Goal: Task Accomplishment & Management: Manage account settings

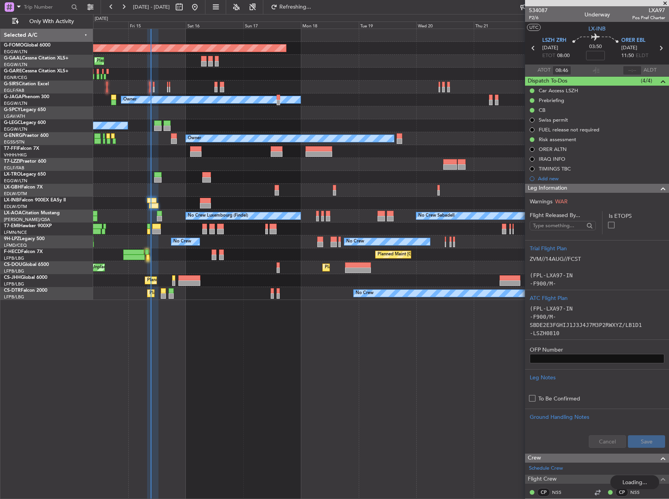
scroll to position [196, 0]
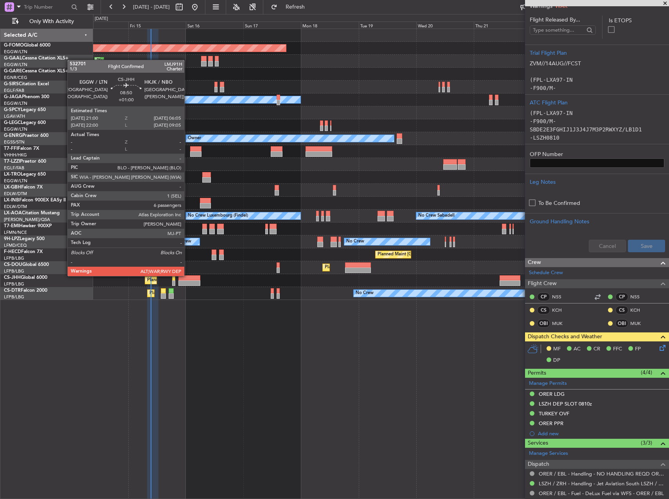
click at [188, 275] on div at bounding box center [189, 277] width 22 height 5
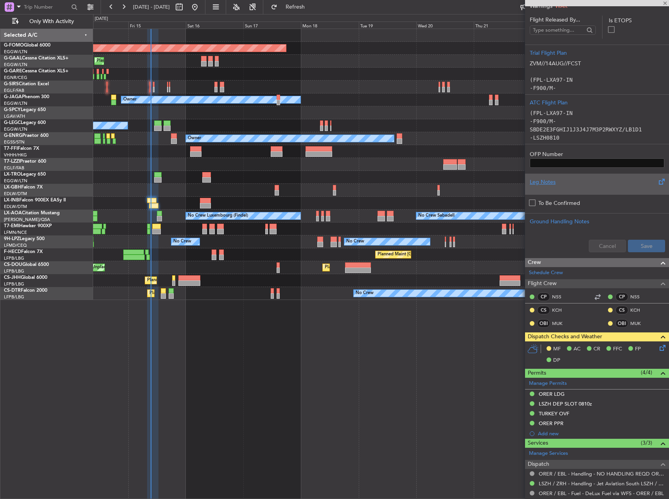
type input "+01:00"
type input "6"
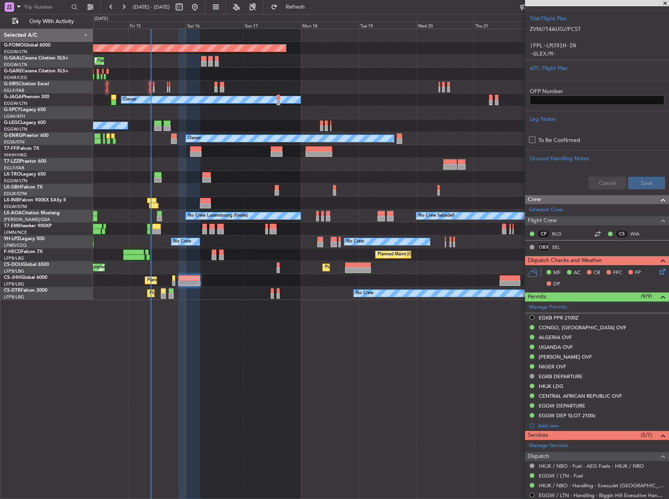
scroll to position [133, 0]
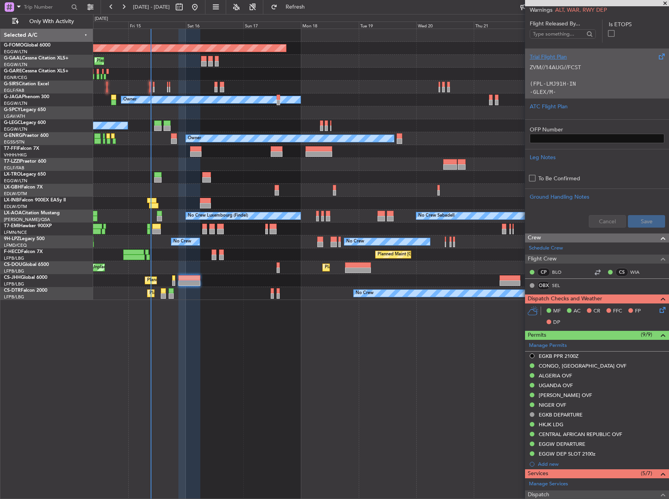
click at [561, 86] on code "(FPL-LMJ91H-IN" at bounding box center [553, 84] width 46 height 6
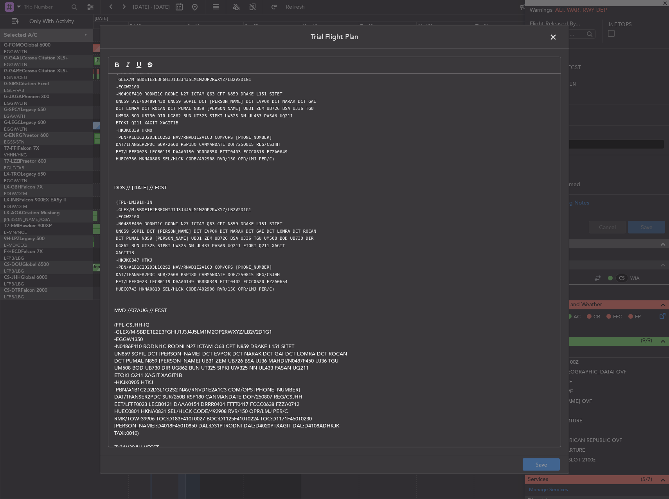
scroll to position [0, 0]
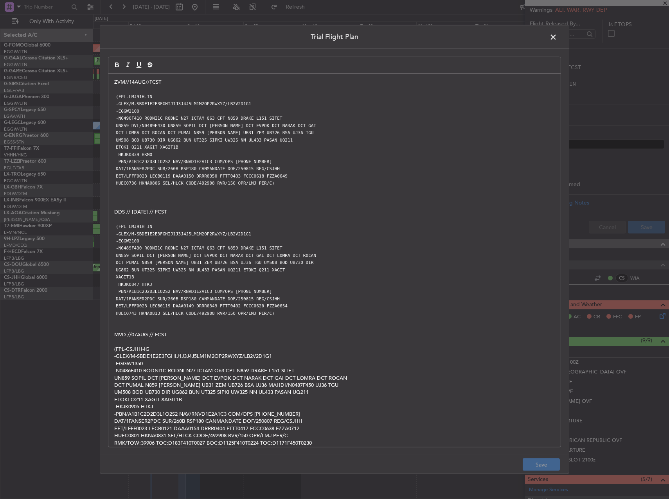
click at [557, 36] on span at bounding box center [557, 39] width 0 height 16
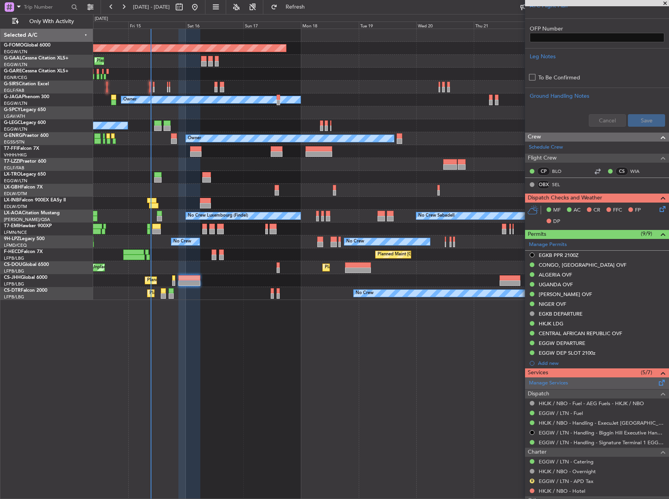
scroll to position [235, 0]
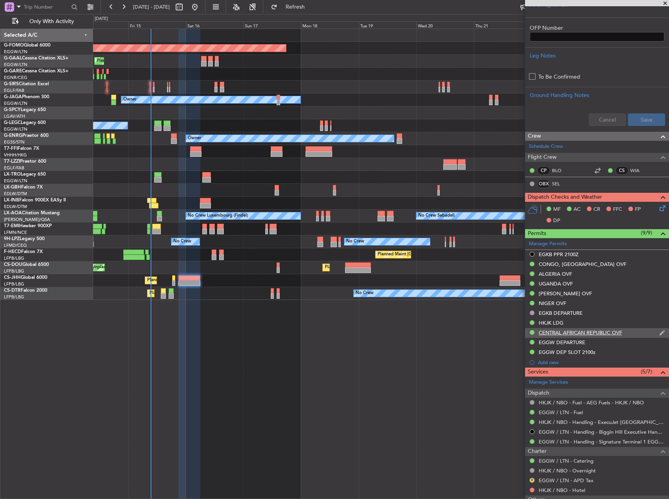
click at [629, 334] on div "CENTRAL AFRICAN REPUBLIC OVF" at bounding box center [597, 333] width 144 height 10
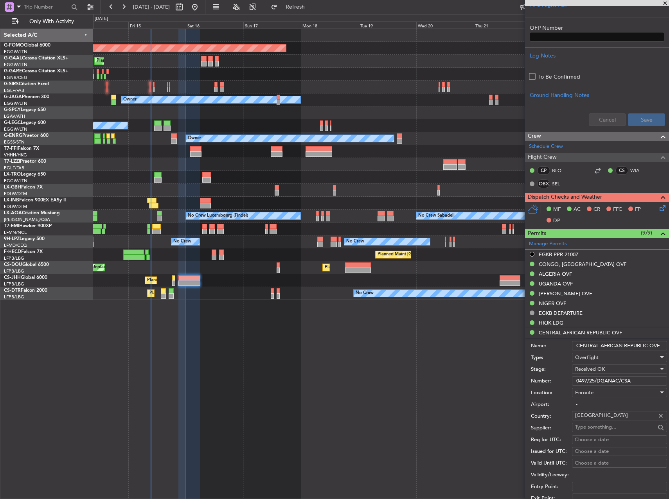
click at [620, 379] on input "0497/25/DGANAC/CSA" at bounding box center [619, 380] width 95 height 9
click at [559, 300] on div "NIGER OVF" at bounding box center [552, 303] width 27 height 7
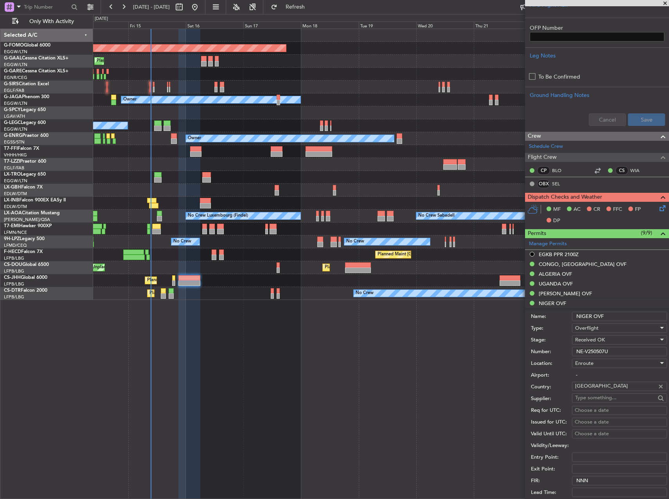
click at [586, 351] on input "NE-V250507U" at bounding box center [619, 351] width 95 height 9
click at [559, 293] on div "CHAD OVF" at bounding box center [565, 293] width 53 height 7
click at [586, 341] on input "2025/CCAA/DG/0666" at bounding box center [619, 341] width 95 height 9
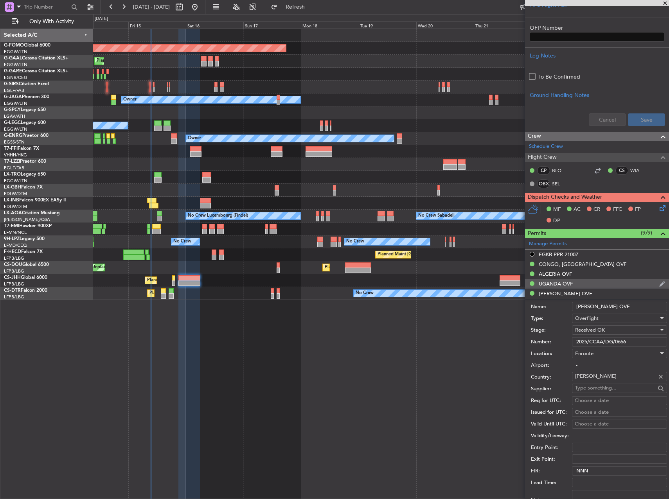
click at [565, 285] on div "UGANDA OVF" at bounding box center [556, 283] width 34 height 7
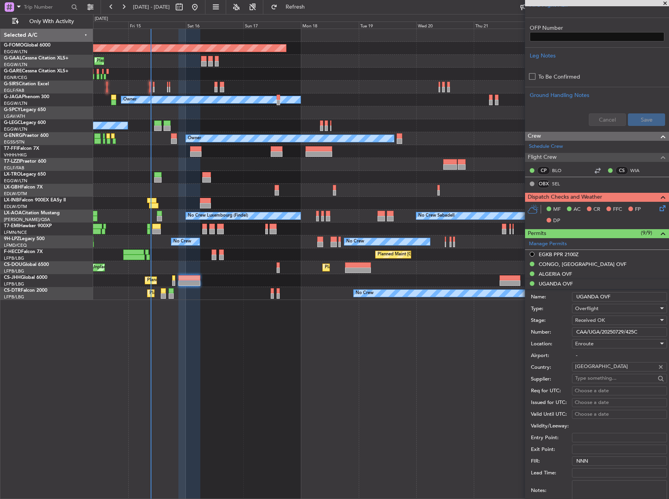
click at [591, 336] on input "CAA/UGA/20250729/425C" at bounding box center [619, 331] width 95 height 9
click at [559, 271] on div "ALGERIA OVF" at bounding box center [555, 274] width 33 height 7
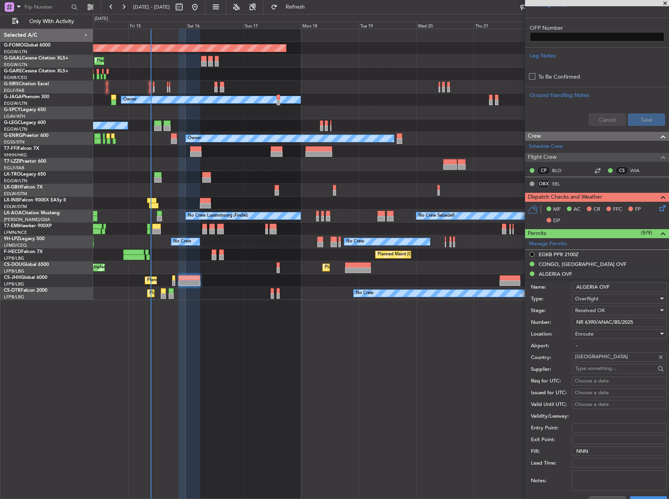
click at [602, 324] on input "NR 6390/ANAC/BS/2025" at bounding box center [619, 322] width 95 height 9
click at [626, 265] on div "CONGO, DEMOCRATIC REPUBLIC OVF" at bounding box center [583, 264] width 88 height 7
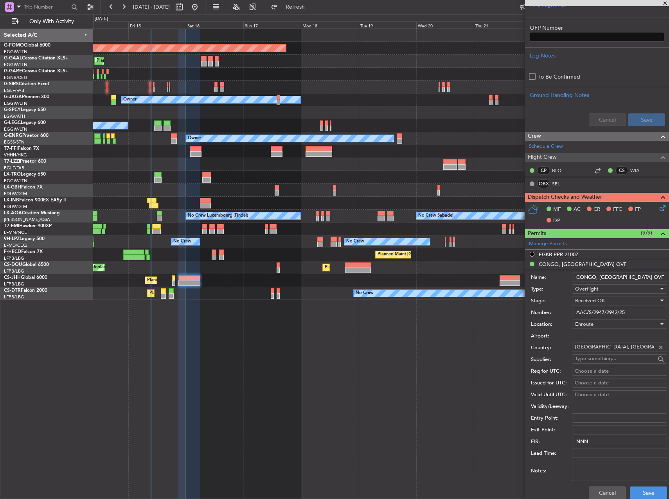
click at [621, 317] on input "AAC/S/2947/2942/25" at bounding box center [619, 312] width 95 height 9
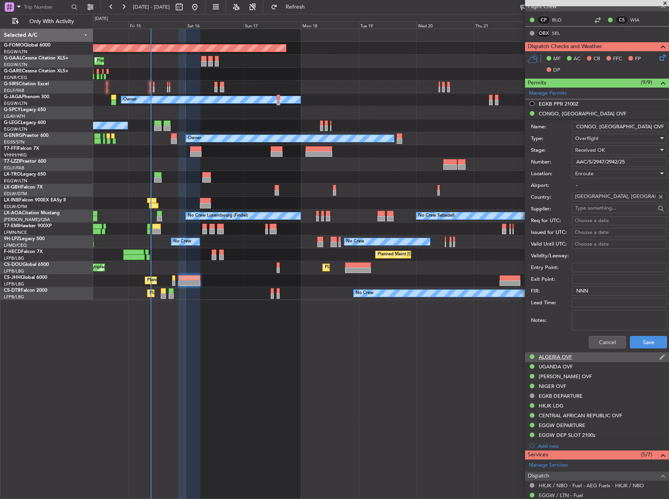
scroll to position [391, 0]
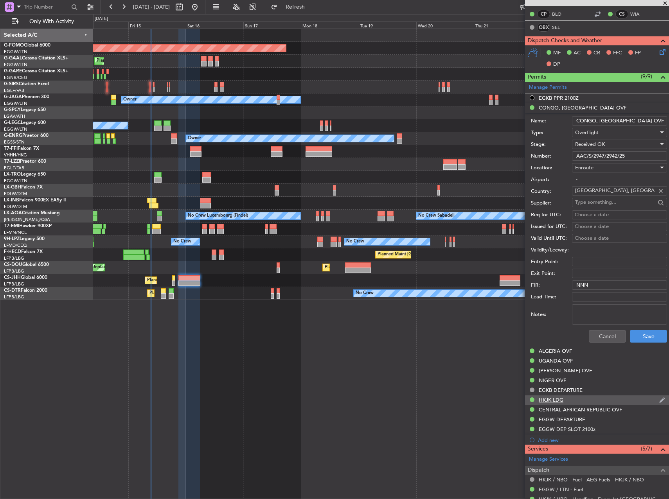
click at [561, 399] on div "HKJK LDG" at bounding box center [551, 400] width 25 height 7
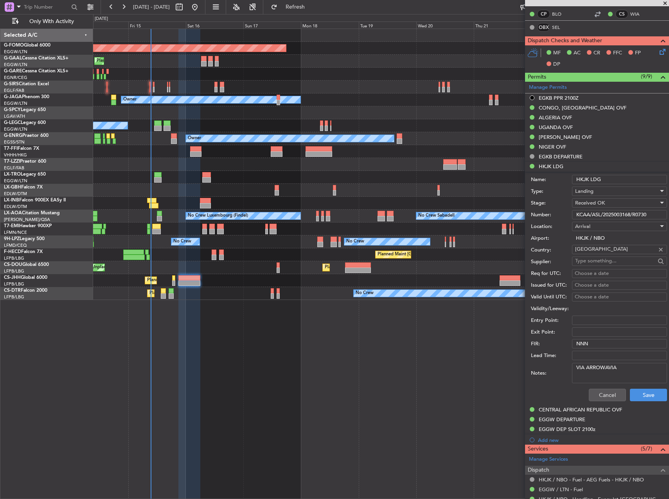
click at [602, 217] on input "KCAA/ASL/2025003168/R0730" at bounding box center [619, 214] width 95 height 9
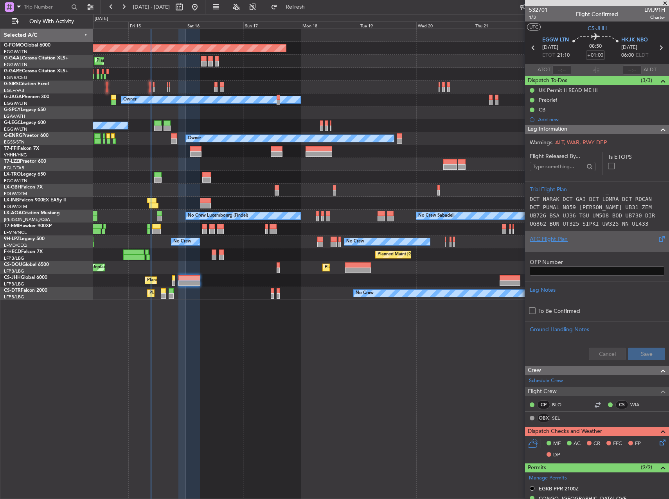
scroll to position [0, 0]
click at [546, 236] on div "ATC Flight Plan" at bounding box center [597, 240] width 135 height 8
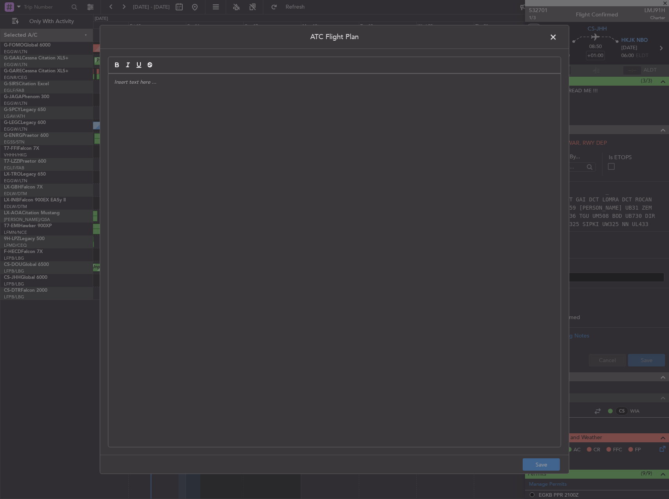
click at [171, 143] on div at bounding box center [334, 260] width 452 height 373
paste div
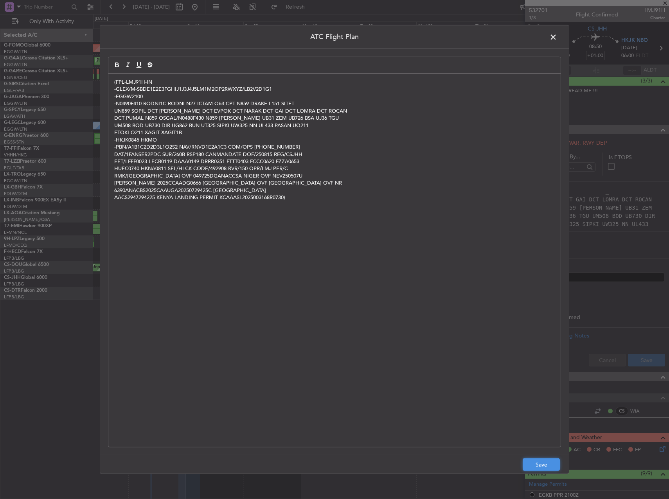
drag, startPoint x: 539, startPoint y: 464, endPoint x: 566, endPoint y: 433, distance: 41.1
click at [539, 464] on button "Save" at bounding box center [541, 464] width 37 height 13
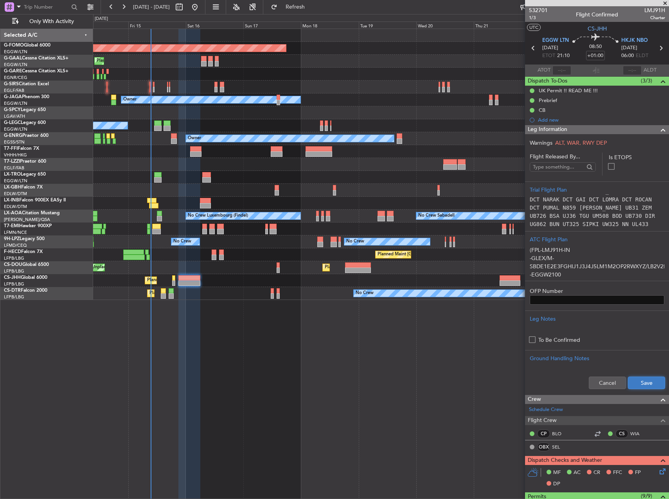
click at [641, 382] on button "Save" at bounding box center [646, 383] width 37 height 13
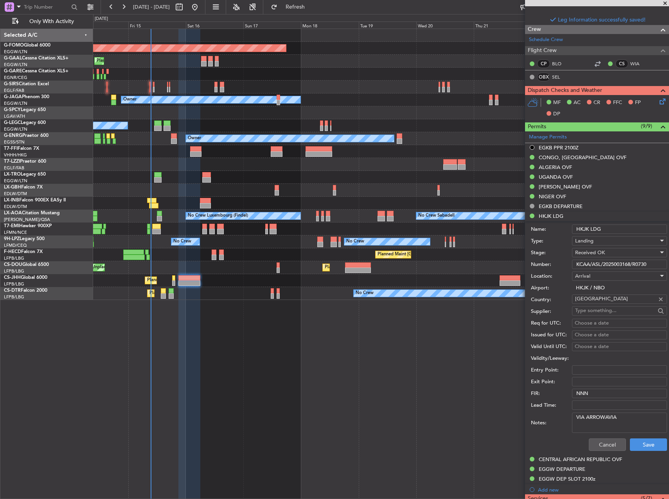
scroll to position [534, 0]
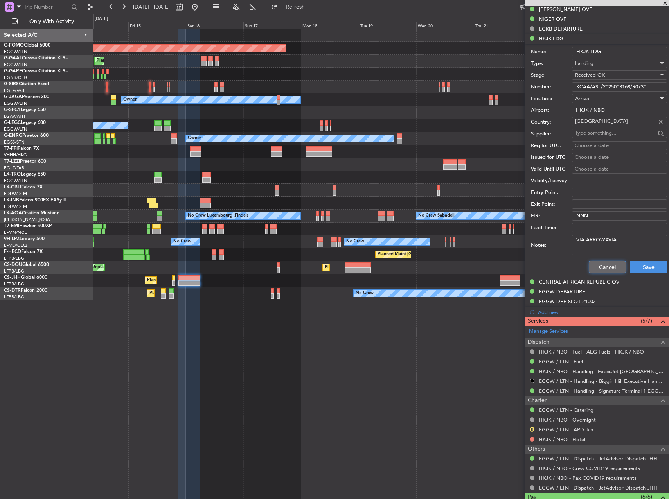
click at [592, 270] on button "Cancel" at bounding box center [607, 267] width 37 height 13
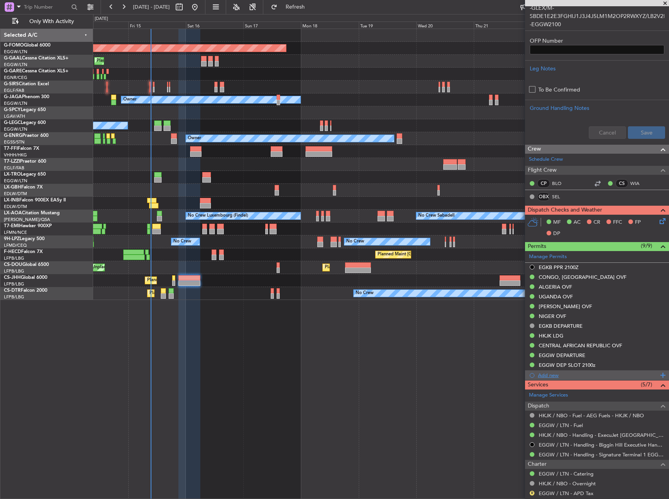
scroll to position [240, 0]
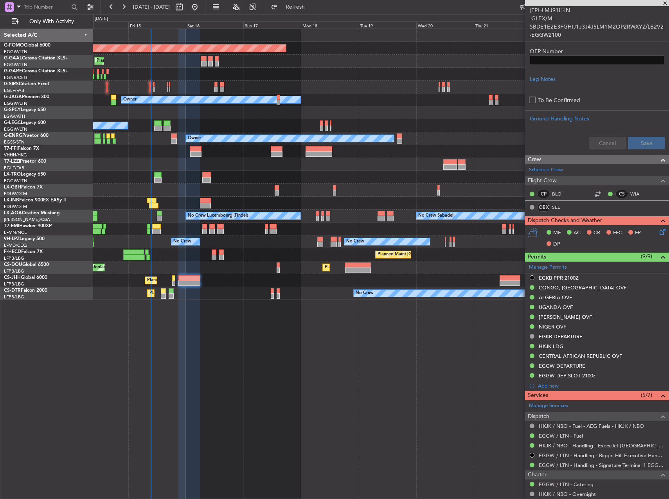
click at [660, 232] on icon at bounding box center [661, 230] width 6 height 6
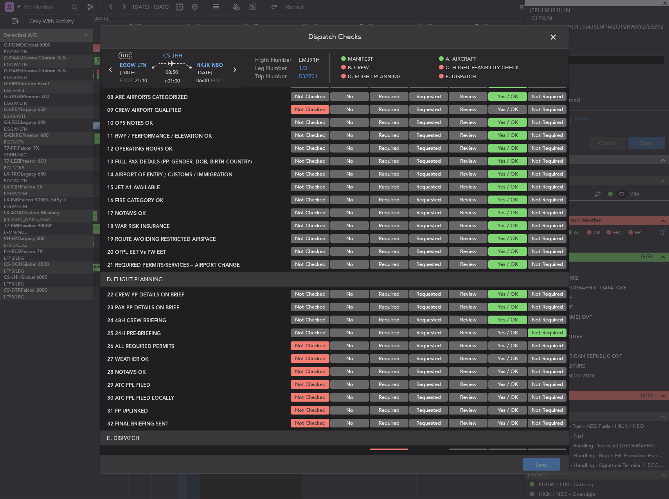
scroll to position [196, 0]
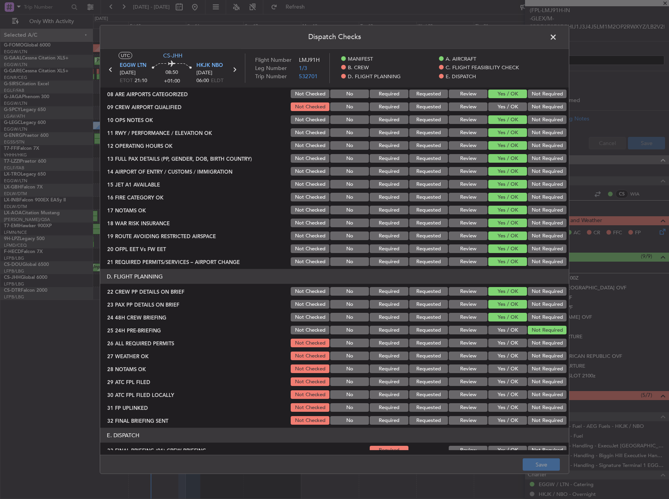
click at [497, 347] on button "Yes / OK" at bounding box center [507, 343] width 39 height 9
click at [467, 358] on button "Review" at bounding box center [468, 356] width 39 height 9
click at [462, 373] on div "Review" at bounding box center [468, 368] width 40 height 11
click at [503, 366] on button "Yes / OK" at bounding box center [507, 369] width 39 height 9
click at [502, 356] on button "Yes / OK" at bounding box center [507, 356] width 39 height 9
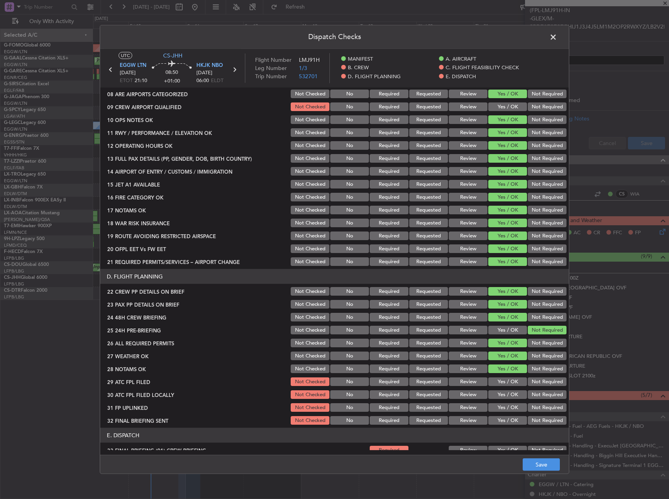
click at [500, 381] on button "Yes / OK" at bounding box center [507, 382] width 39 height 9
click at [503, 393] on button "Yes / OK" at bounding box center [507, 394] width 39 height 9
click at [529, 397] on button "Not Required" at bounding box center [547, 394] width 39 height 9
drag, startPoint x: 503, startPoint y: 405, endPoint x: 537, endPoint y: 423, distance: 38.5
click at [505, 406] on button "Yes / OK" at bounding box center [507, 407] width 39 height 9
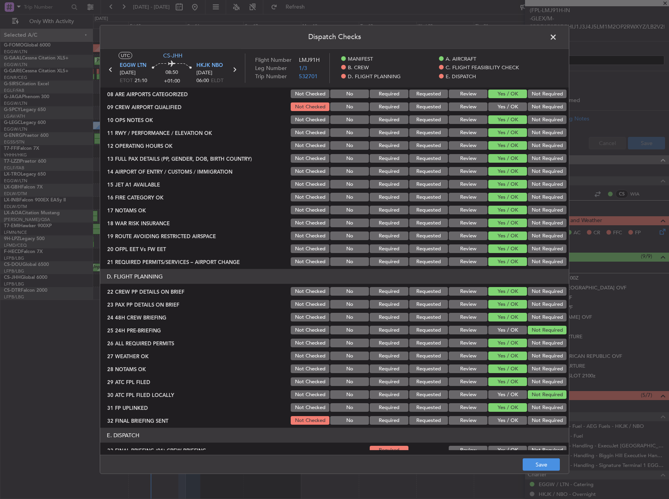
click at [543, 425] on div "Not Required" at bounding box center [547, 420] width 40 height 11
click at [539, 422] on button "Not Required" at bounding box center [547, 420] width 39 height 9
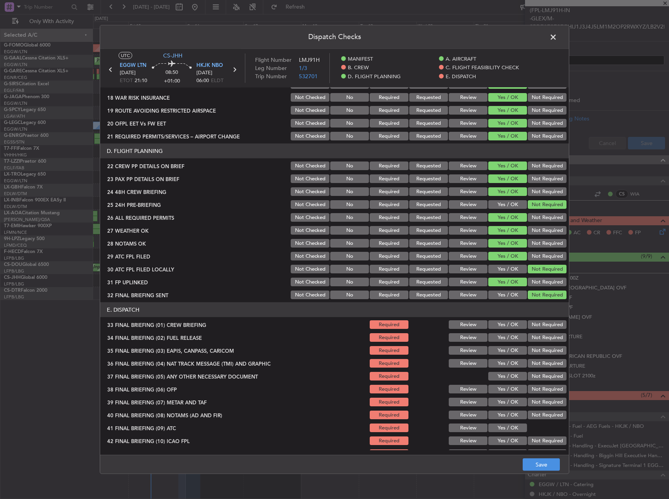
scroll to position [345, 0]
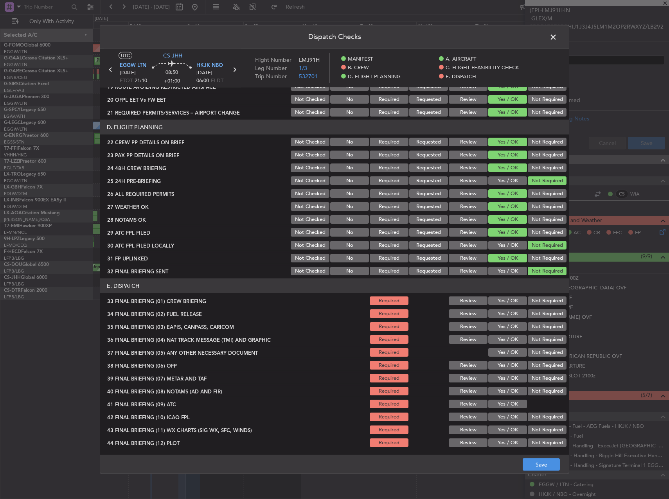
click at [501, 302] on button "Yes / OK" at bounding box center [507, 301] width 39 height 9
click at [499, 321] on div "Yes / OK" at bounding box center [507, 326] width 40 height 11
click at [499, 315] on button "Yes / OK" at bounding box center [507, 313] width 39 height 9
click at [539, 330] on button "Not Required" at bounding box center [547, 326] width 39 height 9
click at [539, 345] on div "Not Required" at bounding box center [547, 339] width 40 height 11
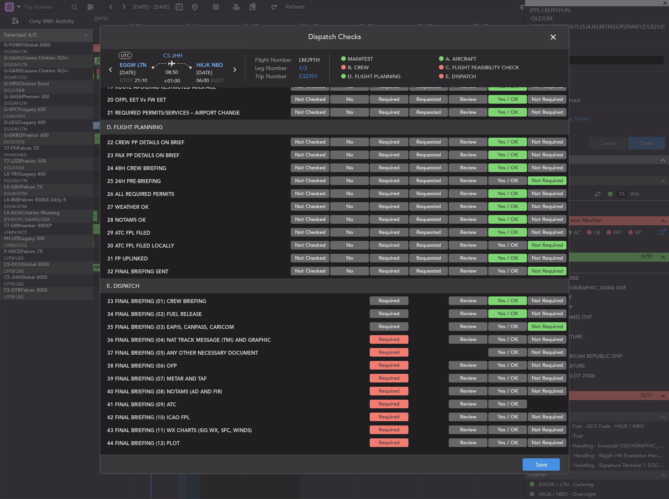
drag, startPoint x: 538, startPoint y: 340, endPoint x: 538, endPoint y: 347, distance: 6.3
click at [538, 346] on section "E. DISPATCH 33 FINAL BRIEFING (01) CREW BRIEFING Required Review Yes / OK Not R…" at bounding box center [334, 364] width 469 height 170
click at [536, 351] on button "Not Required" at bounding box center [547, 352] width 39 height 9
click at [530, 342] on button "Not Required" at bounding box center [547, 339] width 39 height 9
drag, startPoint x: 496, startPoint y: 363, endPoint x: 491, endPoint y: 367, distance: 5.6
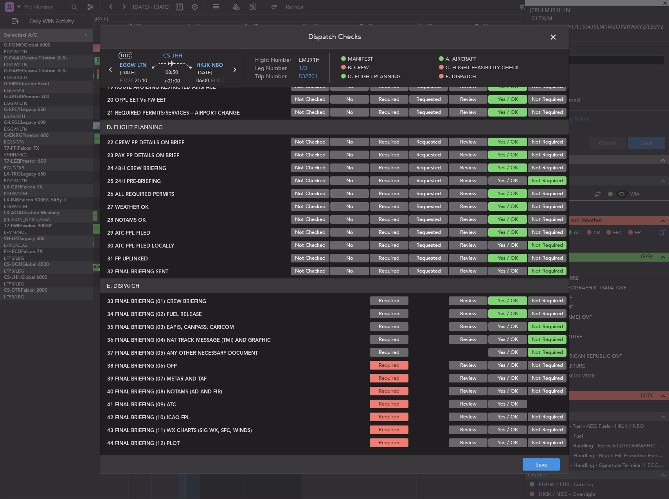
click at [495, 363] on button "Yes / OK" at bounding box center [507, 365] width 39 height 9
click at [492, 381] on button "Yes / OK" at bounding box center [507, 378] width 39 height 9
click at [494, 396] on div "Yes / OK" at bounding box center [507, 391] width 40 height 11
click at [493, 390] on button "Yes / OK" at bounding box center [507, 391] width 39 height 9
click at [496, 408] on button "Yes / OK" at bounding box center [507, 404] width 39 height 9
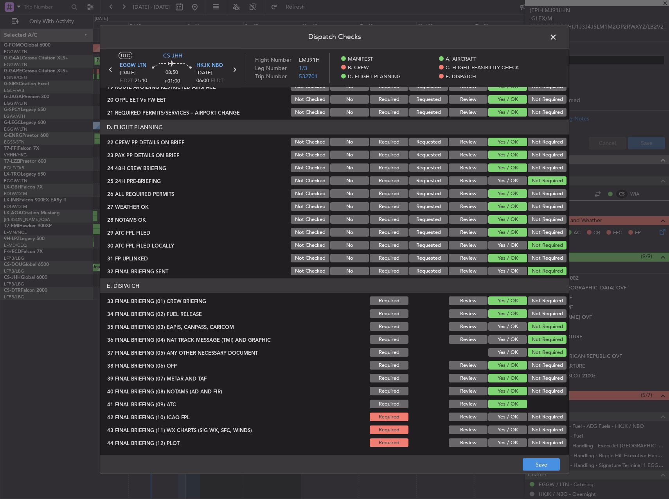
click at [500, 420] on button "Yes / OK" at bounding box center [507, 417] width 39 height 9
drag, startPoint x: 500, startPoint y: 428, endPoint x: 501, endPoint y: 446, distance: 17.3
click at [499, 428] on button "Yes / OK" at bounding box center [507, 430] width 39 height 9
click at [502, 446] on button "Yes / OK" at bounding box center [507, 443] width 39 height 9
drag, startPoint x: 539, startPoint y: 461, endPoint x: 544, endPoint y: 459, distance: 5.1
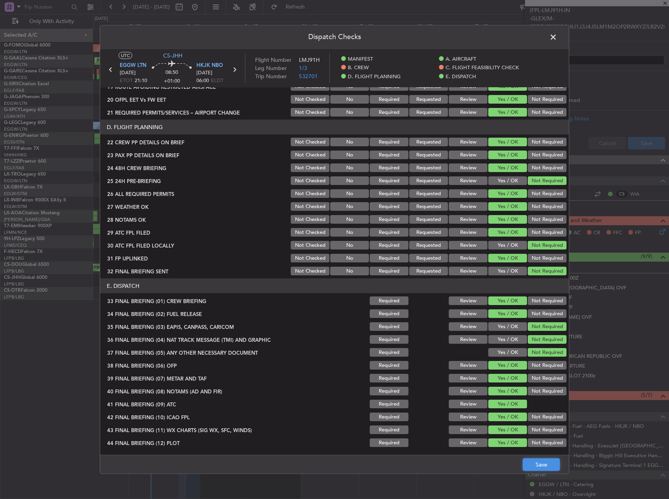
click at [538, 461] on button "Save" at bounding box center [541, 464] width 37 height 13
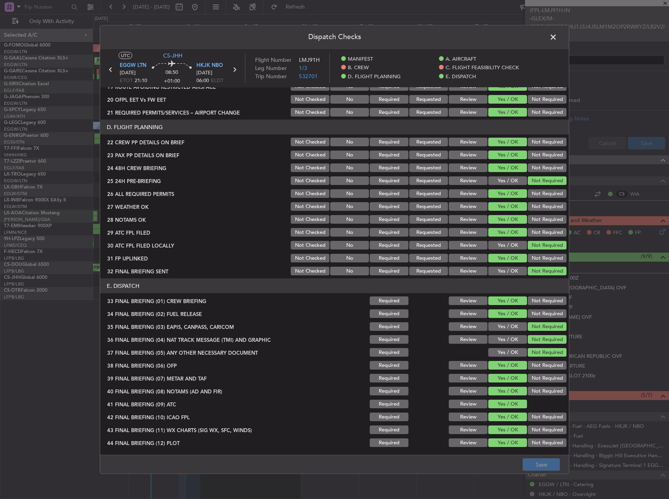
click at [557, 38] on span at bounding box center [557, 39] width 0 height 16
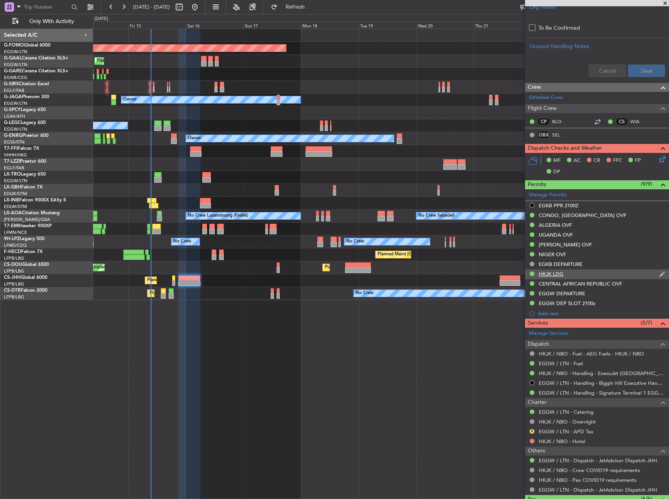
scroll to position [313, 0]
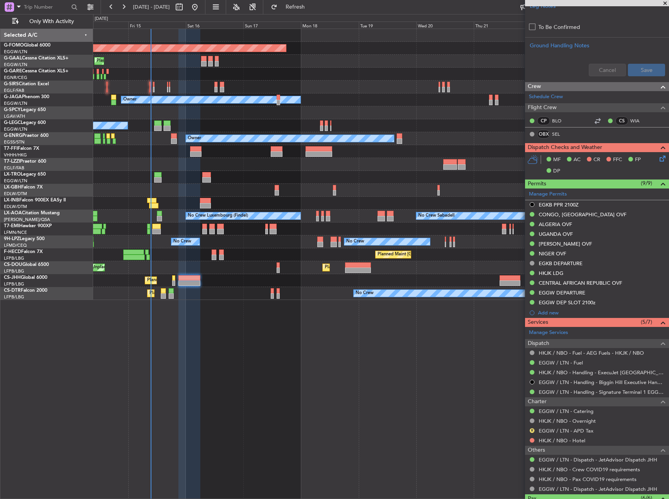
click at [658, 160] on icon at bounding box center [661, 157] width 6 height 6
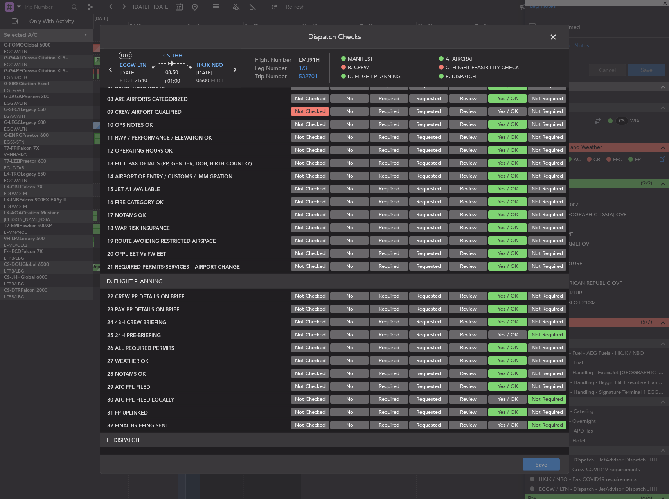
scroll to position [149, 0]
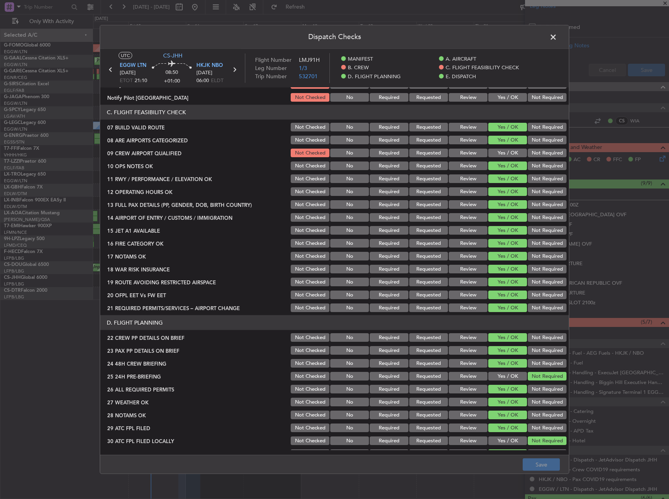
click at [557, 34] on span at bounding box center [557, 39] width 0 height 16
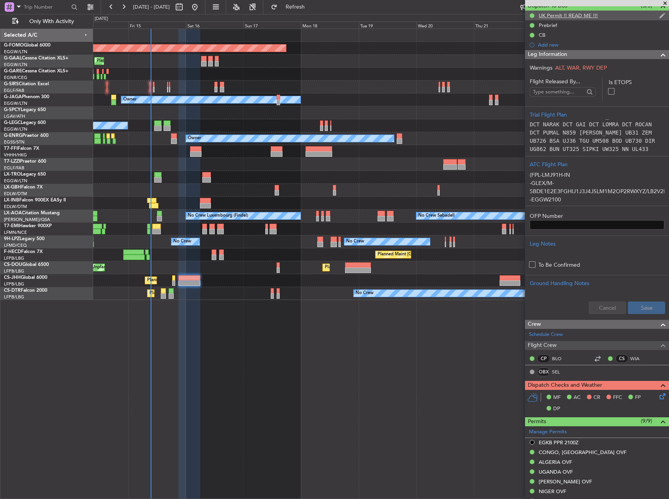
scroll to position [0, 0]
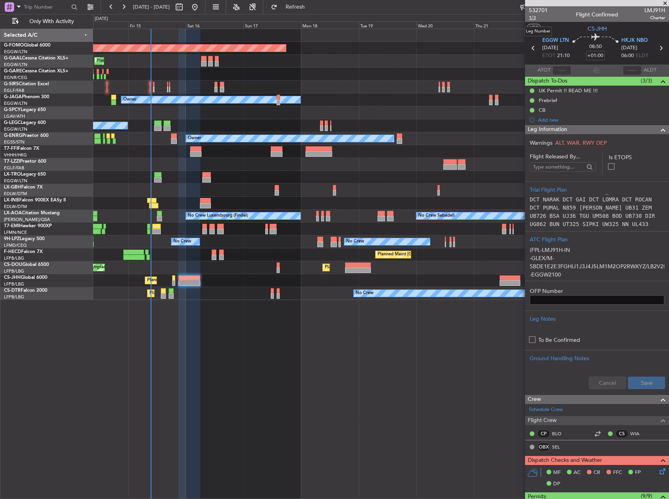
click at [535, 20] on span "1/3" at bounding box center [538, 17] width 19 height 7
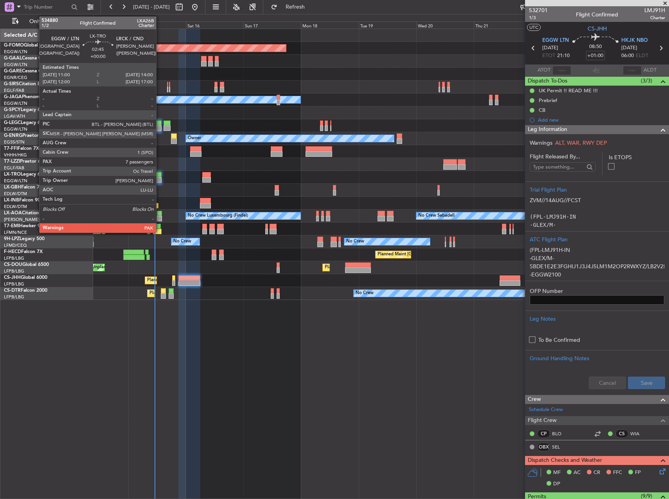
click at [160, 178] on div at bounding box center [157, 179] width 7 height 5
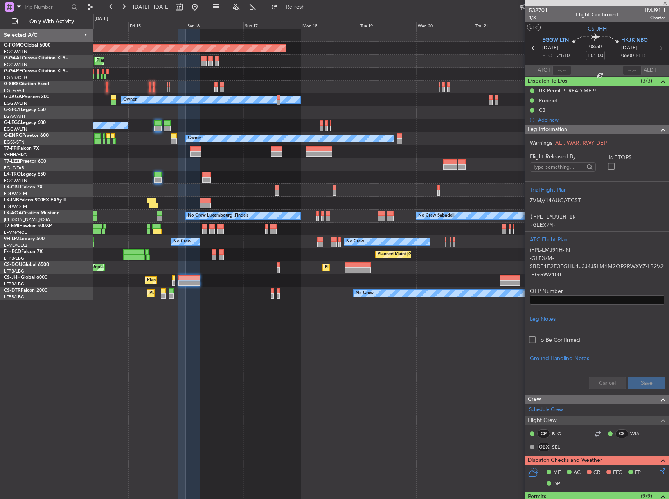
type input "7"
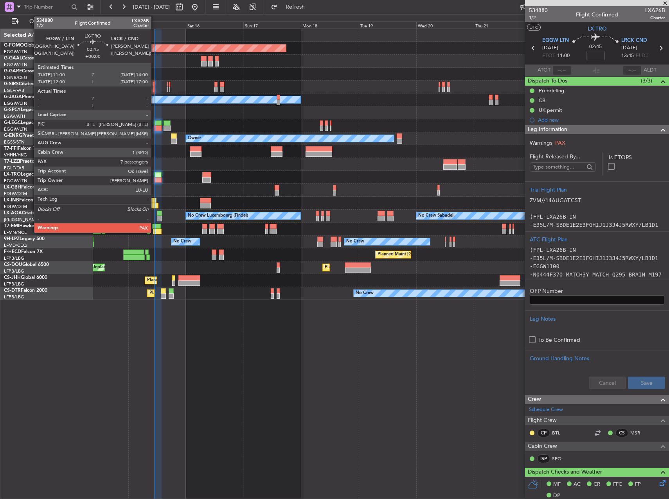
click at [155, 179] on div at bounding box center [157, 179] width 7 height 5
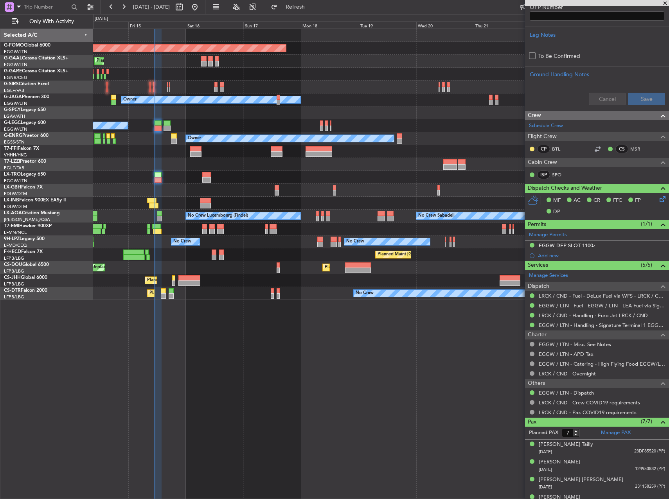
scroll to position [347, 0]
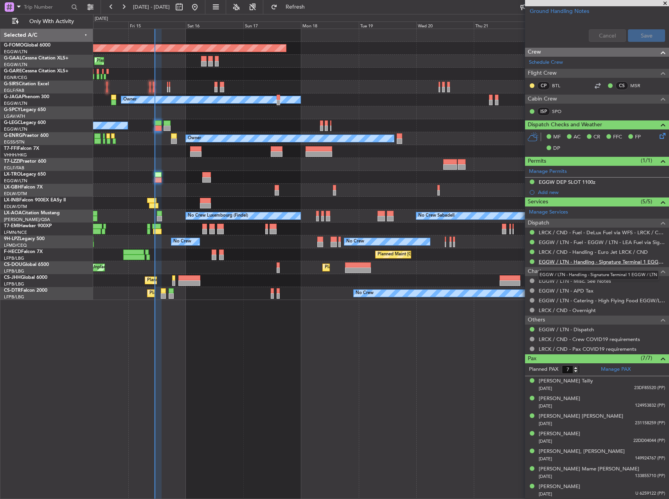
click at [590, 259] on link "EGGW / LTN - Handling - Signature Terminal 1 EGGW / LTN" at bounding box center [602, 262] width 126 height 7
click at [584, 455] on div "Naomi, Elaine CAMPBELL" at bounding box center [582, 452] width 86 height 8
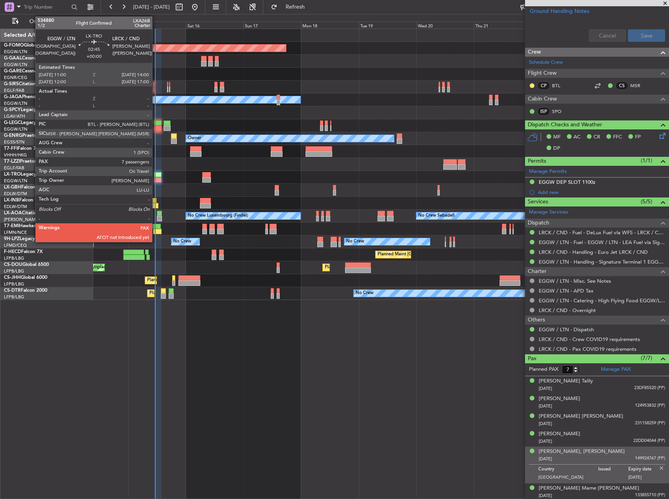
click at [156, 176] on div at bounding box center [157, 174] width 7 height 5
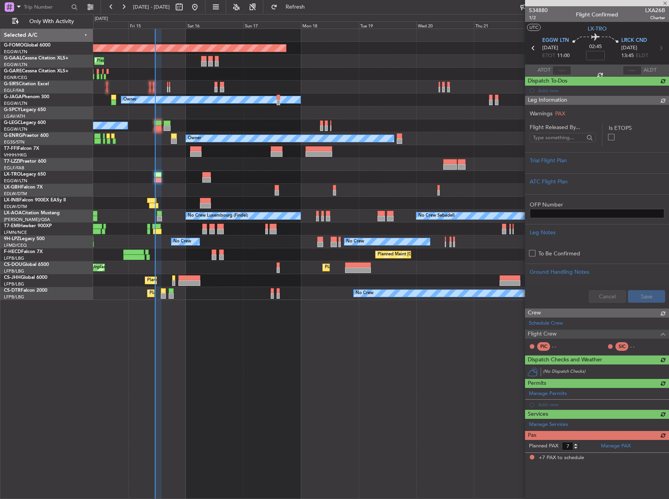
scroll to position [0, 0]
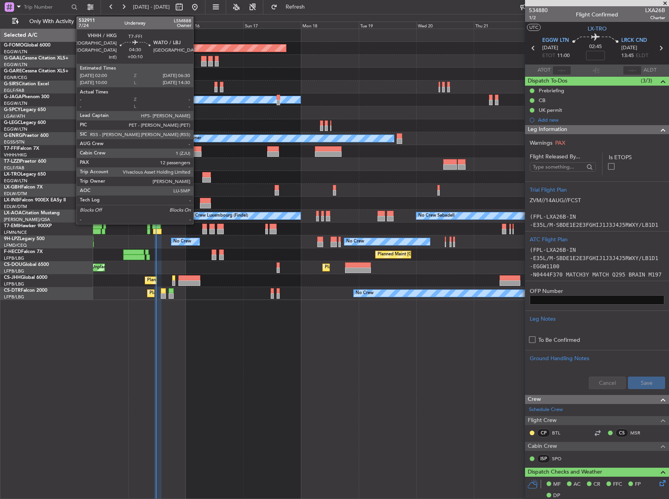
click at [197, 149] on div at bounding box center [195, 148] width 11 height 5
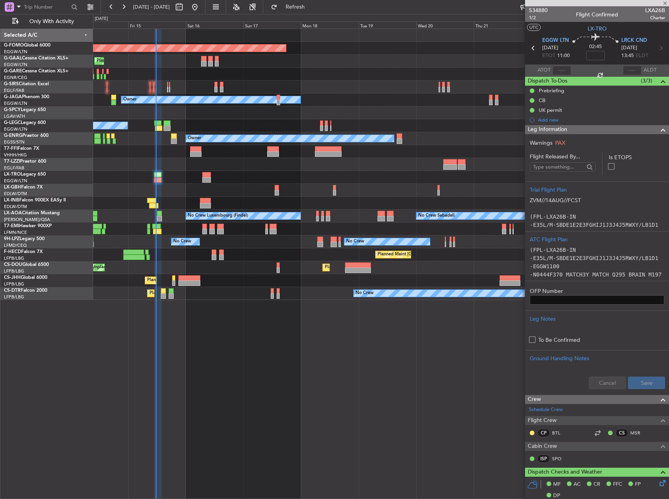
type input "+00:10"
type input "12"
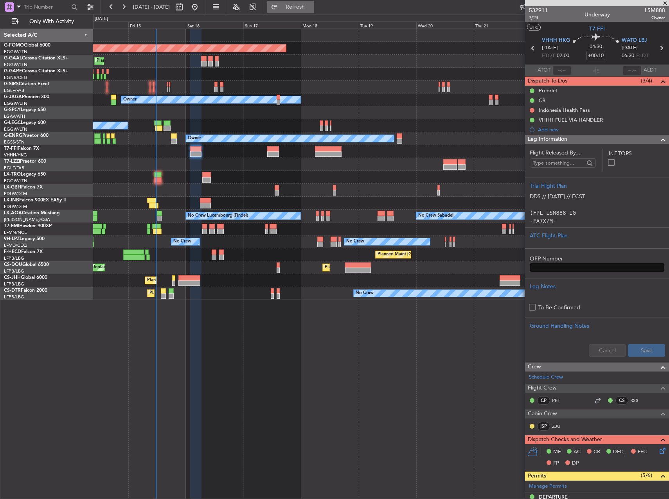
click at [312, 7] on span "Refresh" at bounding box center [295, 6] width 33 height 5
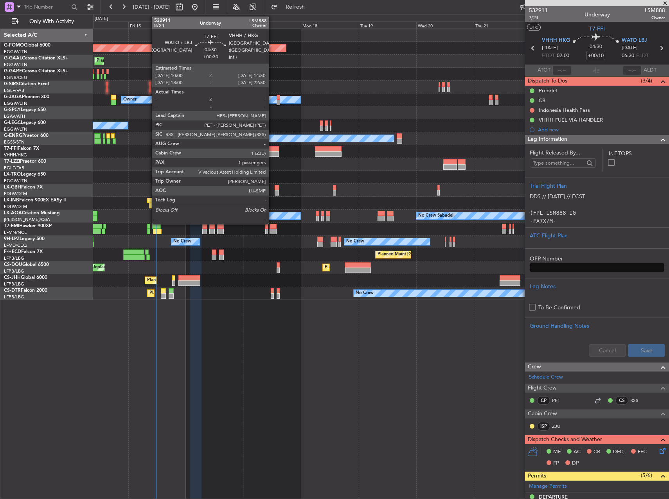
click at [273, 151] on div at bounding box center [273, 153] width 12 height 5
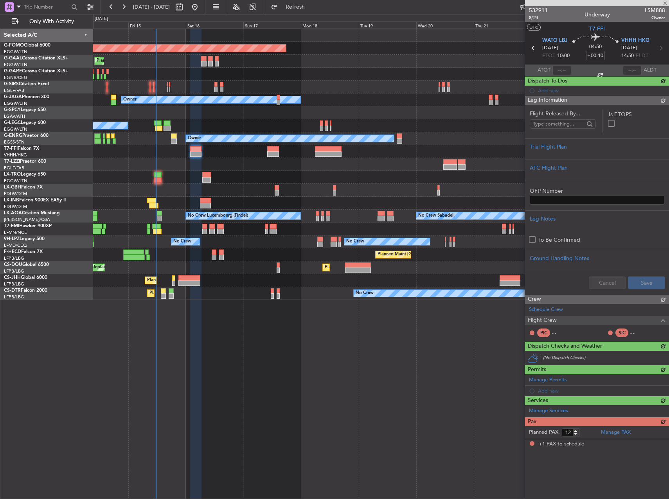
type input "+00:30"
type input "1"
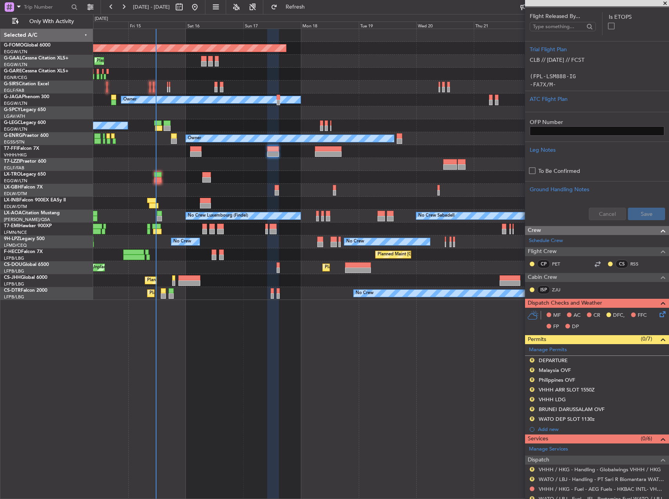
scroll to position [268, 0]
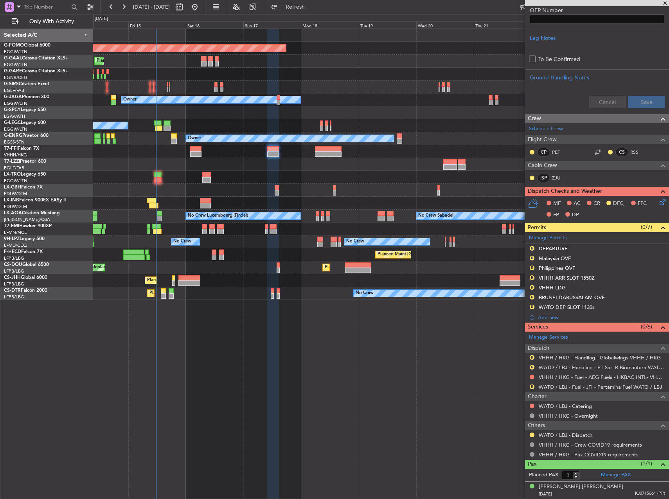
click at [567, 390] on div "R WATO / LBJ - Fuel - JFI - Pertamina Fuel WATO / LBJ" at bounding box center [597, 387] width 144 height 10
click at [566, 388] on link "WATO / LBJ - Fuel - JFI - Pertamina Fuel WATO / LBJ" at bounding box center [600, 387] width 123 height 7
click at [590, 369] on link "WATO / LBJ - Handling - PT Sari R Biomantara WATO / LBJ" at bounding box center [602, 367] width 126 height 7
click at [532, 387] on button "R" at bounding box center [532, 387] width 5 height 5
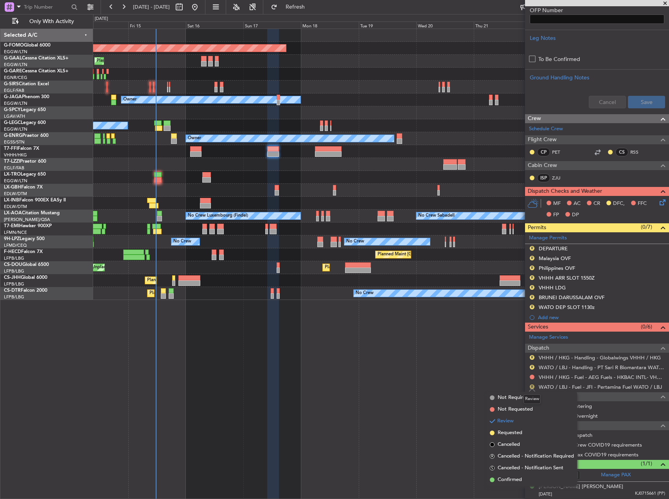
click at [532, 387] on button "R" at bounding box center [532, 387] width 5 height 5
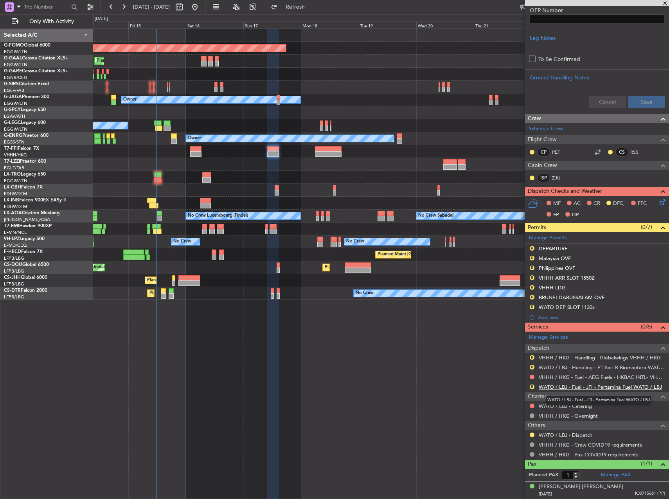
click at [580, 388] on link "WATO / LBJ - Fuel - JFI - Pertamina Fuel WATO / LBJ" at bounding box center [600, 387] width 123 height 7
click at [534, 388] on div "R WATO / LBJ - Fuel - JFI - Pertamina Fuel WATO / LBJ" at bounding box center [597, 387] width 144 height 10
click at [533, 388] on button "R" at bounding box center [532, 387] width 5 height 5
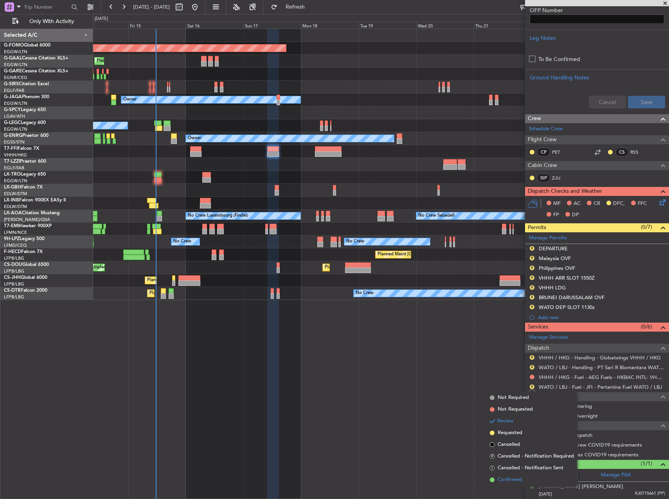
click at [507, 481] on span "Confirmed" at bounding box center [510, 480] width 24 height 8
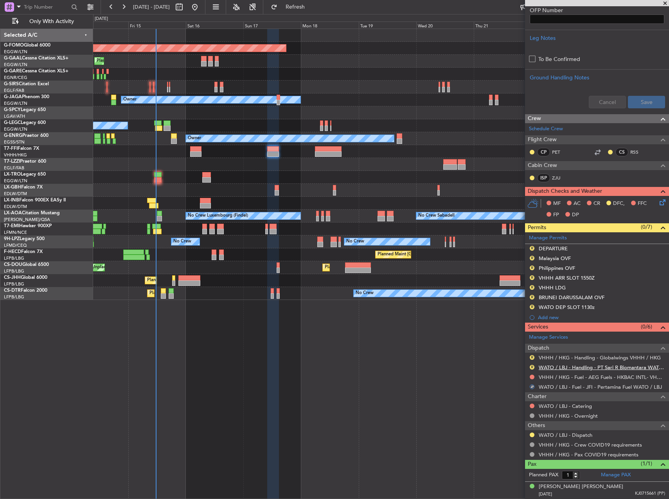
click at [584, 369] on link "WATO / LBJ - Handling - PT Sari R Biomantara WATO / LBJ" at bounding box center [602, 367] width 126 height 7
click at [604, 356] on link "VHHH / HKG - Handling - Globalwings VHHH / HKG" at bounding box center [600, 357] width 122 height 7
click at [312, 10] on span "Refresh" at bounding box center [295, 6] width 33 height 5
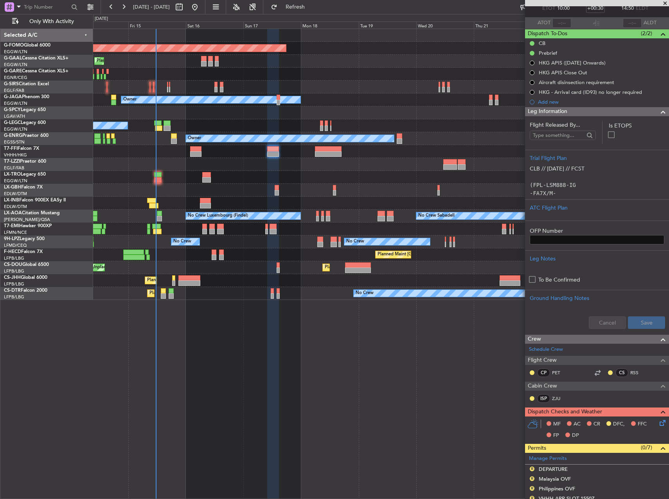
scroll to position [156, 0]
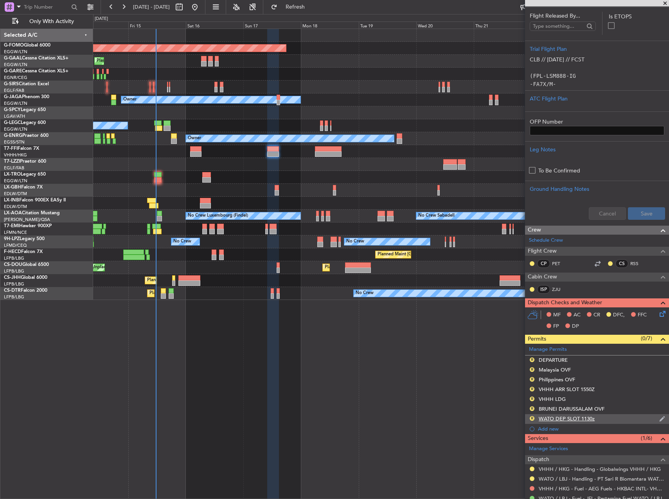
click at [604, 420] on div "R WATO DEP SLOT 1130z" at bounding box center [597, 419] width 144 height 10
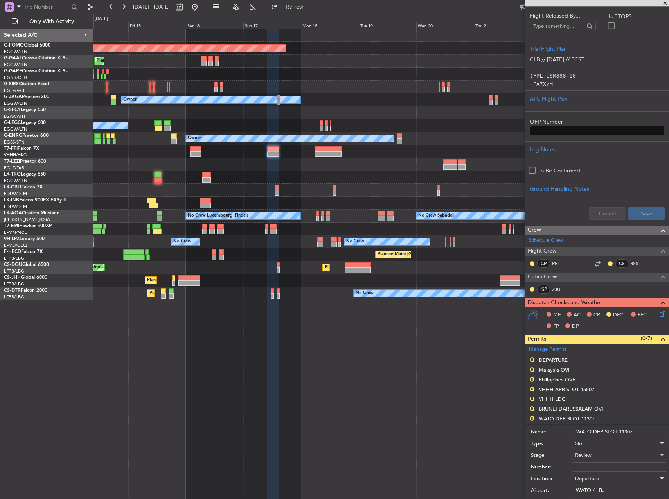
click at [626, 433] on input "WATO DEP SLOT 1130z" at bounding box center [619, 431] width 95 height 9
type input "WATO DEP SLOT 1000"
click at [593, 456] on div "Review" at bounding box center [616, 455] width 83 height 12
click at [467, 413] on div at bounding box center [334, 249] width 669 height 499
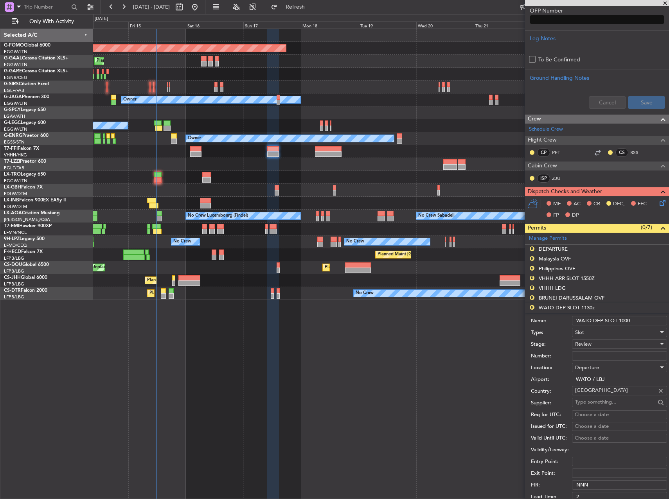
scroll to position [274, 0]
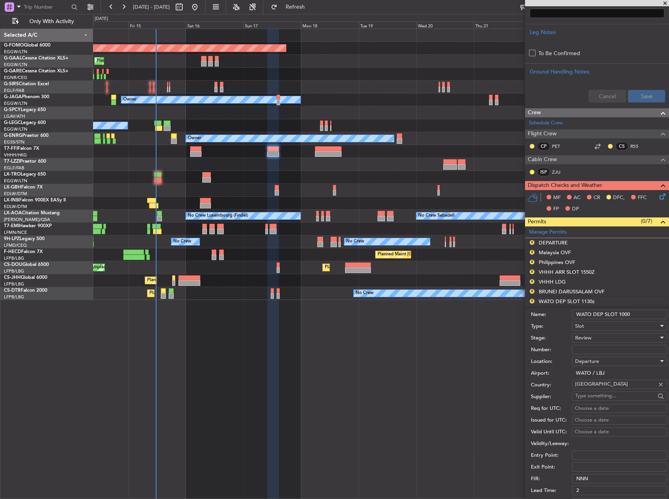
click at [593, 342] on div "Review" at bounding box center [616, 338] width 83 height 12
click at [597, 388] on span "Requested" at bounding box center [616, 389] width 82 height 12
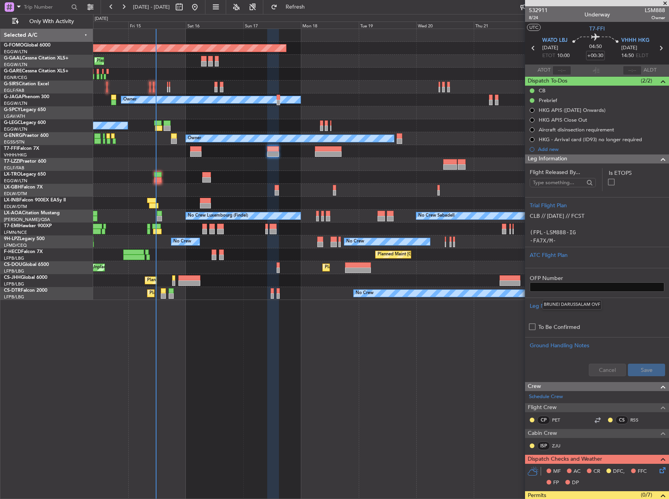
scroll to position [274, 0]
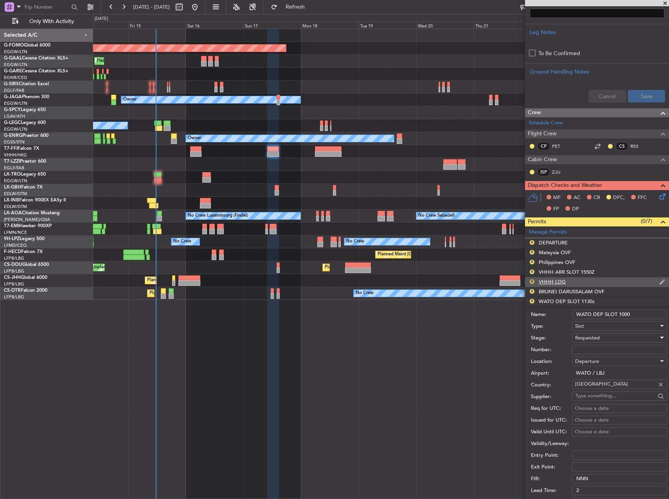
click at [532, 282] on button "R" at bounding box center [532, 281] width 5 height 5
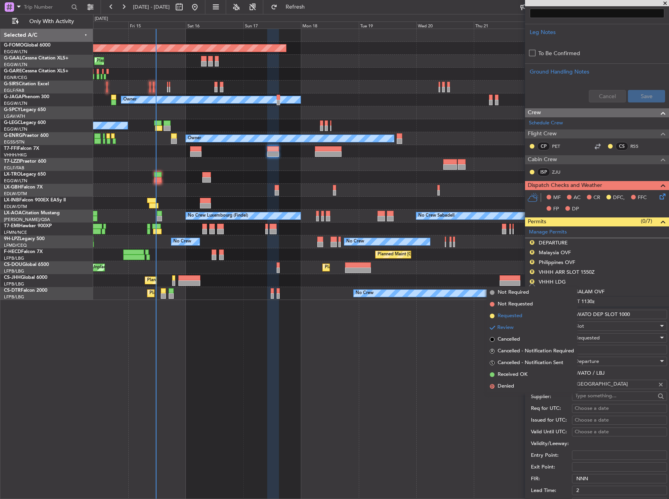
click at [510, 321] on li "Requested" at bounding box center [532, 316] width 90 height 12
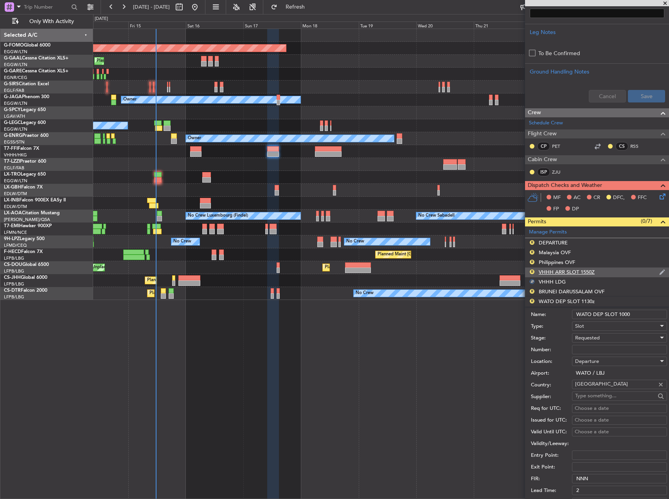
click at [565, 270] on div "VHHH ARR SLOT 1550Z" at bounding box center [567, 272] width 56 height 7
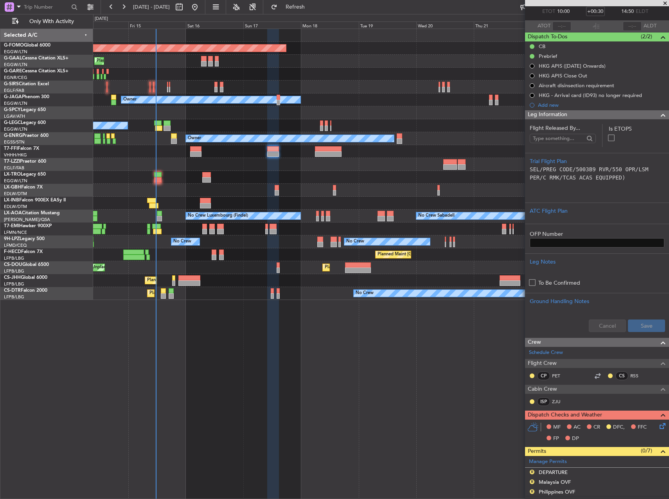
scroll to position [117, 0]
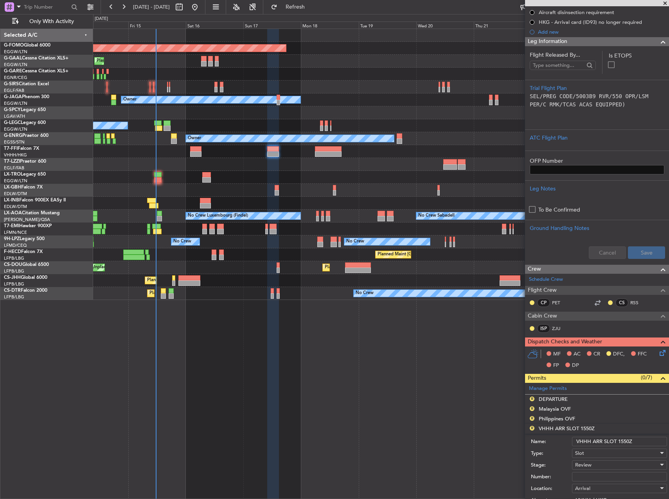
click at [621, 442] on input "VHHH ARR SLOT 1550Z" at bounding box center [619, 441] width 95 height 9
drag, startPoint x: 621, startPoint y: 442, endPoint x: 625, endPoint y: 439, distance: 4.9
click at [622, 441] on input "VHHH ARR SLOT 1550Z" at bounding box center [619, 441] width 95 height 9
click at [622, 440] on input "VHHH ARR SLOT 1550Z" at bounding box center [619, 441] width 95 height 9
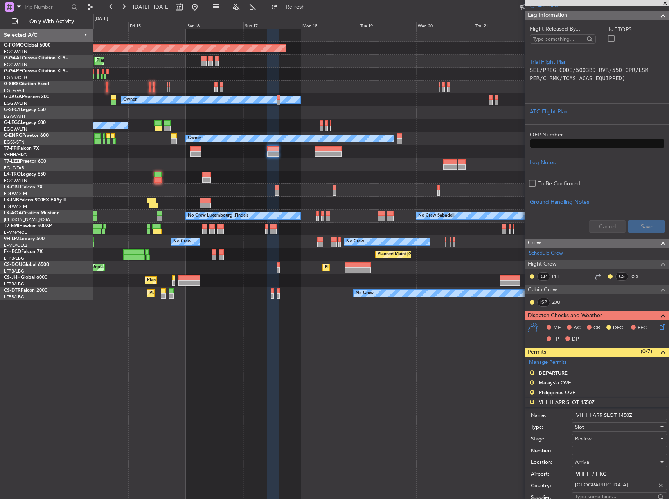
scroll to position [156, 0]
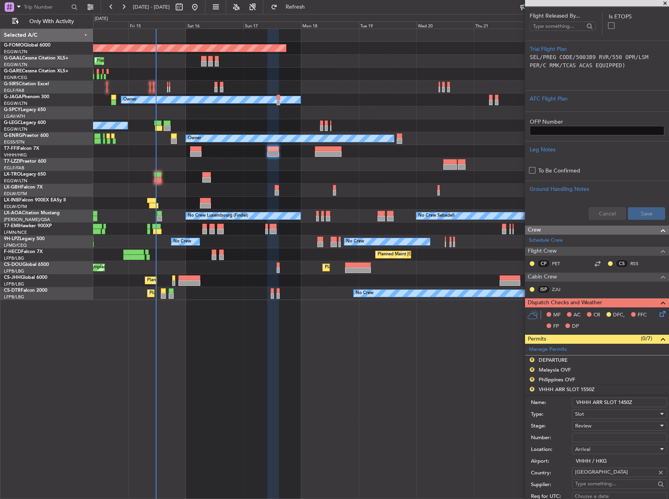
type input "VHHH ARR SLOT 1450Z"
click at [597, 426] on div "Review" at bounding box center [616, 426] width 83 height 12
click at [601, 479] on span "Requested" at bounding box center [616, 477] width 82 height 12
click at [533, 358] on button "R" at bounding box center [532, 360] width 5 height 5
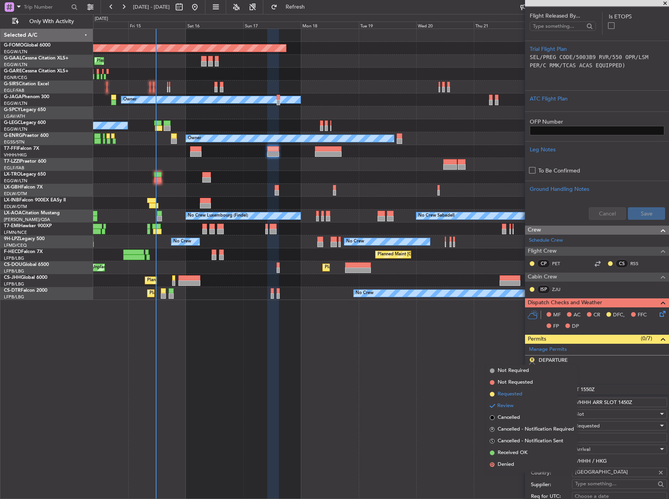
click at [523, 397] on li "Requested" at bounding box center [532, 394] width 90 height 12
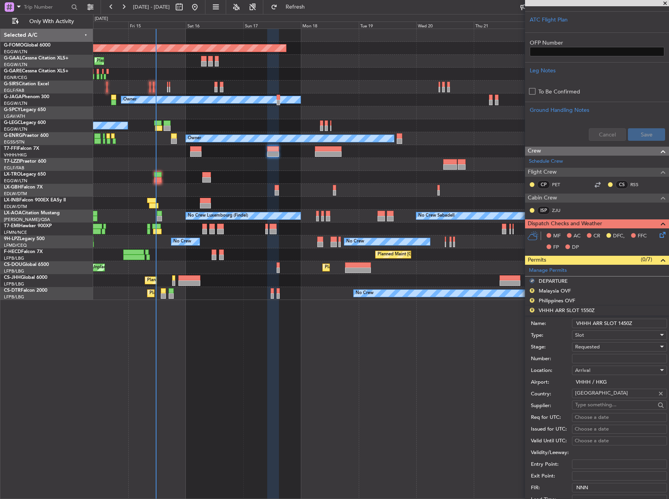
scroll to position [313, 0]
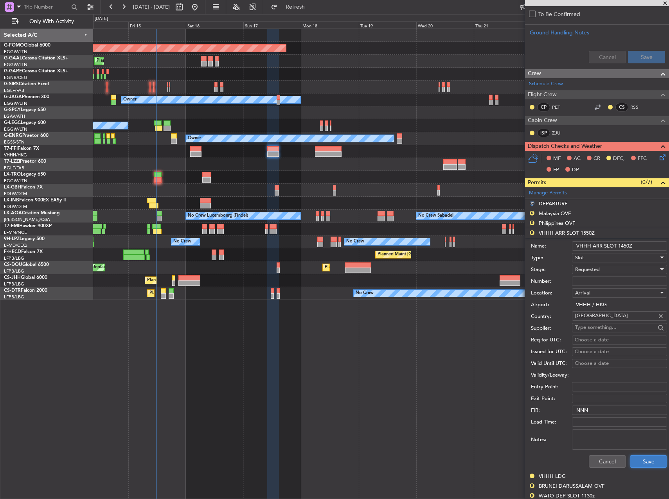
click at [632, 459] on button "Save" at bounding box center [648, 461] width 37 height 13
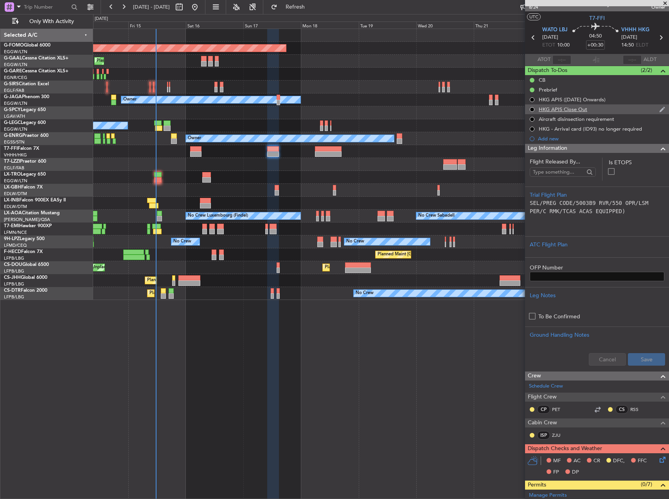
scroll to position [0, 0]
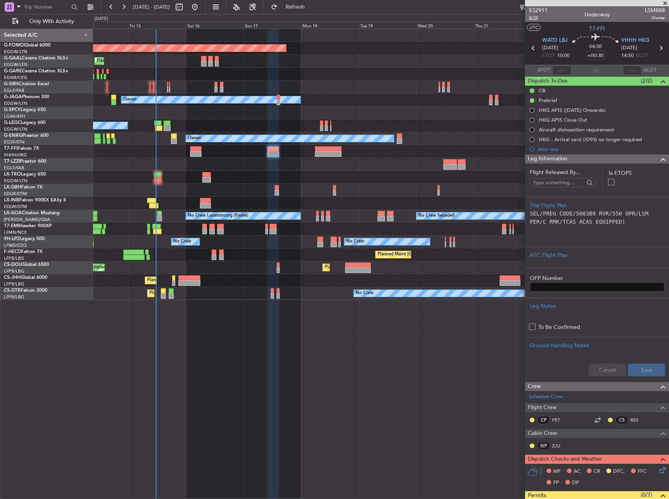
click at [535, 21] on span "8/24" at bounding box center [538, 17] width 19 height 7
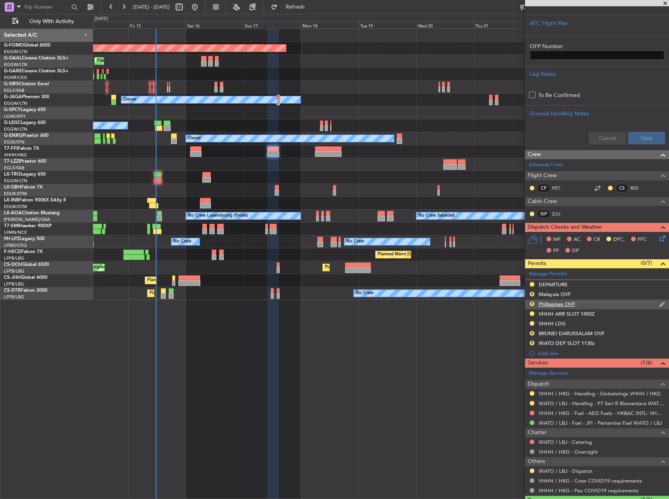
scroll to position [268, 0]
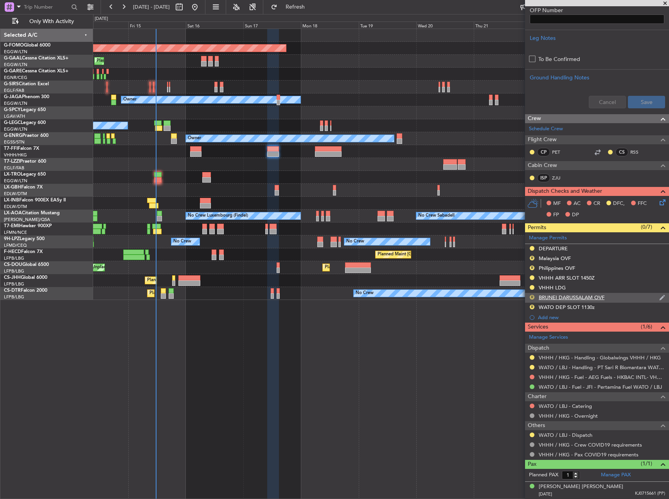
click at [530, 298] on button "R" at bounding box center [532, 297] width 5 height 5
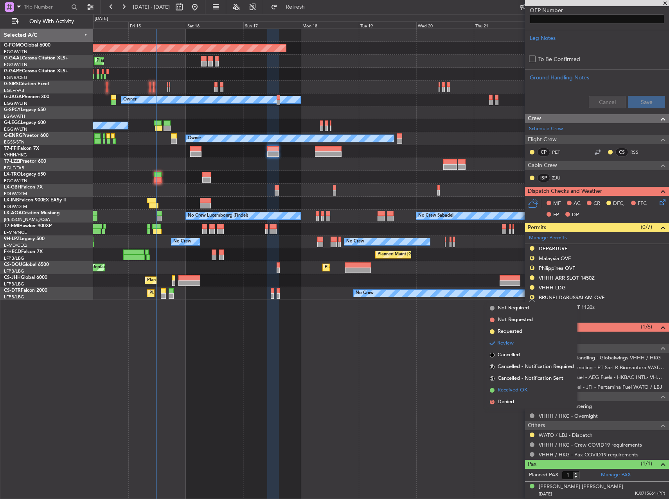
click at [512, 389] on span "Received OK" at bounding box center [513, 391] width 30 height 8
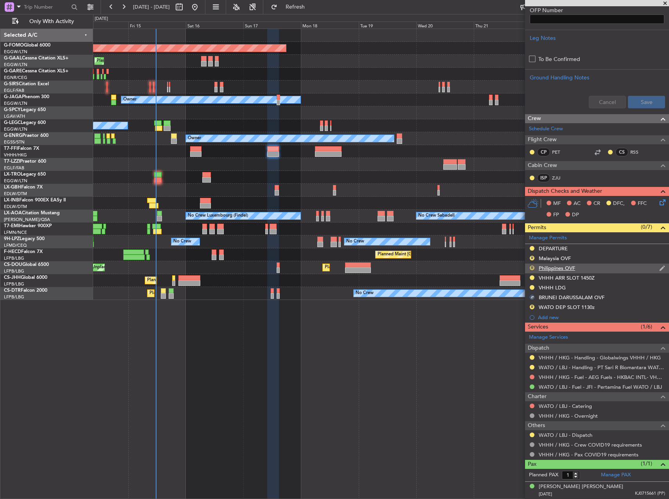
click at [532, 268] on button "R" at bounding box center [532, 268] width 5 height 5
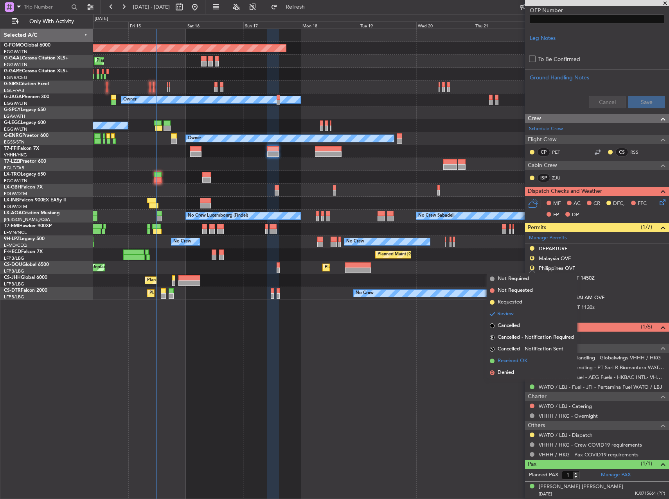
click at [517, 361] on span "Received OK" at bounding box center [513, 361] width 30 height 8
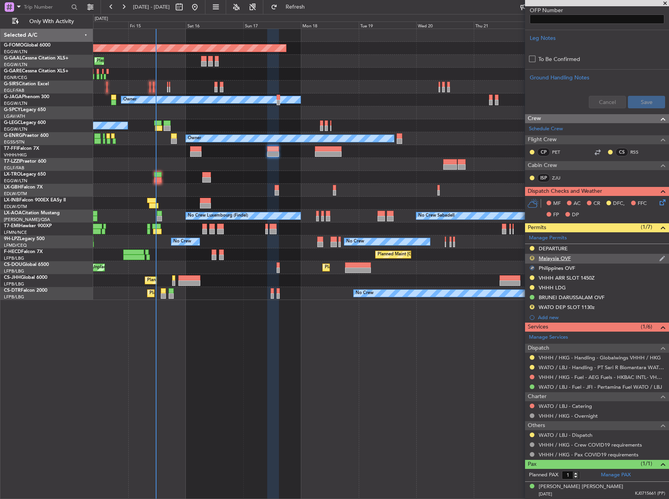
click at [532, 259] on button "R" at bounding box center [532, 258] width 5 height 5
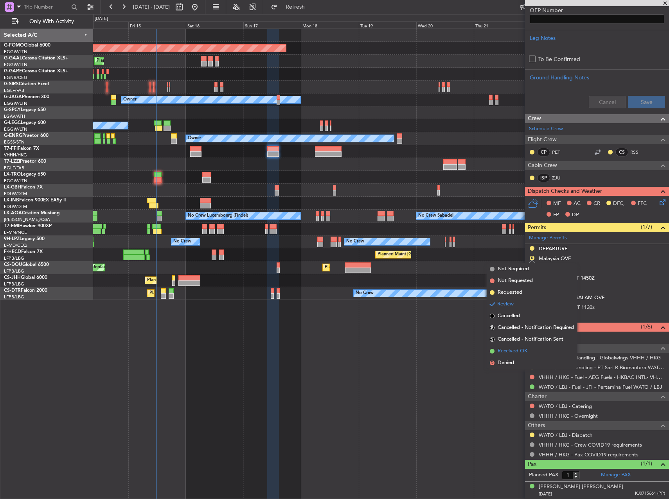
click at [520, 351] on span "Received OK" at bounding box center [513, 351] width 30 height 8
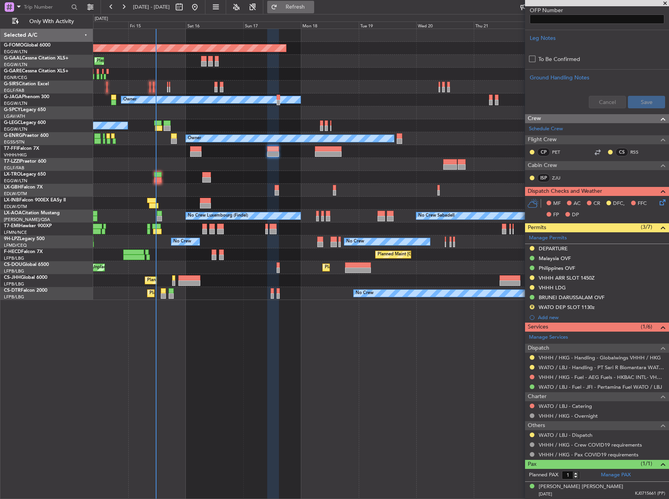
click at [314, 11] on button "Refresh" at bounding box center [290, 7] width 47 height 13
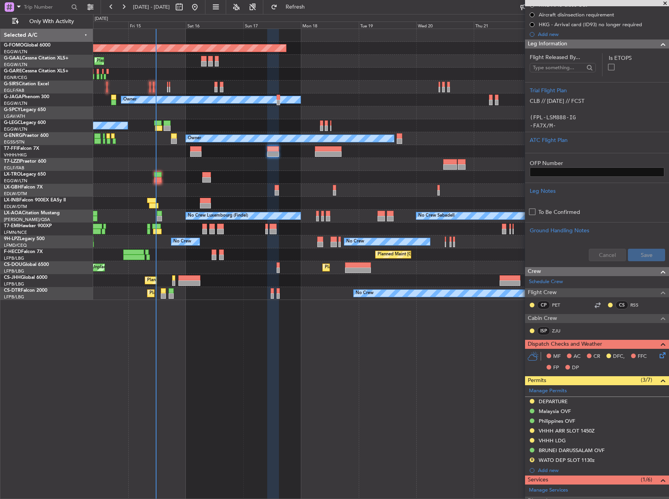
scroll to position [235, 0]
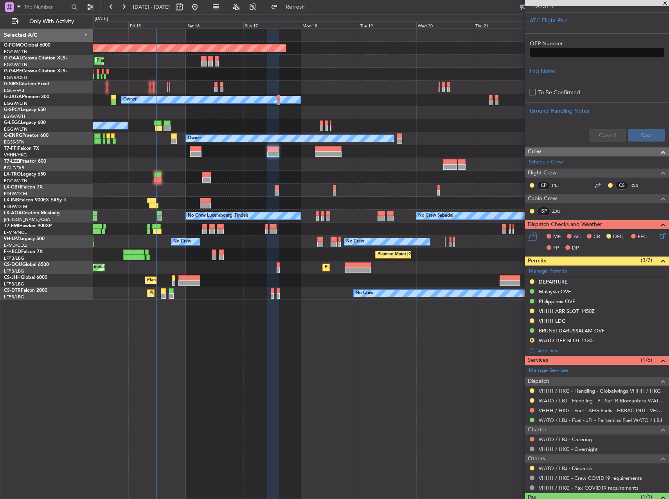
click at [603, 340] on mat-tooltip-component "BRUNEI DARUSSALAM OVF" at bounding box center [572, 344] width 70 height 21
click at [620, 342] on div "R WATO DEP SLOT 1130z" at bounding box center [597, 341] width 144 height 10
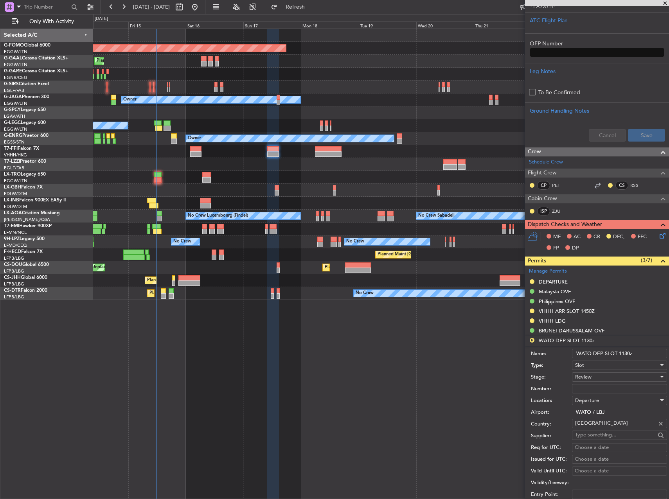
click at [622, 354] on input "WATO DEP SLOT 1130z" at bounding box center [619, 353] width 95 height 9
type input "WATO DEP SLOT 1000"
click at [593, 378] on div "Review" at bounding box center [616, 377] width 83 height 12
click at [585, 427] on span "Requested" at bounding box center [616, 428] width 82 height 12
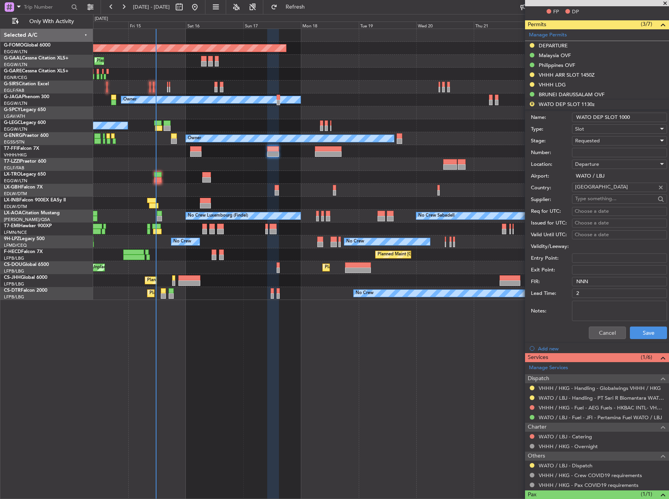
scroll to position [502, 0]
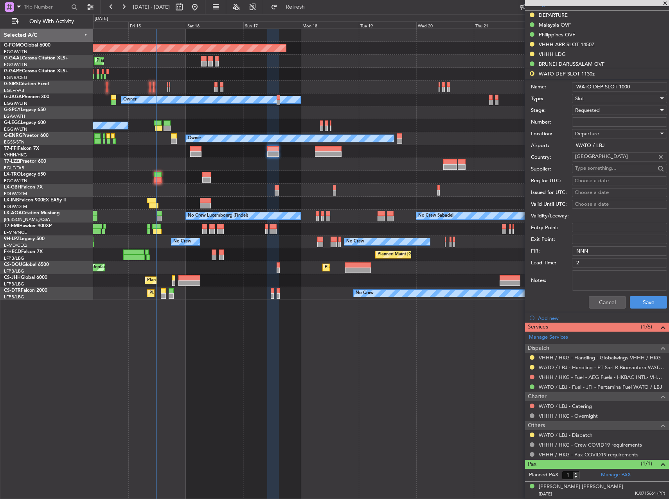
click at [631, 309] on div "Cancel Save" at bounding box center [599, 302] width 136 height 20
click at [631, 297] on button "Save" at bounding box center [648, 302] width 37 height 13
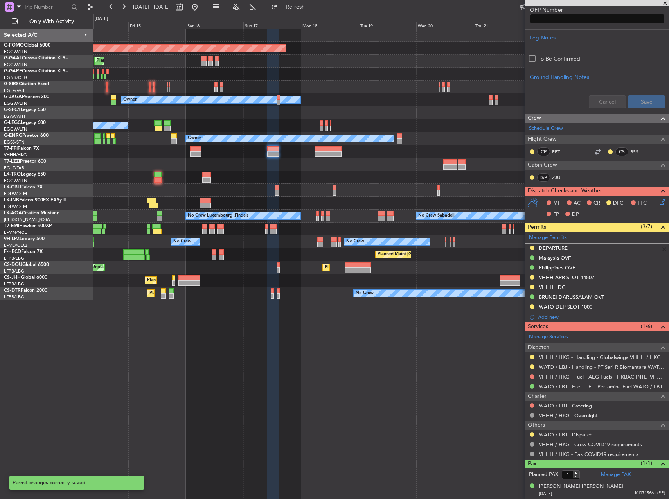
scroll to position [268, 0]
click at [532, 435] on button at bounding box center [532, 435] width 5 height 5
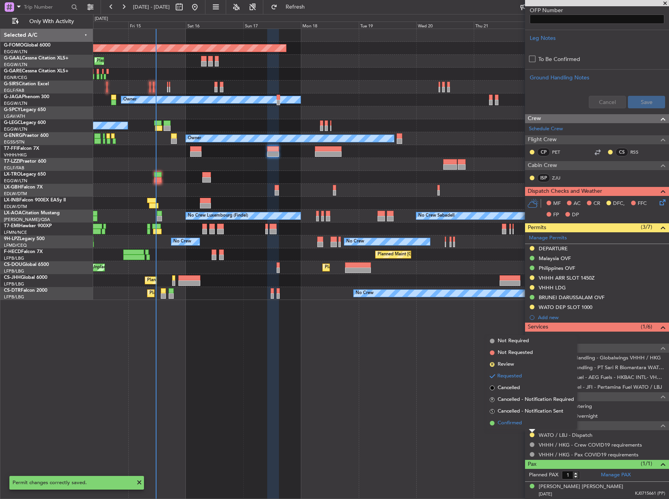
click at [518, 426] on span "Confirmed" at bounding box center [510, 423] width 24 height 8
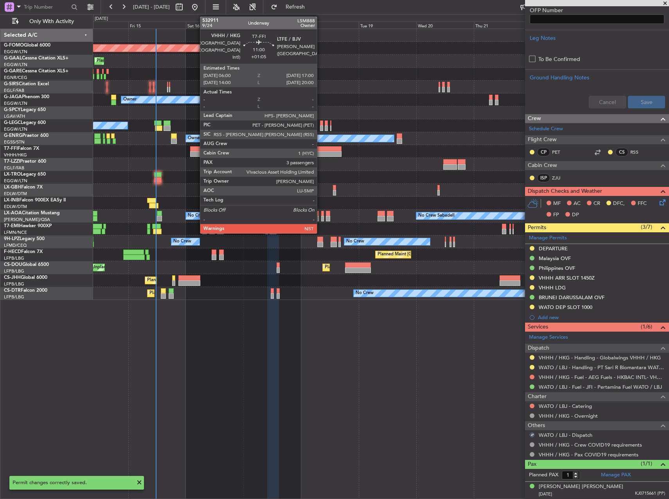
click at [321, 151] on div at bounding box center [328, 153] width 27 height 5
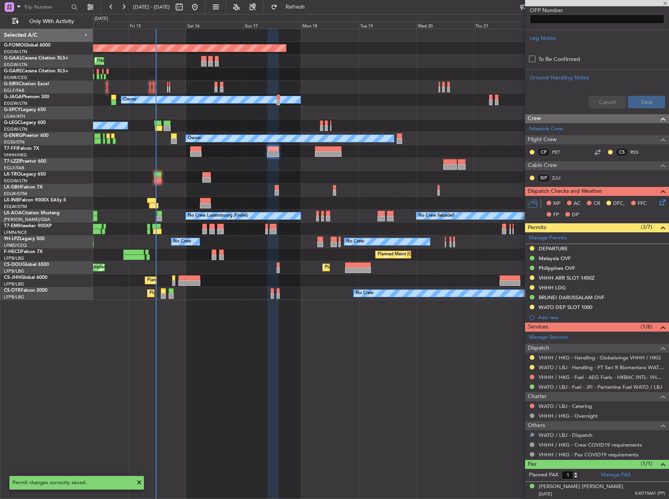
type input "+01:05"
type input "3"
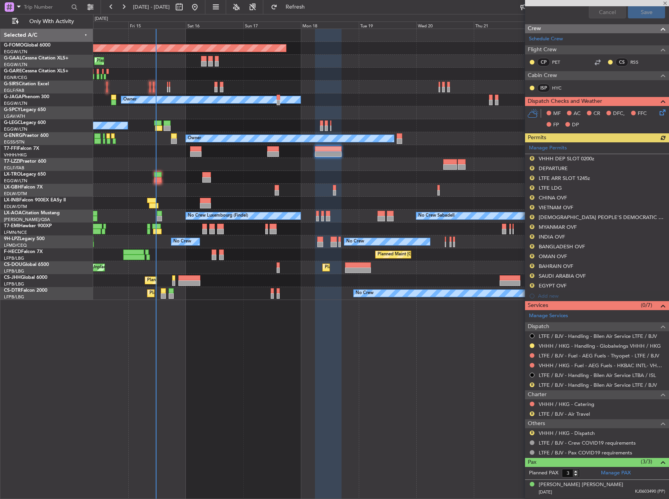
scroll to position [352, 0]
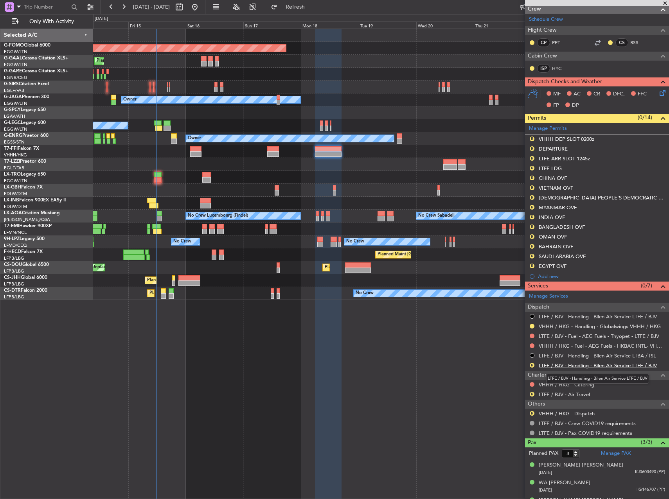
click at [557, 365] on link "LTFE / BJV - Handling - Bilen Air Service LTFE / BJV" at bounding box center [598, 365] width 118 height 7
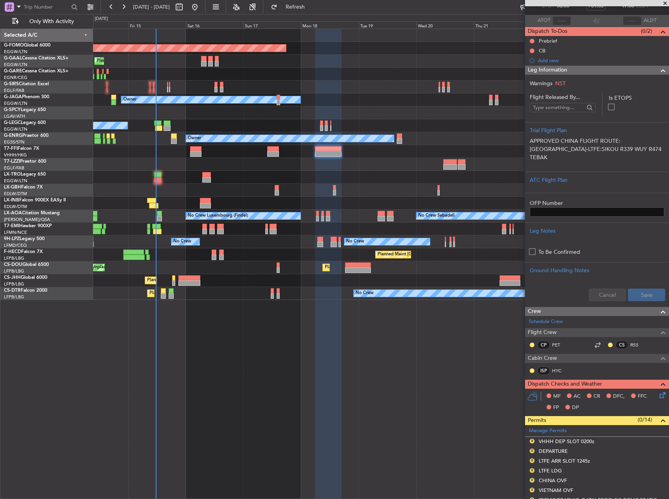
scroll to position [78, 0]
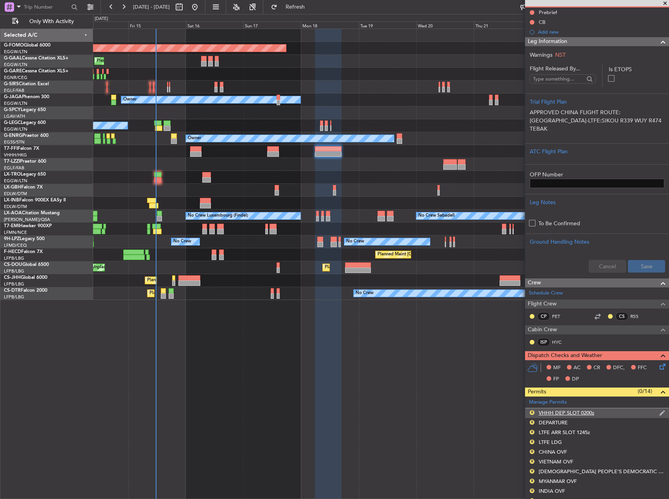
click at [605, 412] on div "R VHHH DEP SLOT 0200z" at bounding box center [597, 413] width 144 height 10
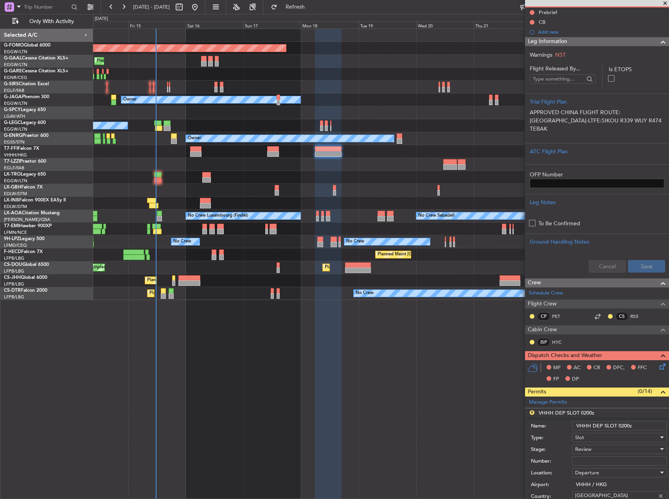
click at [622, 427] on input "VHHH DEP SLOT 0200z" at bounding box center [619, 425] width 95 height 9
type input "VHHH DEP SLOT 0600z"
click at [600, 449] on div "Review" at bounding box center [616, 450] width 83 height 12
click at [589, 447] on div at bounding box center [334, 249] width 669 height 499
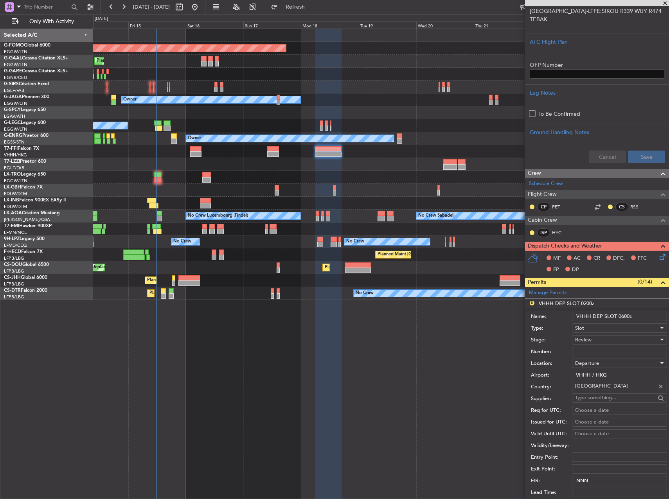
scroll to position [196, 0]
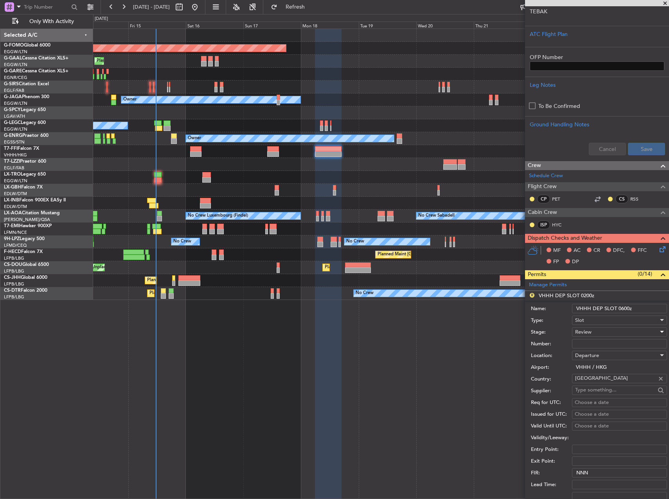
click at [593, 336] on div "Review" at bounding box center [616, 332] width 83 height 12
click at [606, 384] on span "Requested" at bounding box center [616, 383] width 82 height 12
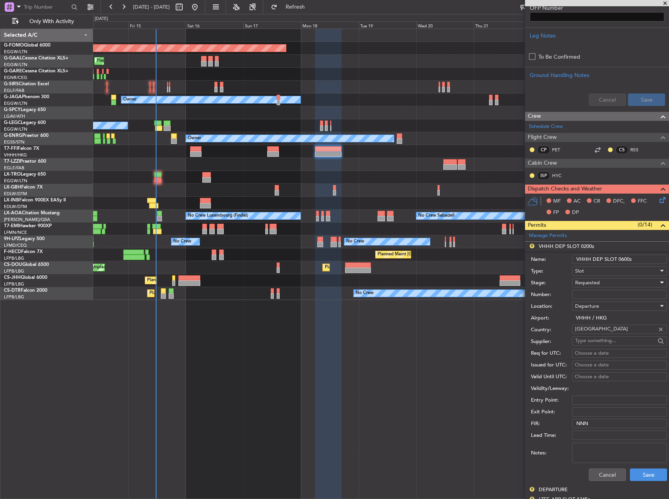
scroll to position [313, 0]
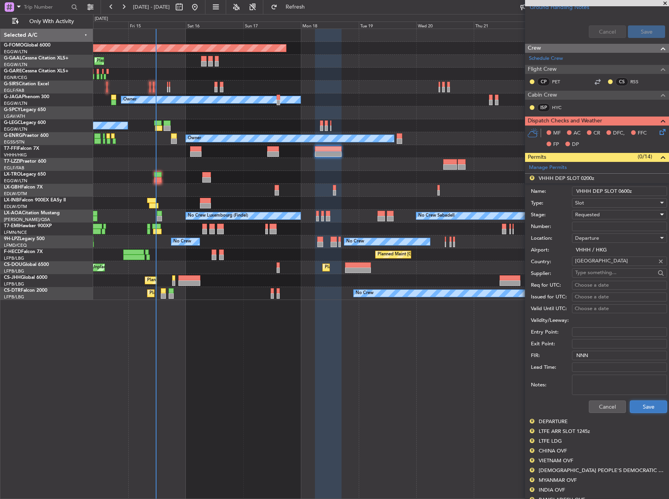
click at [630, 406] on button "Save" at bounding box center [648, 407] width 37 height 13
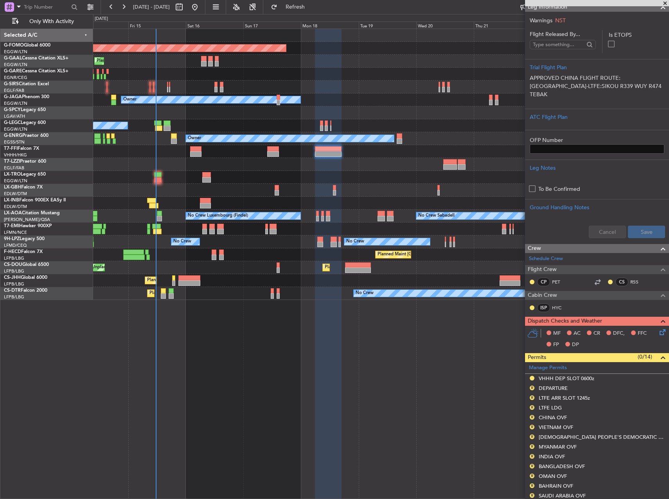
scroll to position [117, 0]
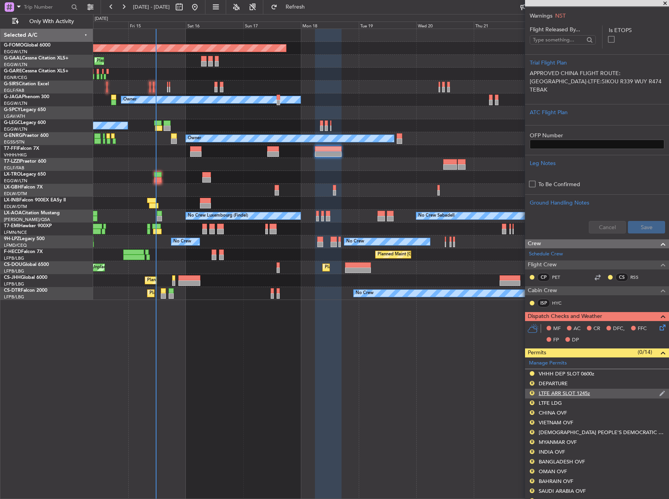
click at [608, 392] on div "R LTFE ARR SLOT 1245z" at bounding box center [597, 394] width 144 height 10
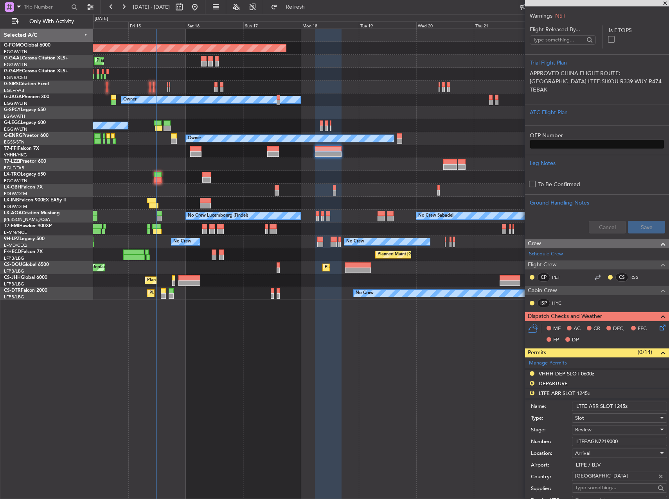
click at [617, 408] on input "LTFE ARR SLOT 1245z" at bounding box center [619, 406] width 95 height 9
type input "LTFE ARR SLOT 1700"
click at [602, 431] on div "Review" at bounding box center [616, 430] width 83 height 12
click at [597, 480] on span "Requested" at bounding box center [616, 481] width 82 height 12
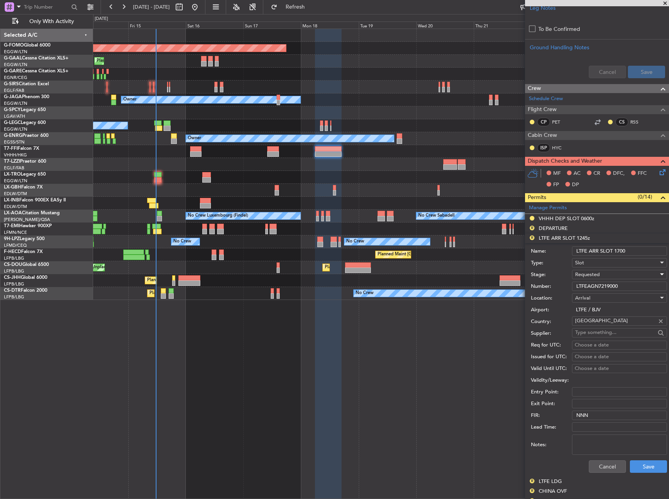
scroll to position [274, 0]
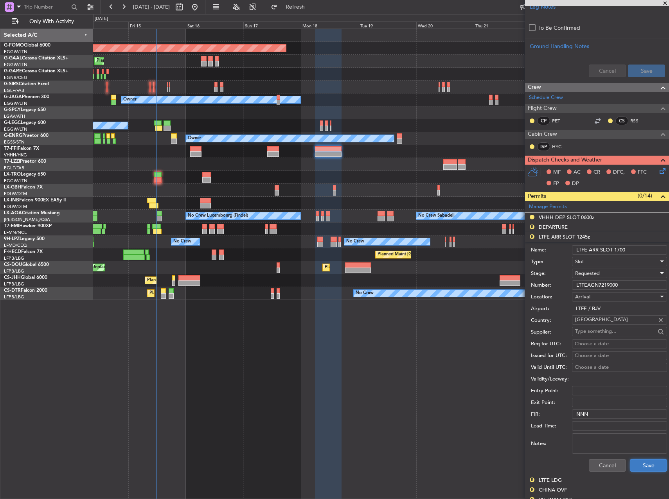
click at [651, 465] on button "Save" at bounding box center [648, 465] width 37 height 13
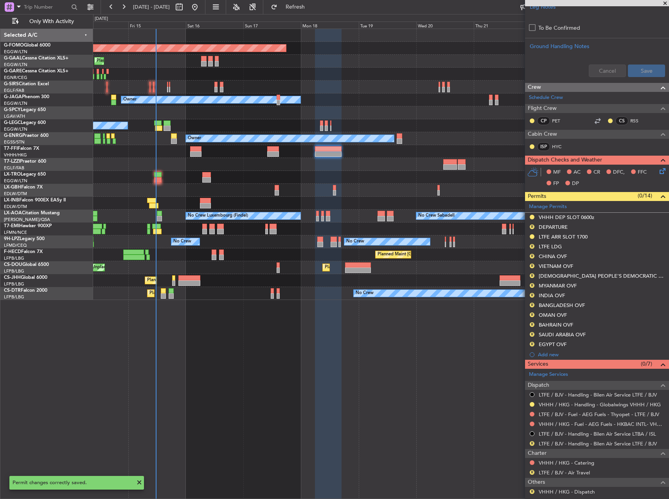
scroll to position [352, 0]
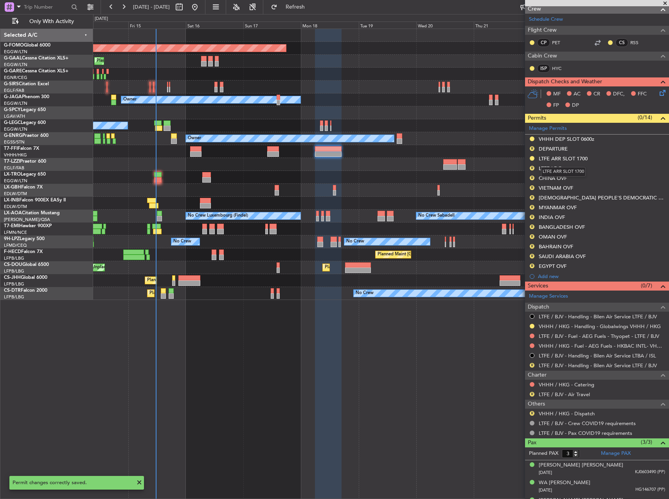
click at [559, 166] on mat-tooltip-component "LTFE ARR SLOT 1700" at bounding box center [564, 172] width 56 height 21
click at [545, 169] on div "LTFE LDG" at bounding box center [550, 168] width 23 height 7
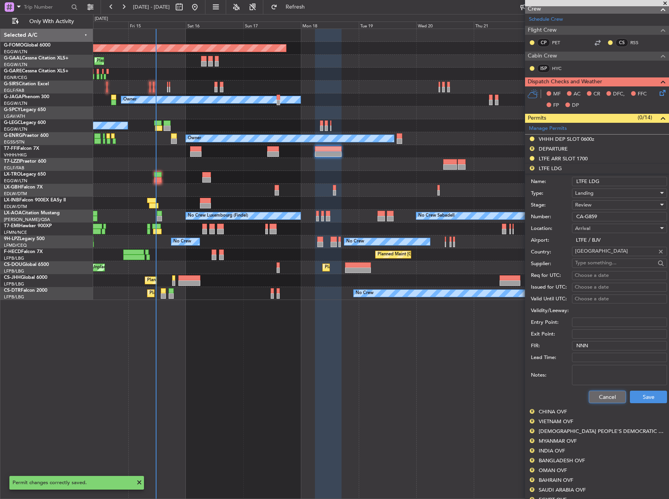
click at [600, 396] on button "Cancel" at bounding box center [607, 397] width 37 height 13
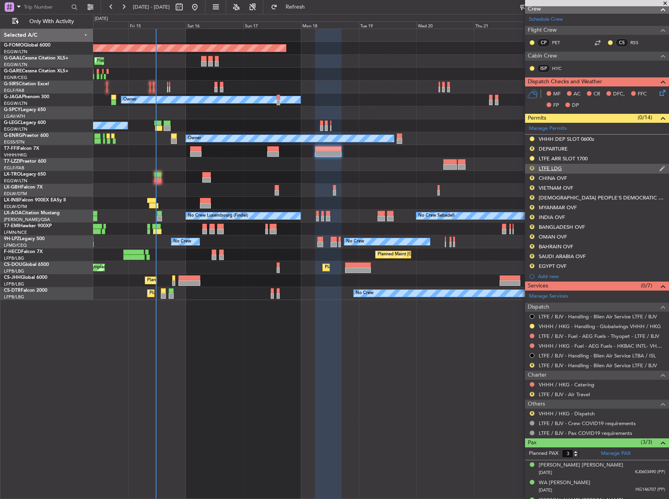
click at [532, 167] on button "R" at bounding box center [532, 168] width 5 height 5
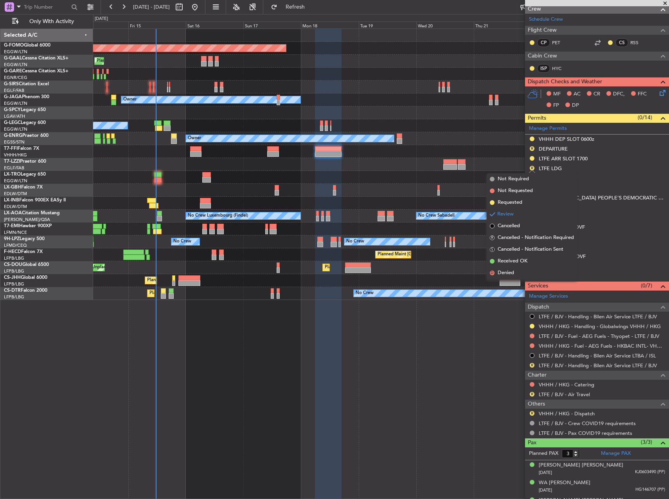
click at [521, 201] on span "Requested" at bounding box center [510, 203] width 25 height 8
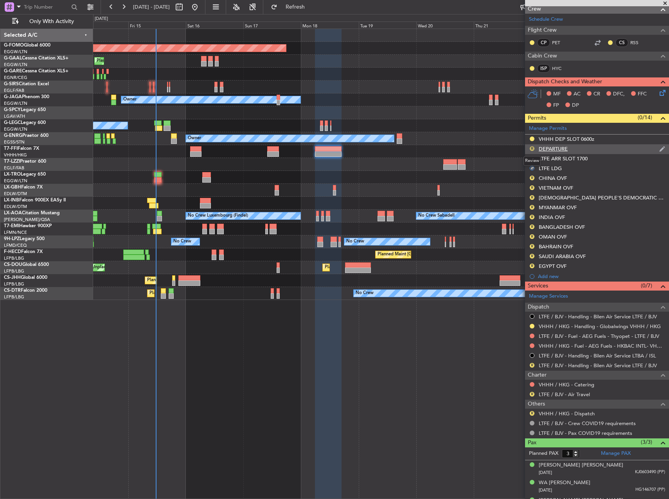
click at [531, 149] on button "R" at bounding box center [532, 148] width 5 height 5
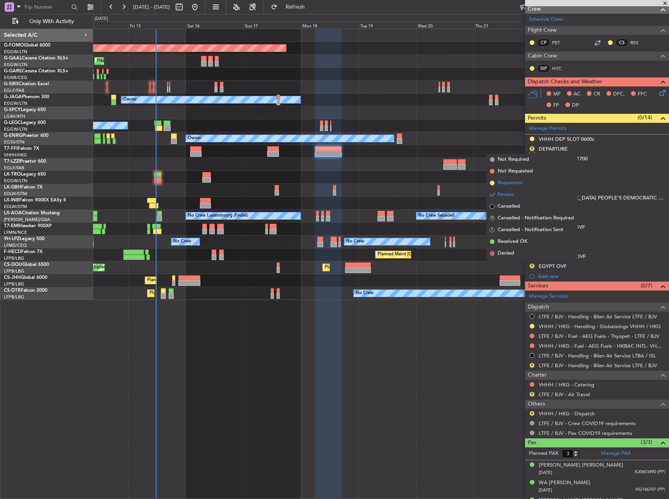
click at [514, 184] on span "Requested" at bounding box center [510, 183] width 25 height 8
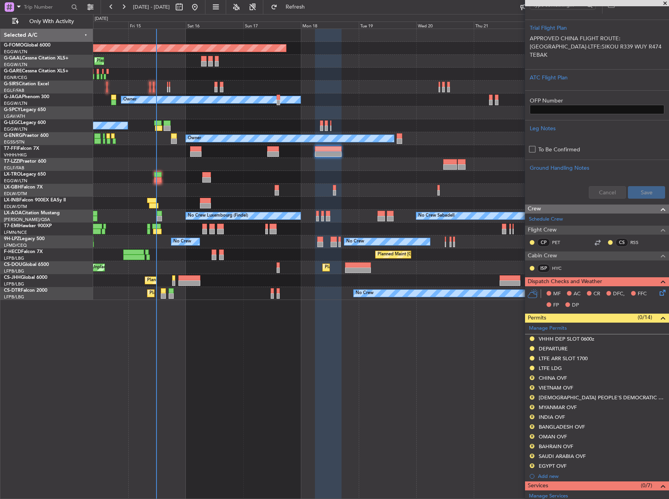
scroll to position [156, 0]
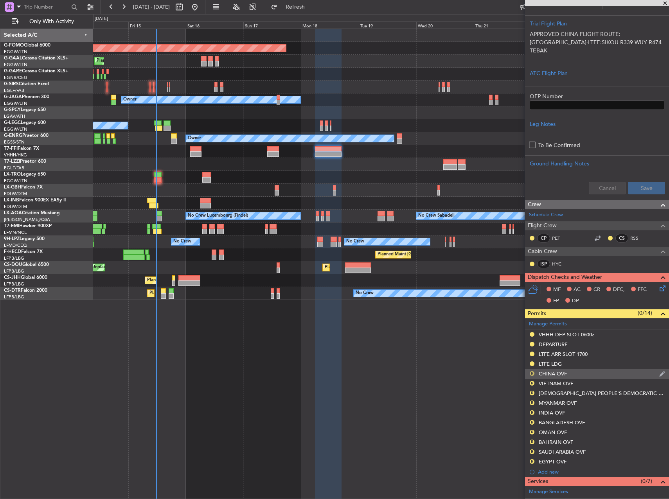
click at [533, 374] on button "R" at bounding box center [532, 373] width 5 height 5
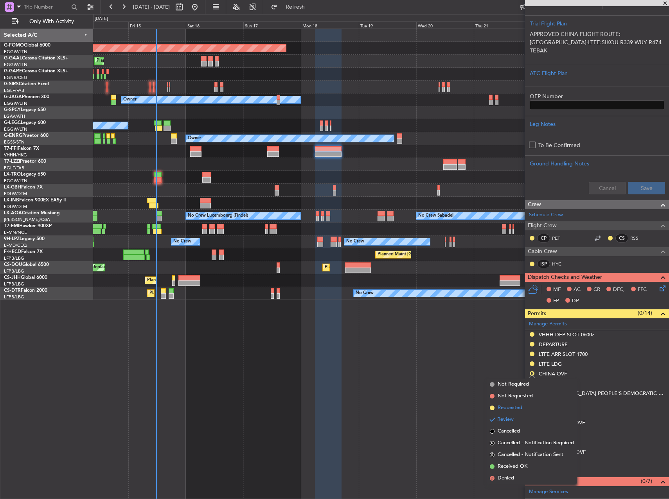
click at [509, 410] on span "Requested" at bounding box center [510, 408] width 25 height 8
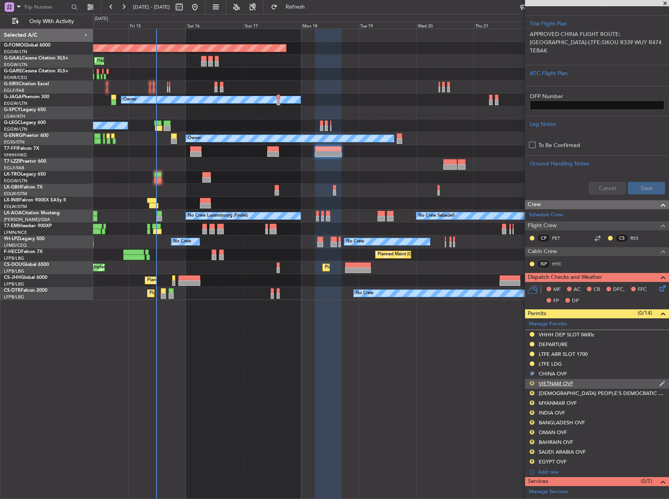
click at [532, 383] on button "R" at bounding box center [532, 383] width 5 height 5
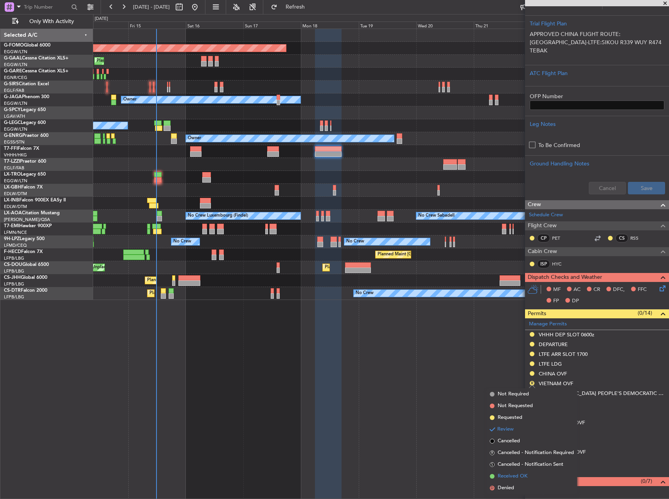
click at [512, 474] on span "Received OK" at bounding box center [513, 477] width 30 height 8
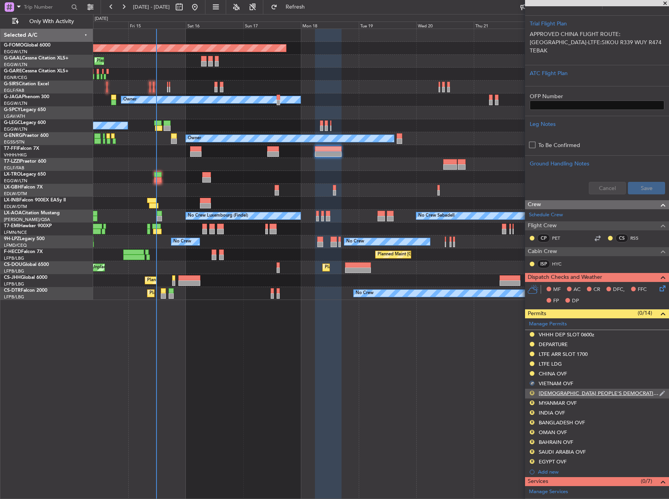
click at [531, 392] on button "R" at bounding box center [532, 393] width 5 height 5
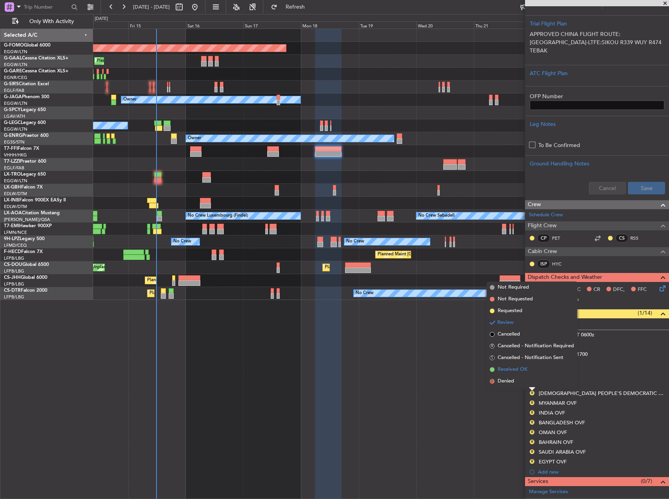
click at [523, 374] on li "Received OK" at bounding box center [532, 370] width 90 height 12
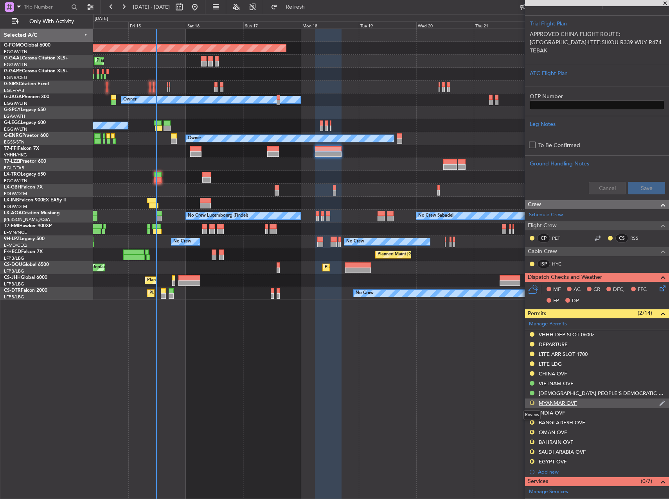
click at [531, 402] on button "R" at bounding box center [532, 403] width 5 height 5
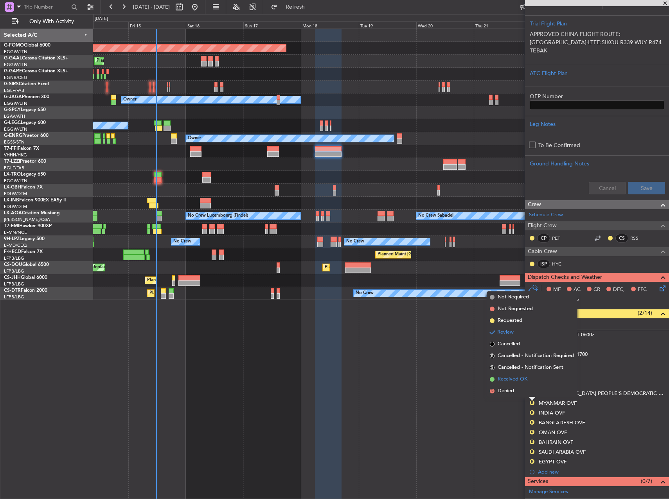
click at [523, 385] on li "Received OK" at bounding box center [532, 380] width 90 height 12
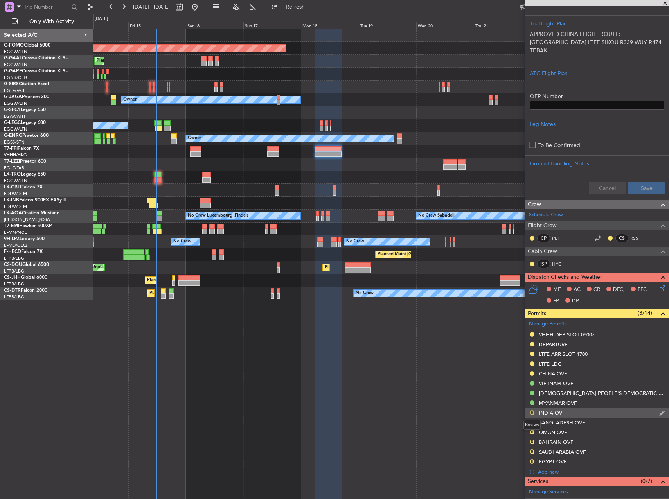
click at [532, 412] on button "R" at bounding box center [532, 412] width 5 height 5
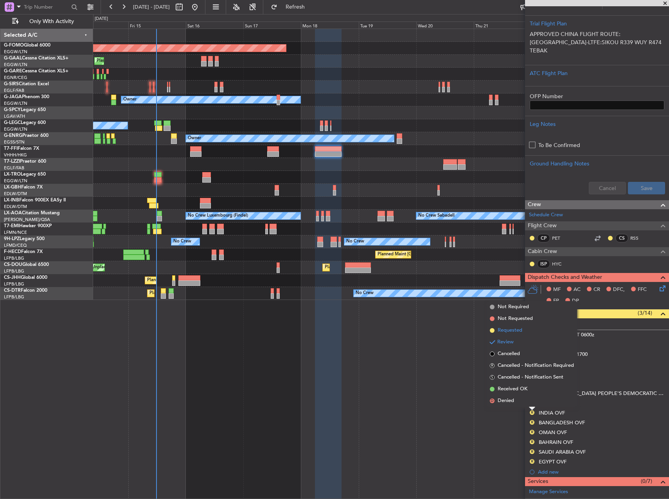
click at [519, 330] on span "Requested" at bounding box center [510, 331] width 25 height 8
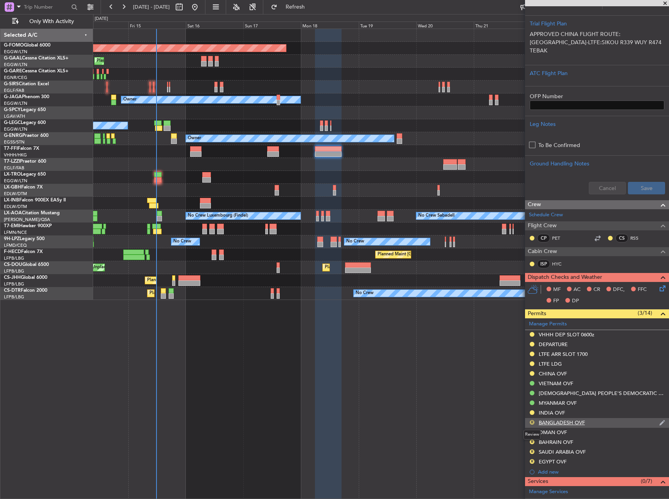
click at [532, 424] on button "R" at bounding box center [532, 422] width 5 height 5
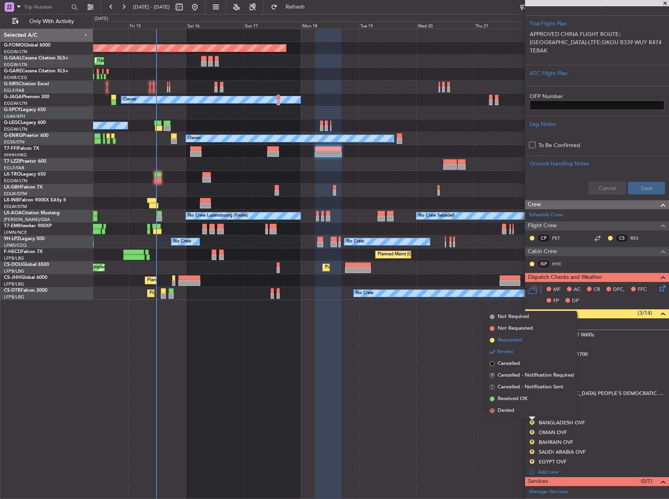
click at [516, 344] on span "Requested" at bounding box center [510, 340] width 25 height 8
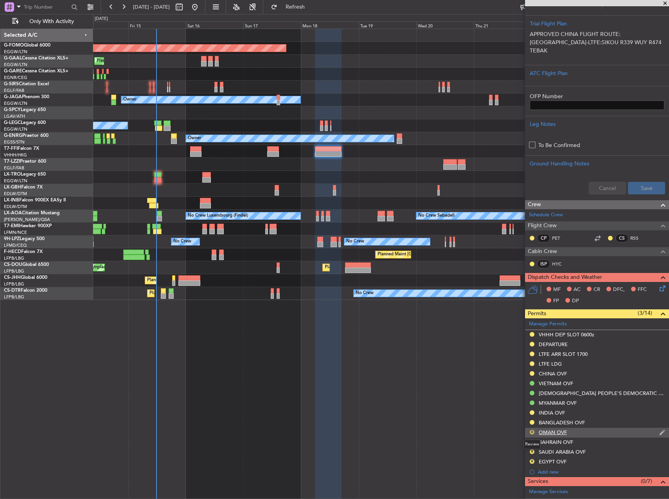
click at [533, 432] on button "R" at bounding box center [532, 432] width 5 height 5
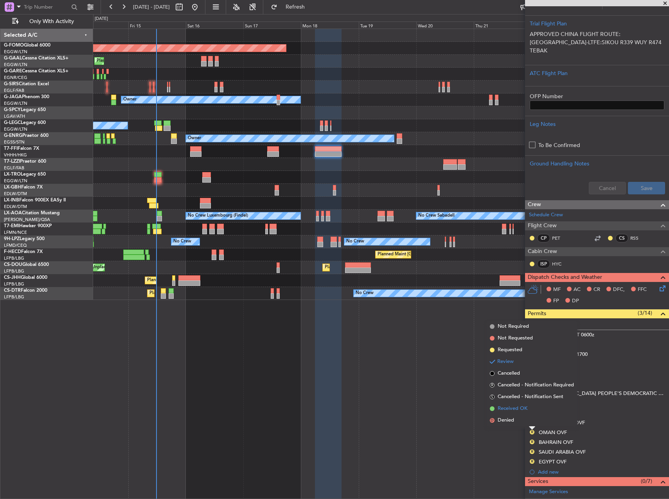
click at [527, 410] on span "Received OK" at bounding box center [513, 409] width 30 height 8
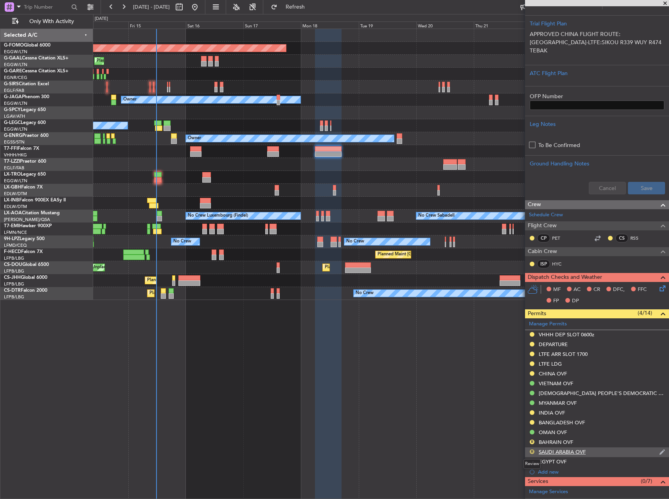
click at [531, 453] on button "R" at bounding box center [532, 451] width 5 height 5
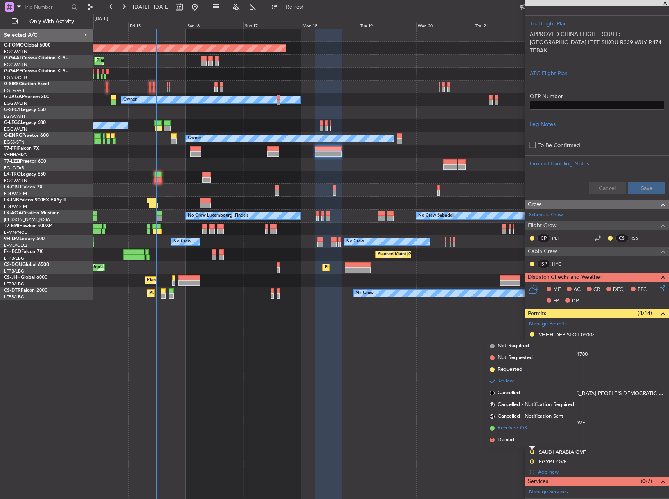
click at [516, 429] on span "Received OK" at bounding box center [513, 428] width 30 height 8
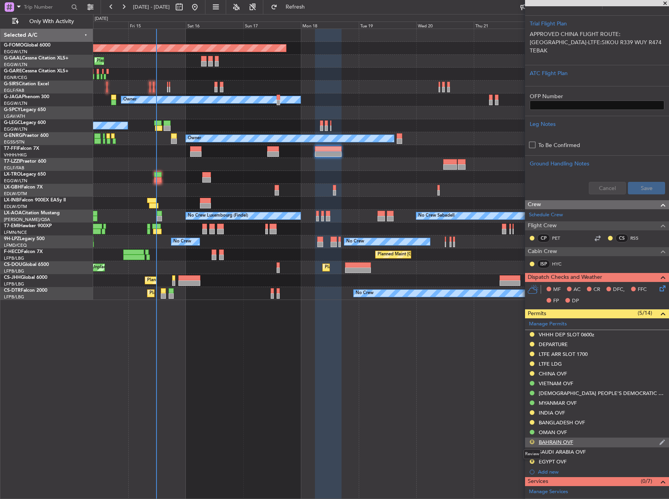
click at [533, 442] on button "R" at bounding box center [532, 442] width 5 height 5
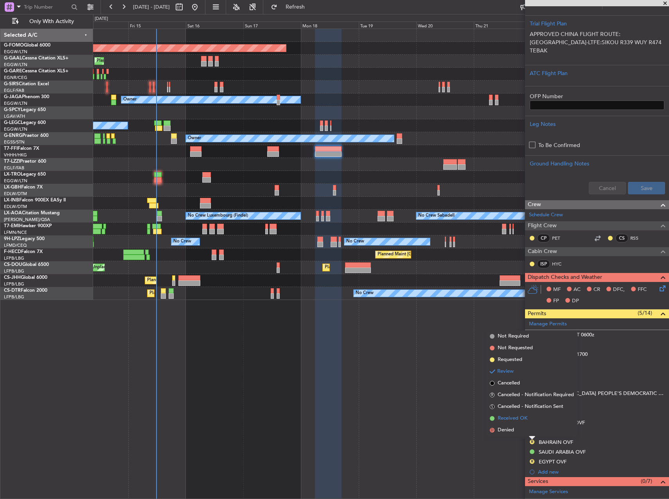
click at [520, 421] on span "Received OK" at bounding box center [513, 419] width 30 height 8
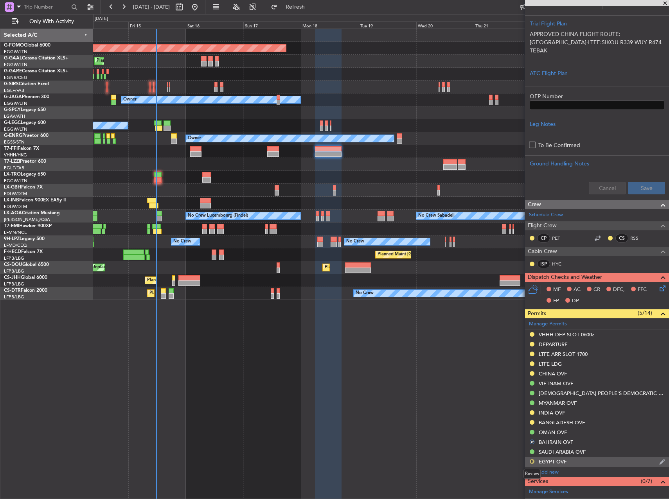
click at [530, 463] on button "R" at bounding box center [532, 461] width 5 height 5
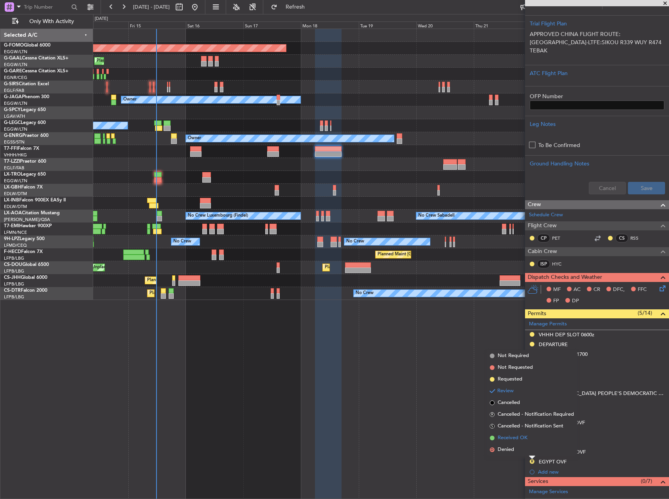
click at [522, 435] on span "Received OK" at bounding box center [513, 438] width 30 height 8
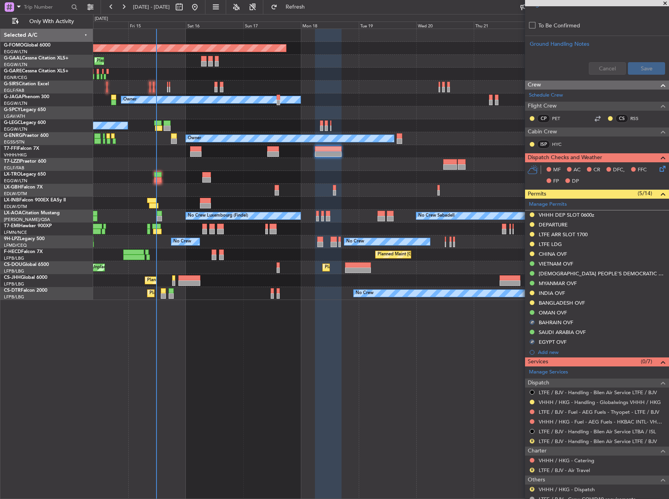
scroll to position [366, 0]
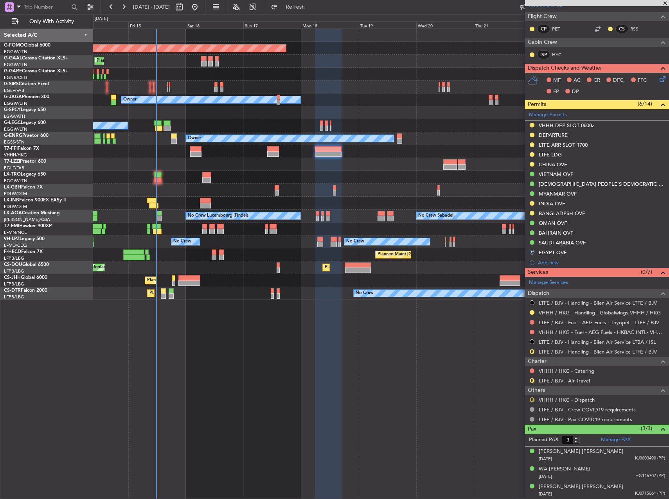
click at [532, 398] on button "R" at bounding box center [532, 399] width 5 height 5
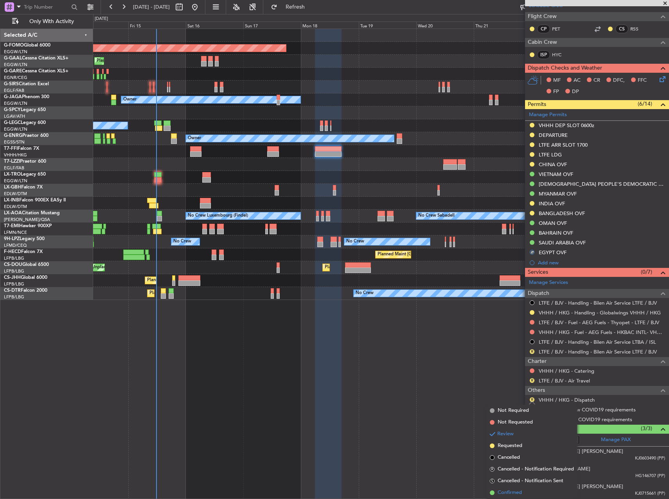
click at [518, 490] on span "Confirmed" at bounding box center [510, 493] width 24 height 8
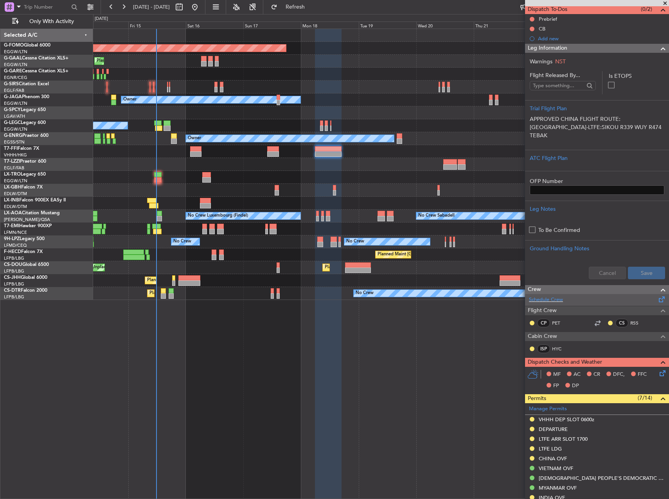
scroll to position [0, 0]
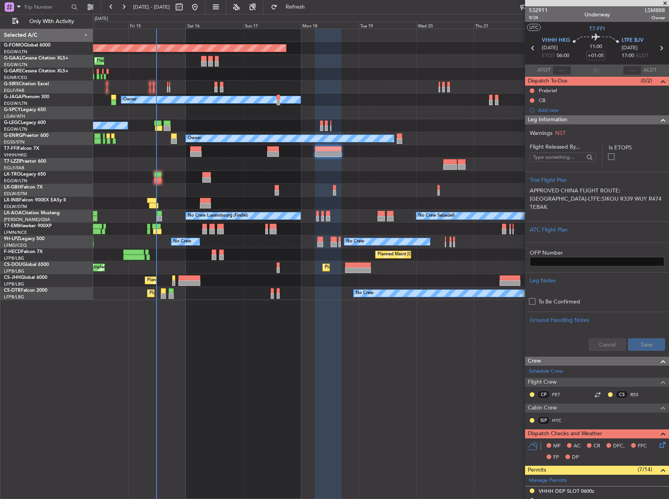
click at [280, 155] on div at bounding box center [380, 151] width 575 height 13
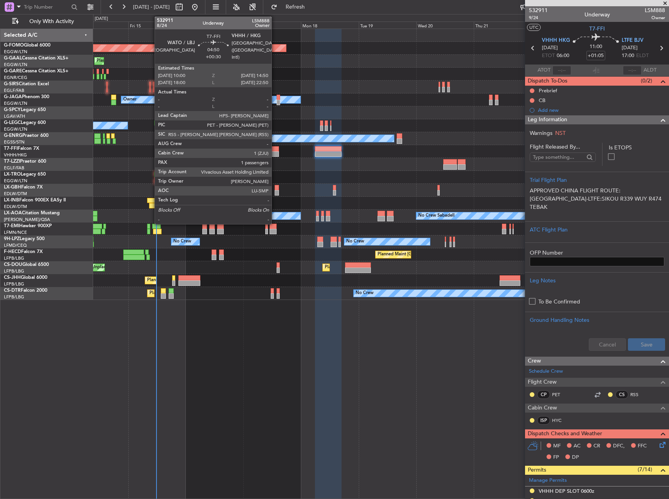
click at [275, 149] on div at bounding box center [273, 148] width 12 height 5
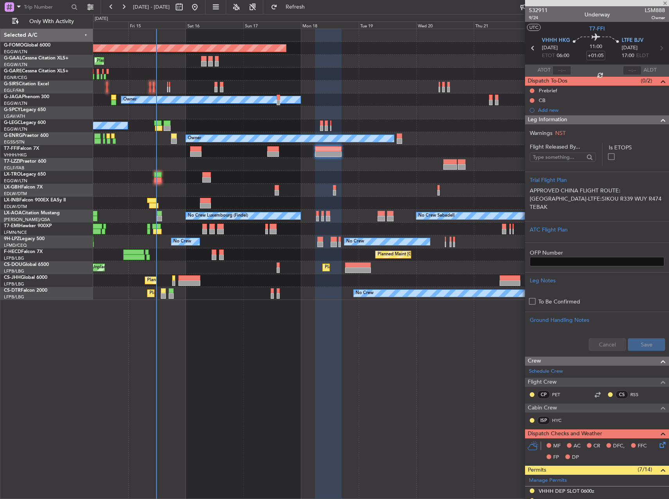
type input "+00:30"
type input "1"
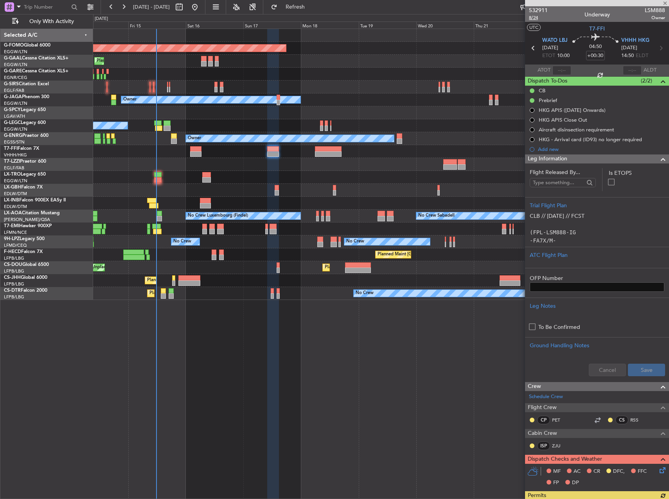
click at [537, 19] on span "8/24" at bounding box center [538, 17] width 19 height 7
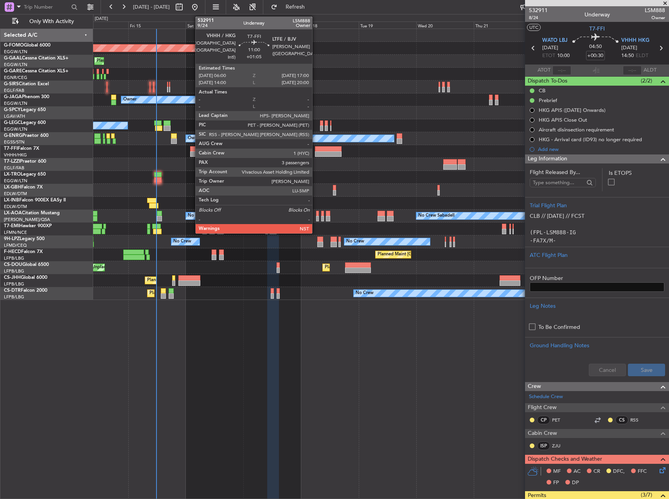
click at [316, 152] on div at bounding box center [328, 153] width 27 height 5
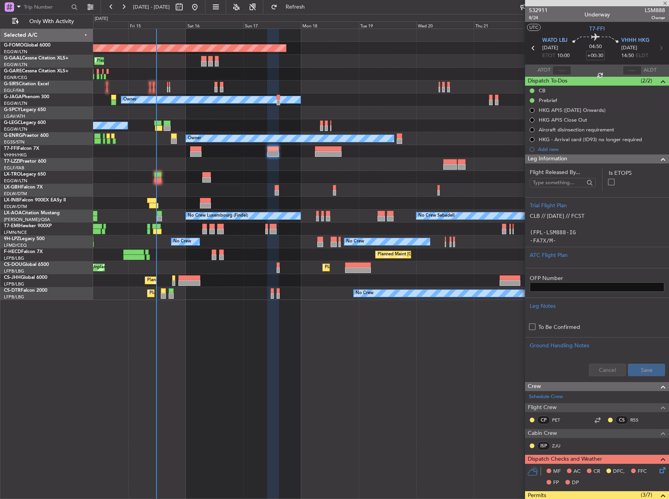
type input "+01:05"
type input "3"
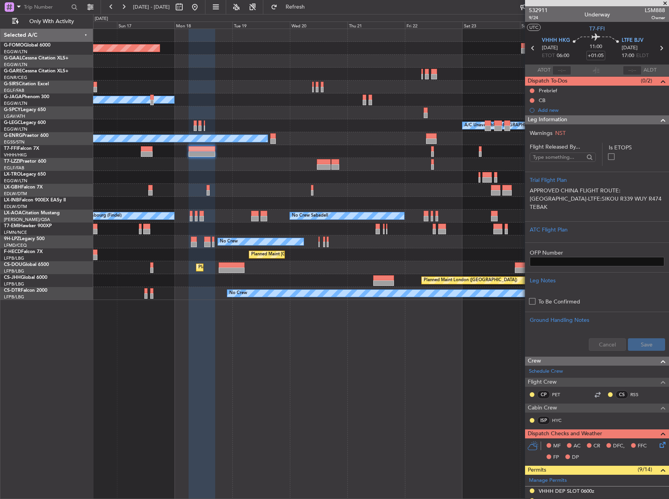
click at [342, 181] on div "Planned Maint Windsor Locks ([PERSON_NAME] Intl) Planned [GEOGRAPHIC_DATA] Plan…" at bounding box center [380, 164] width 575 height 271
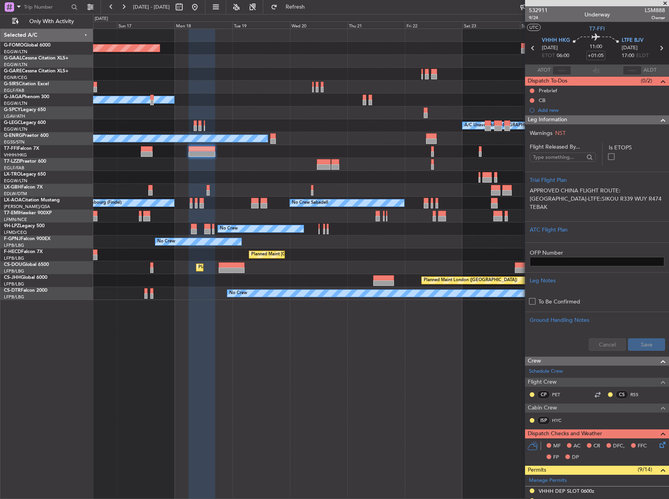
click at [0, 119] on html "[DATE] - [DATE] Refresh Quick Links Only With Activity Planned Maint Windsor Lo…" at bounding box center [334, 249] width 669 height 499
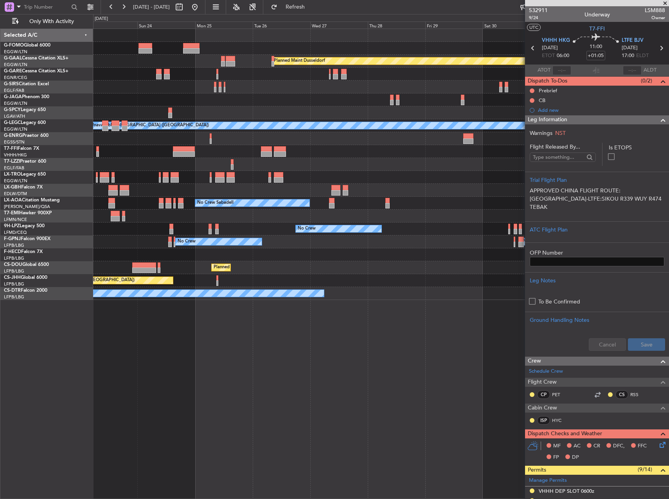
click at [0, 18] on html "[DATE] - [DATE] Refresh Quick Links Only With Activity Planned [GEOGRAPHIC_DATA…" at bounding box center [334, 249] width 669 height 499
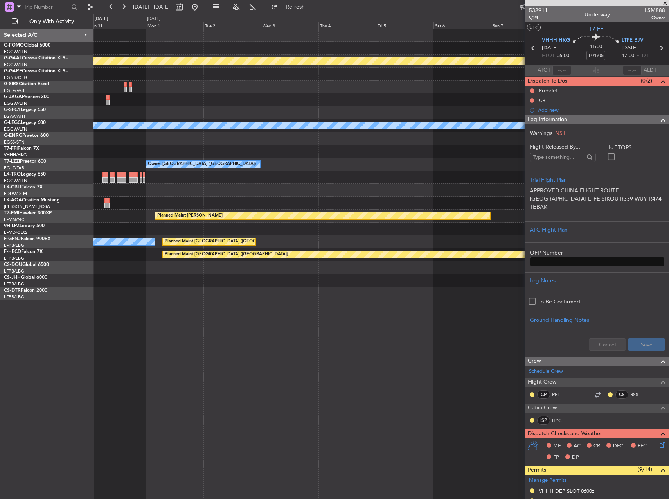
click at [0, 29] on html "[DATE] - [DATE] Refresh Quick Links Only With Activity Planned [GEOGRAPHIC_DATA…" at bounding box center [334, 249] width 669 height 499
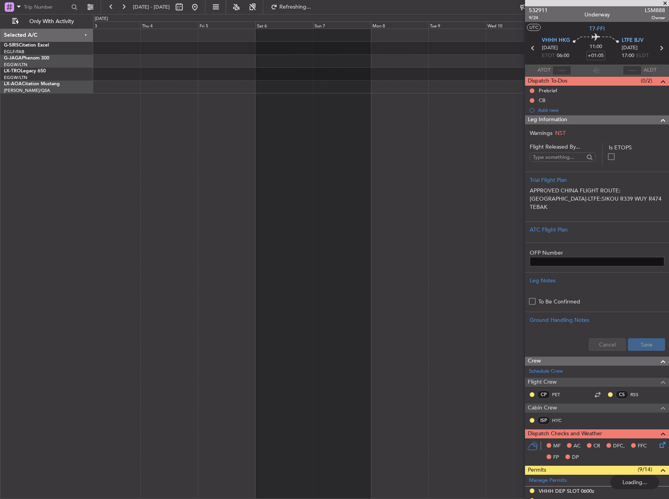
click at [568, 130] on fb-app "[DATE] - [DATE] Refreshing... Quick Links Only With Activity Selected A/C G-SIR…" at bounding box center [334, 252] width 669 height 493
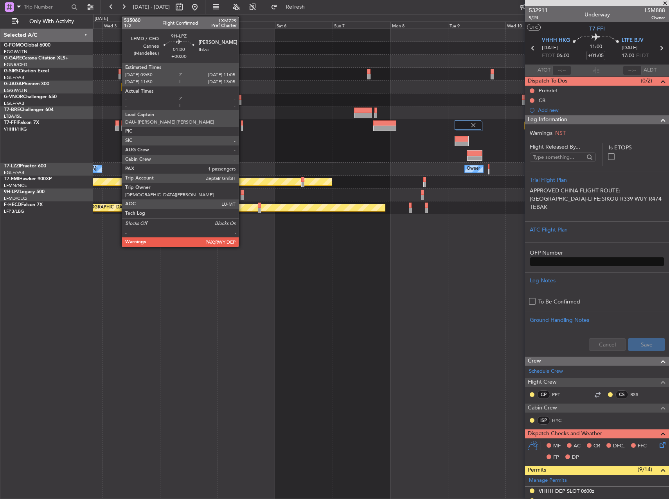
click at [244, 195] on div "No Crew No Crew" at bounding box center [380, 195] width 575 height 13
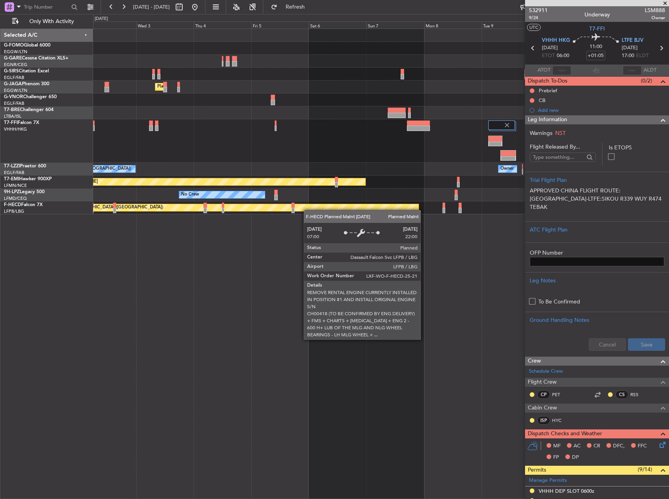
click at [251, 208] on div "Planned Maint [GEOGRAPHIC_DATA] ([GEOGRAPHIC_DATA])" at bounding box center [228, 207] width 381 height 7
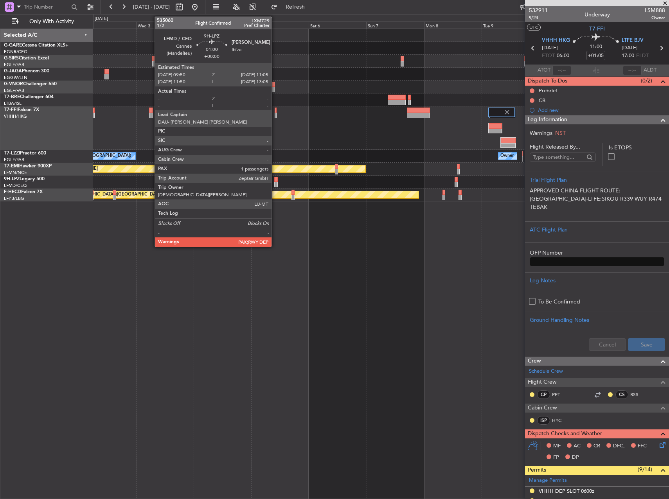
click at [275, 183] on div at bounding box center [275, 184] width 3 height 5
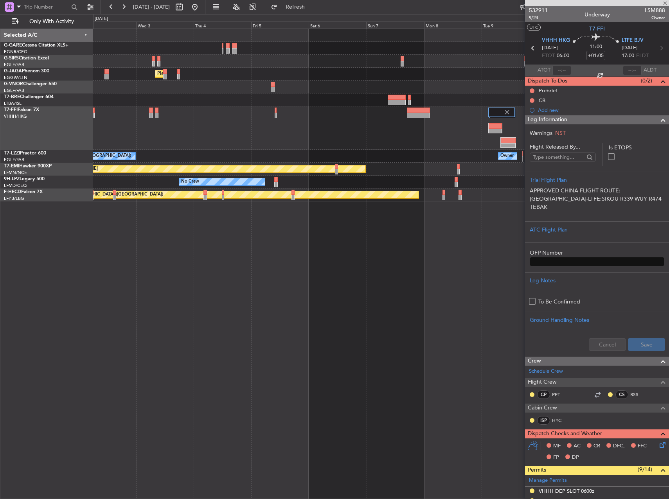
type input "1"
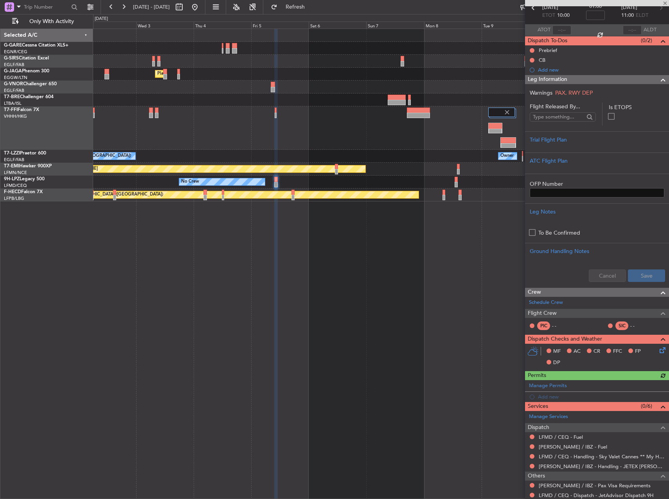
scroll to position [93, 0]
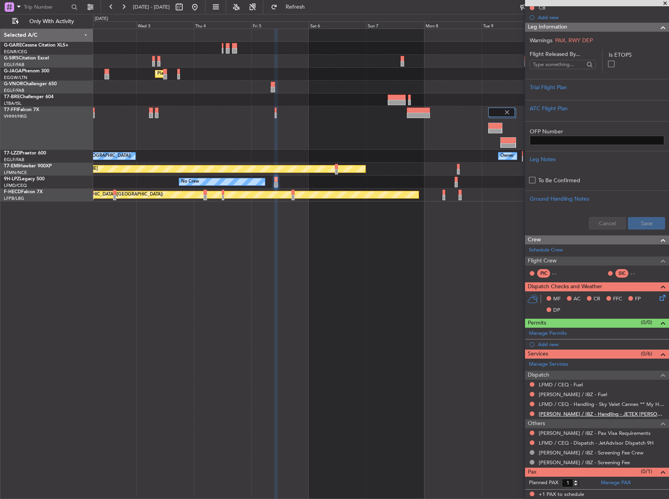
click at [606, 415] on link "[PERSON_NAME] / IBZ - Handling - JETEX [PERSON_NAME]" at bounding box center [602, 414] width 126 height 7
click at [553, 250] on link "Schedule Crew" at bounding box center [546, 250] width 34 height 8
click at [566, 337] on link "Manage Permits" at bounding box center [548, 334] width 38 height 8
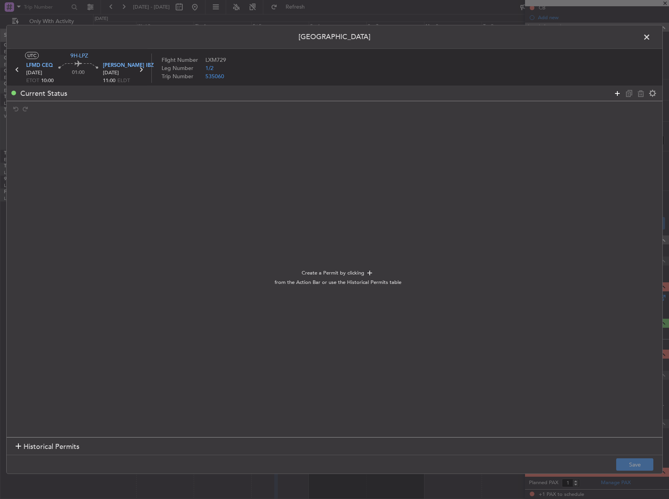
click at [617, 95] on icon at bounding box center [617, 92] width 9 height 9
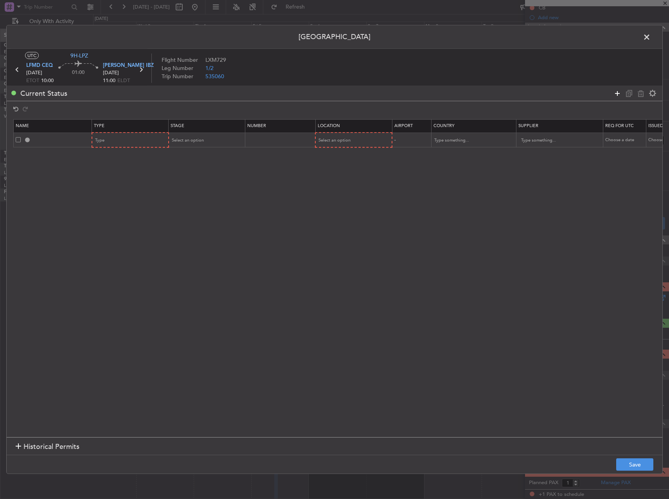
click at [617, 95] on icon at bounding box center [617, 92] width 9 height 9
click at [135, 155] on div "Type" at bounding box center [127, 155] width 65 height 12
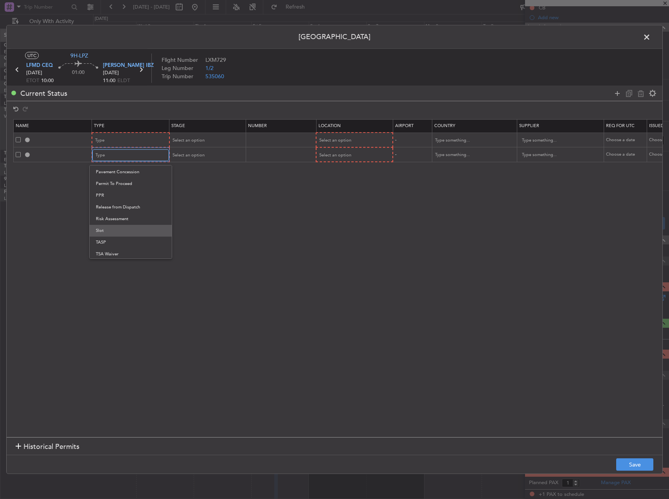
scroll to position [236, 0]
click at [128, 236] on span "TASP" at bounding box center [131, 241] width 70 height 12
click at [109, 153] on div "TASP" at bounding box center [127, 155] width 65 height 12
click at [115, 230] on span "Slot" at bounding box center [130, 230] width 70 height 12
click at [106, 141] on div "Type" at bounding box center [127, 141] width 65 height 12
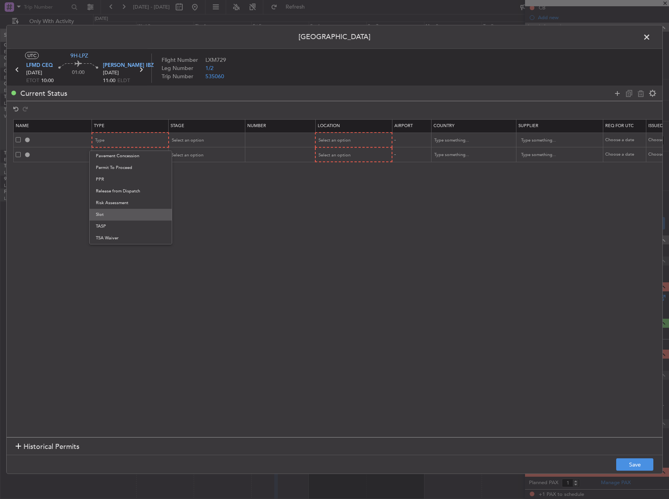
click at [115, 216] on span "Slot" at bounding box center [131, 215] width 70 height 12
click at [343, 142] on span "Select an option" at bounding box center [334, 140] width 32 height 6
click at [333, 151] on div "Departure Departure Alt Arrival Arrival Alt Enroute" at bounding box center [353, 180] width 83 height 59
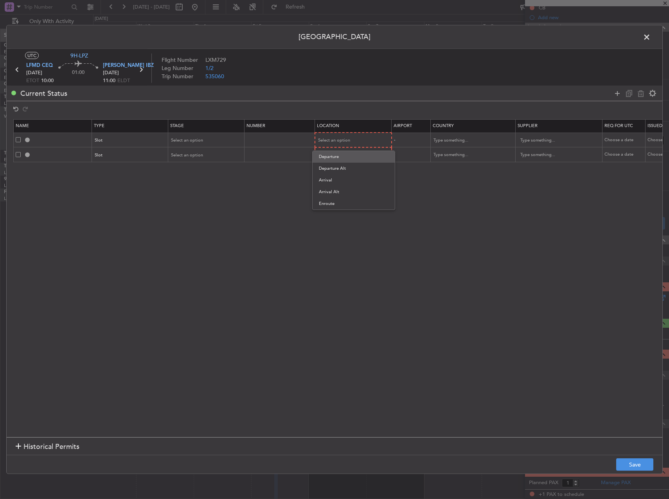
click at [333, 157] on span "Departure" at bounding box center [354, 157] width 70 height 12
click at [333, 157] on span "Select an option" at bounding box center [334, 155] width 32 height 6
click at [332, 192] on span "Arrival" at bounding box center [354, 195] width 70 height 12
click at [346, 234] on section "Name Type Stage Number Location Airport Country Supplier Req For Utc Issued For…" at bounding box center [335, 277] width 656 height 320
click at [615, 99] on div "Current Status" at bounding box center [335, 93] width 656 height 15
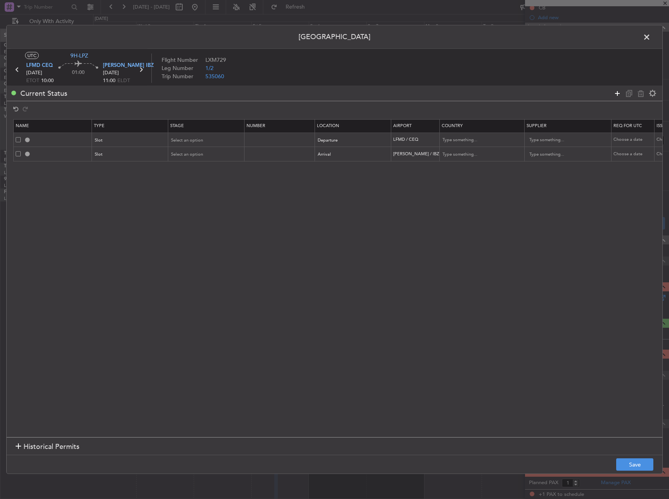
click at [615, 91] on icon at bounding box center [617, 92] width 9 height 9
click at [142, 172] on div "Type" at bounding box center [127, 170] width 65 height 12
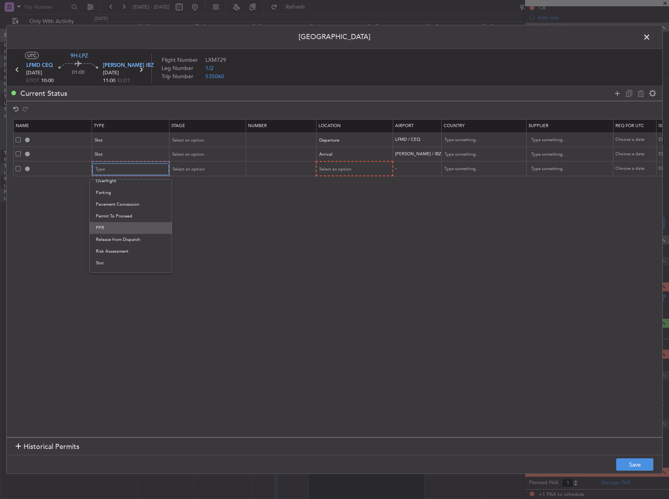
scroll to position [196, 0]
click at [115, 214] on span "Parking" at bounding box center [131, 212] width 70 height 12
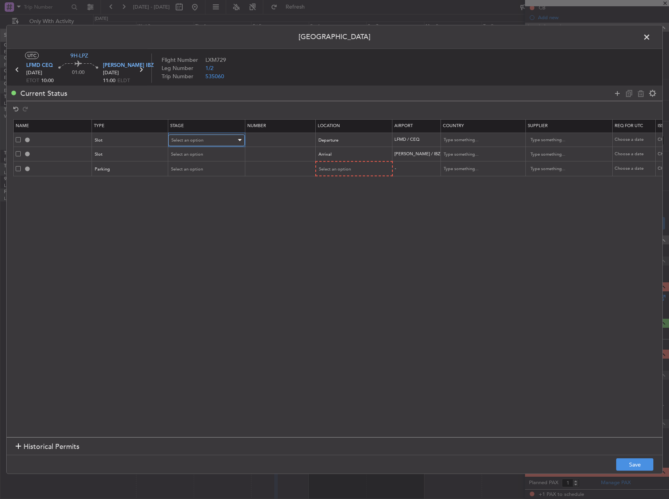
click at [190, 143] on span "Select an option" at bounding box center [187, 140] width 32 height 6
click at [194, 193] on span "Requested" at bounding box center [207, 192] width 70 height 12
click at [188, 156] on span "Select an option" at bounding box center [187, 154] width 32 height 6
drag, startPoint x: 191, startPoint y: 207, endPoint x: 194, endPoint y: 197, distance: 10.4
click at [191, 205] on span "Requested" at bounding box center [207, 206] width 70 height 12
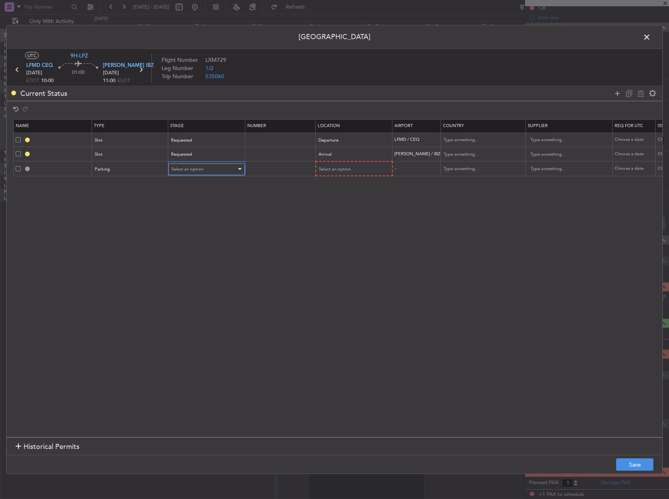
click at [198, 174] on div "Select an option" at bounding box center [203, 170] width 65 height 12
click at [196, 212] on span "Review" at bounding box center [207, 209] width 70 height 12
click at [185, 175] on div "Review" at bounding box center [203, 170] width 65 height 12
click at [193, 216] on span "Requested" at bounding box center [207, 221] width 70 height 12
click at [320, 171] on span "Select an option" at bounding box center [334, 169] width 32 height 6
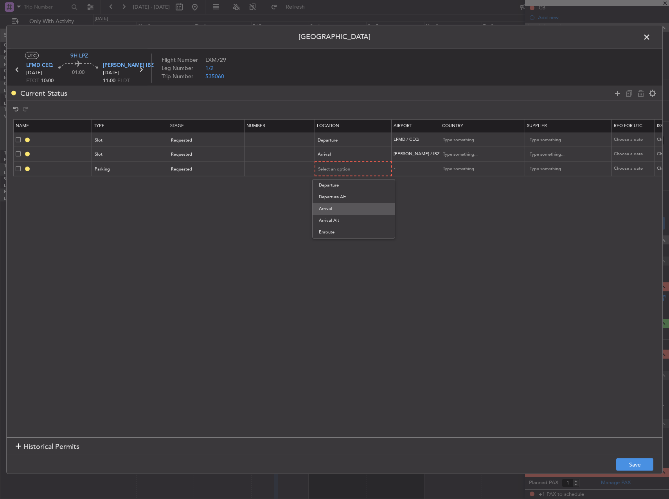
click at [334, 208] on span "Arrival" at bounding box center [354, 209] width 70 height 12
click at [629, 464] on button "Save" at bounding box center [634, 464] width 37 height 13
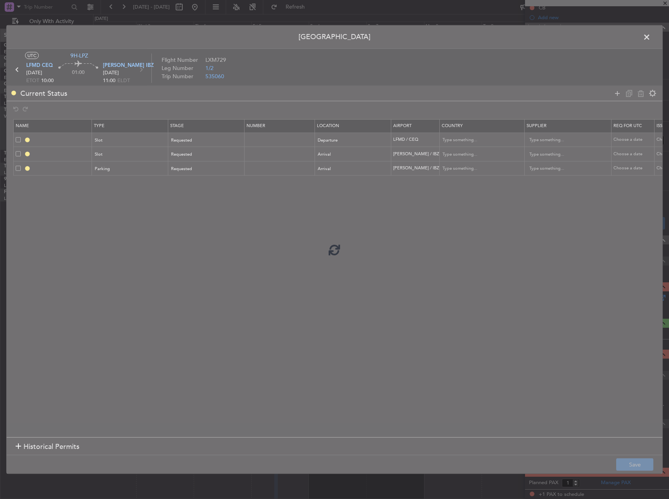
type input "LFMD DEP SLOT"
type input "[GEOGRAPHIC_DATA]"
type input "NNN"
type input "[PERSON_NAME] ARR SLOT"
type input "[GEOGRAPHIC_DATA]"
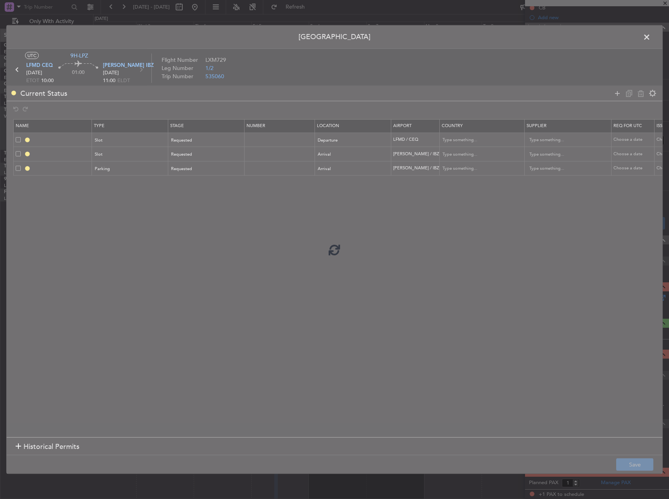
type input "NNN"
type input "[PERSON_NAME] Parking"
type input "[GEOGRAPHIC_DATA]"
type input "NNN"
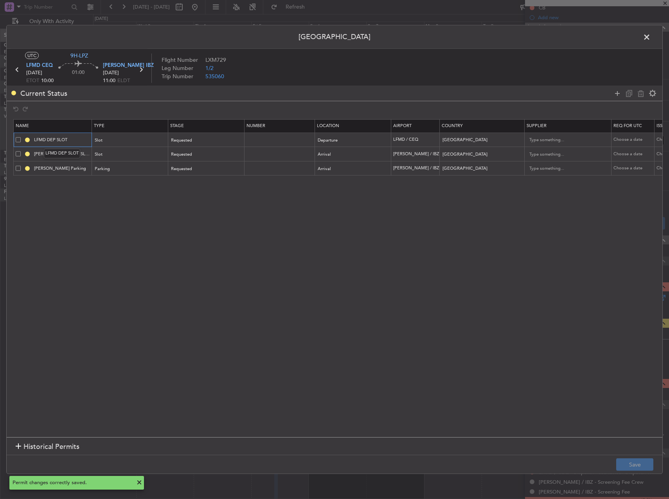
click at [76, 142] on input "LFMD DEP SLOT" at bounding box center [61, 140] width 59 height 7
type input "LFMD DEP SLOT 1000"
click at [79, 155] on input "[PERSON_NAME] ARR SLOT" at bounding box center [61, 154] width 59 height 7
click at [630, 459] on button "Save" at bounding box center [634, 464] width 37 height 13
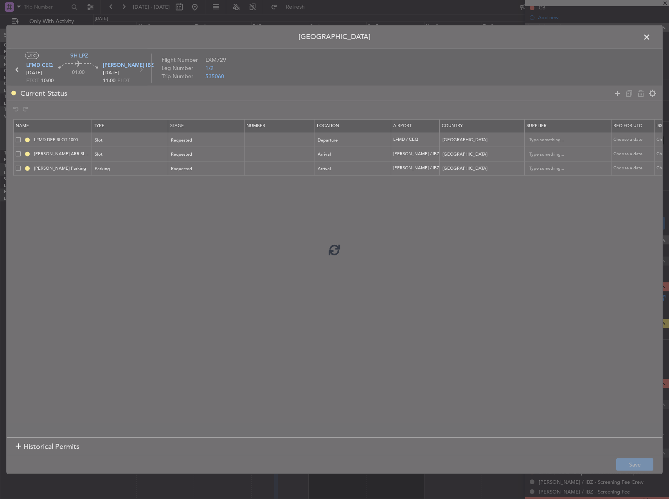
type input "[PERSON_NAME] ARR SLOT 1100"
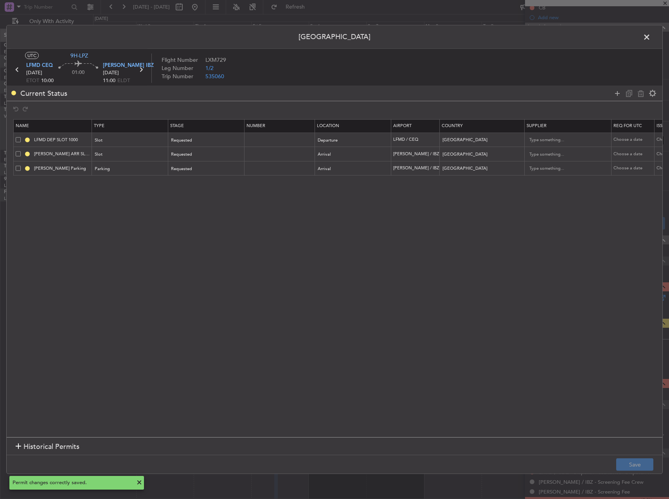
click at [651, 36] on span at bounding box center [651, 39] width 0 height 16
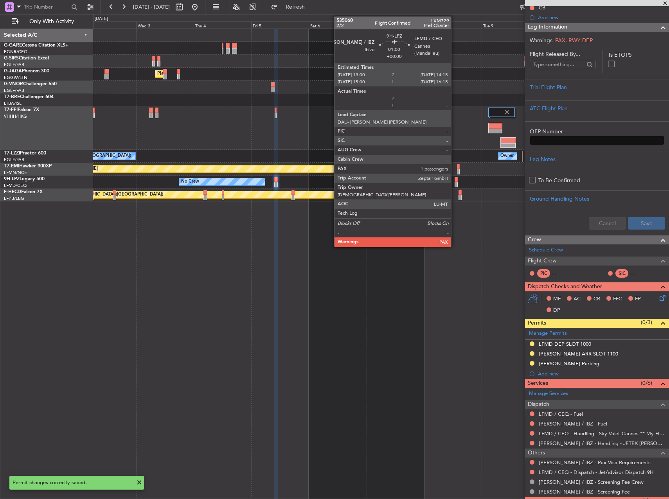
click at [455, 179] on div at bounding box center [456, 179] width 3 height 5
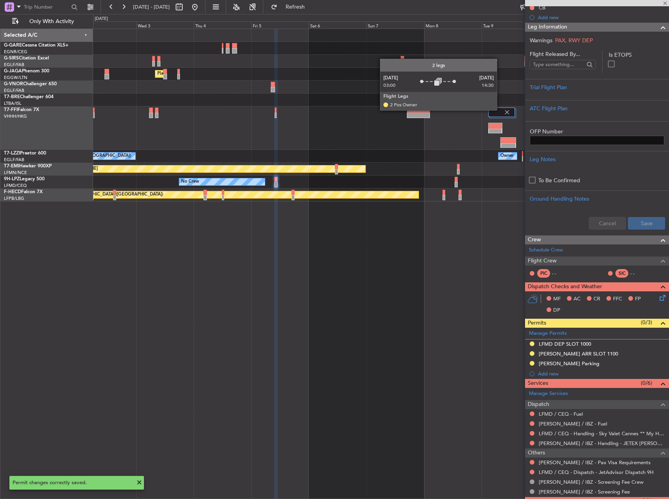
click at [501, 110] on div at bounding box center [501, 112] width 27 height 9
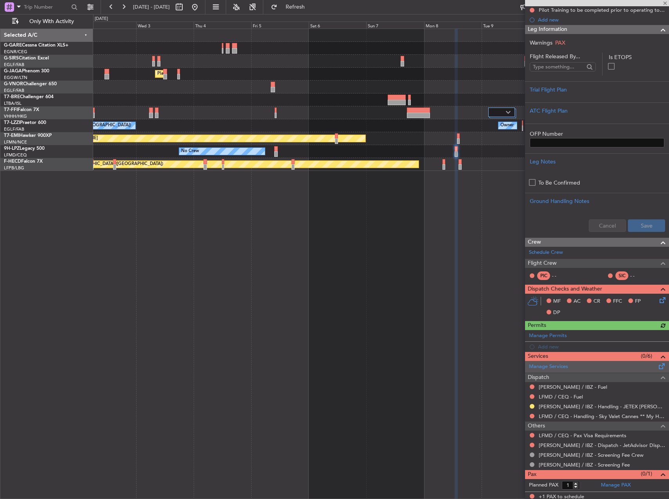
scroll to position [122, 0]
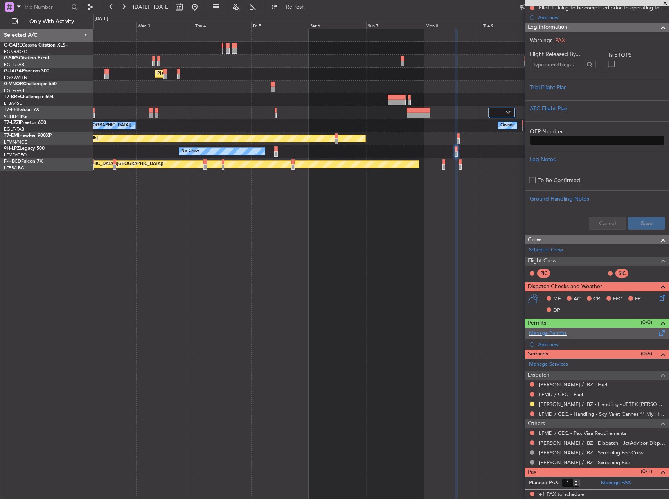
click at [583, 338] on div "Manage Permits" at bounding box center [597, 334] width 144 height 12
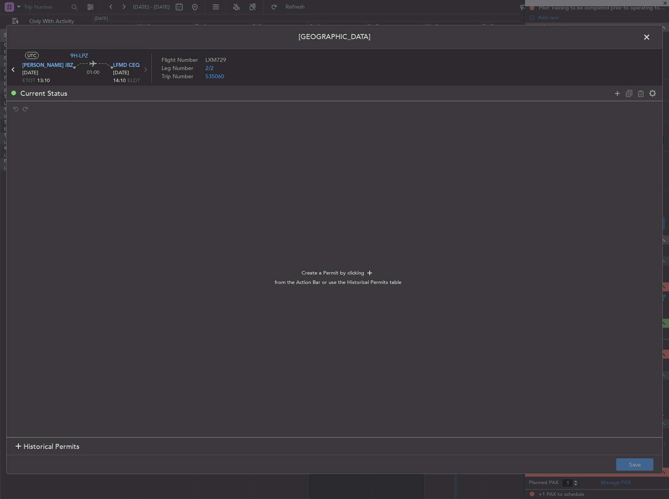
click at [614, 99] on div at bounding box center [634, 93] width 47 height 11
click at [615, 94] on icon at bounding box center [617, 92] width 9 height 9
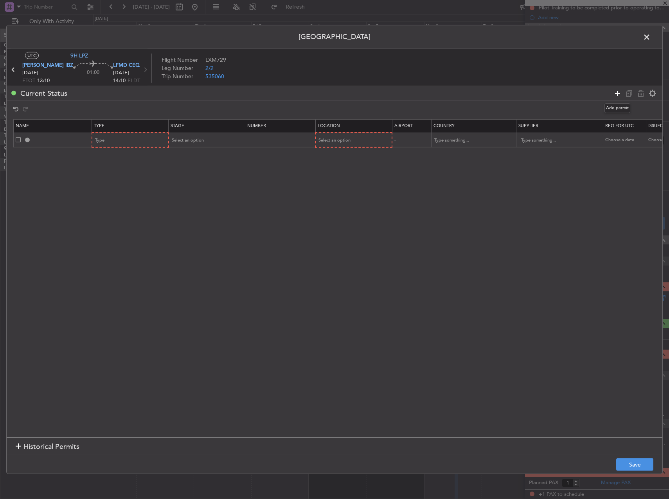
click at [615, 94] on icon at bounding box center [617, 92] width 9 height 9
click at [153, 138] on div "Type" at bounding box center [127, 141] width 65 height 12
click at [131, 216] on span "Slot" at bounding box center [131, 215] width 70 height 12
click at [123, 161] on mat-form-field "Type" at bounding box center [130, 155] width 76 height 14
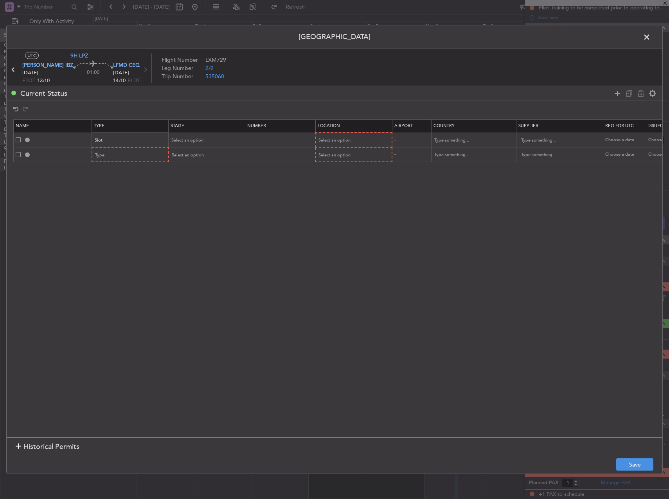
click at [123, 161] on mat-form-field "Type" at bounding box center [130, 155] width 76 height 14
click at [121, 152] on div "Type" at bounding box center [127, 155] width 65 height 12
click at [119, 225] on span "Slot" at bounding box center [131, 229] width 70 height 12
click at [204, 144] on div "Select an option" at bounding box center [203, 141] width 65 height 12
click at [212, 194] on span "Requested" at bounding box center [207, 192] width 70 height 12
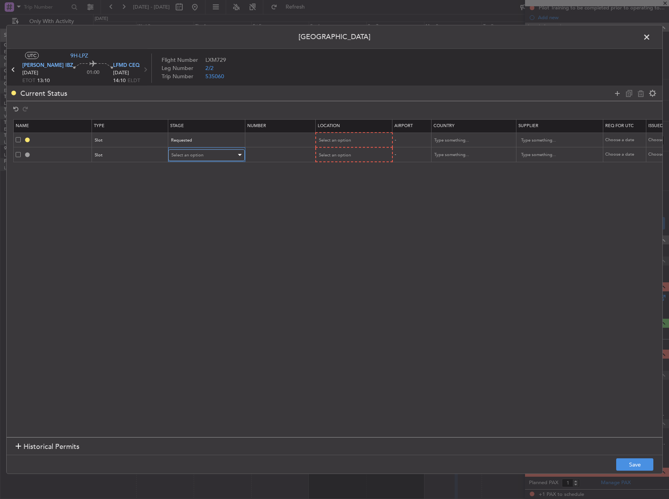
click at [183, 159] on div "Select an option" at bounding box center [203, 155] width 65 height 12
drag, startPoint x: 194, startPoint y: 211, endPoint x: 201, endPoint y: 205, distance: 9.5
click at [194, 211] on span "Requested" at bounding box center [207, 207] width 70 height 12
click at [326, 142] on span "Select an option" at bounding box center [334, 140] width 32 height 6
click at [332, 153] on span "Departure" at bounding box center [354, 157] width 70 height 12
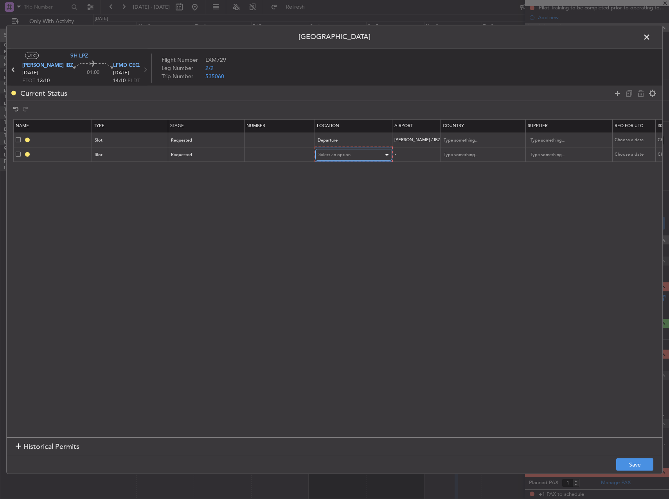
click at [339, 159] on div "Select an option" at bounding box center [350, 155] width 65 height 12
click at [339, 194] on span "Arrival" at bounding box center [354, 195] width 70 height 12
click at [642, 463] on button "Save" at bounding box center [634, 464] width 37 height 13
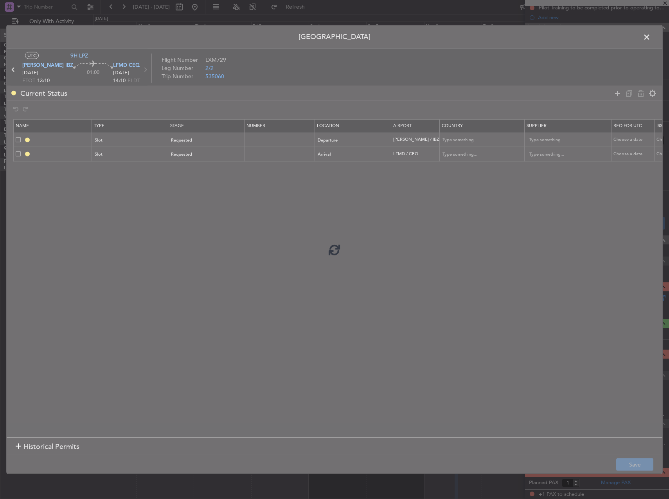
type input "[PERSON_NAME] DEP SLOT"
type input "[GEOGRAPHIC_DATA]"
type input "NNN"
type input "LFMD ARR SLOT"
type input "[GEOGRAPHIC_DATA]"
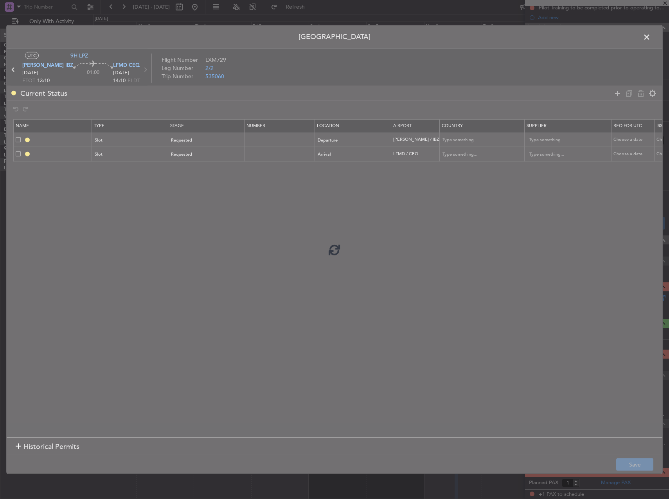
type input "NNN"
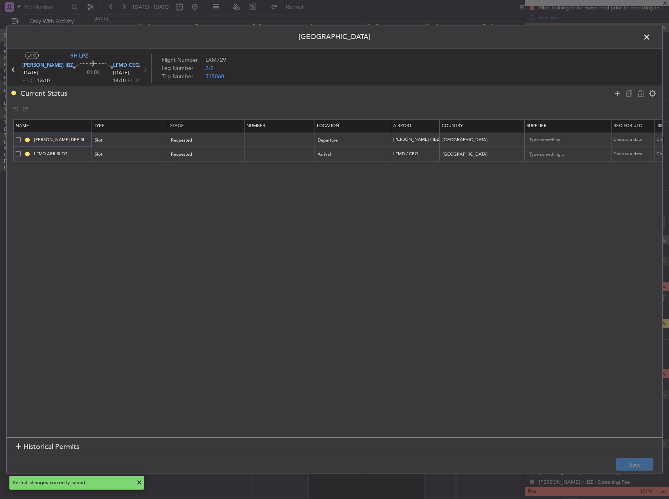
click at [72, 137] on input "[PERSON_NAME] DEP SLOT" at bounding box center [61, 140] width 59 height 7
type input "[PERSON_NAME] DEP SLOT 1300"
click at [75, 155] on input "LFMD ARR SLOT" at bounding box center [61, 154] width 59 height 7
type input "LFMD ARR SLOT 1400"
click at [646, 470] on button "Save" at bounding box center [634, 464] width 37 height 13
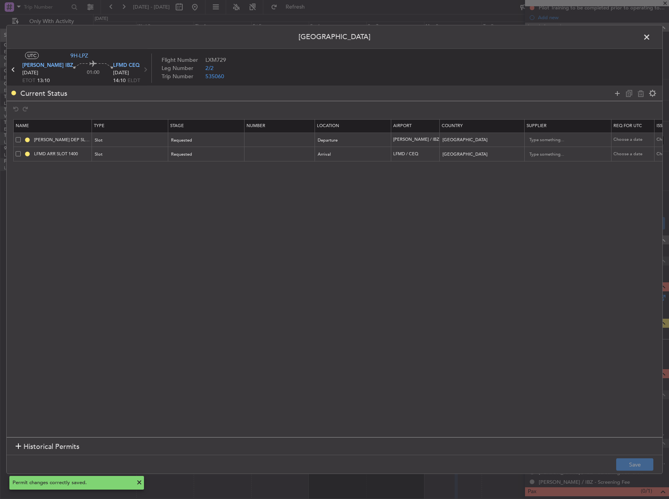
click at [651, 39] on span at bounding box center [651, 39] width 0 height 16
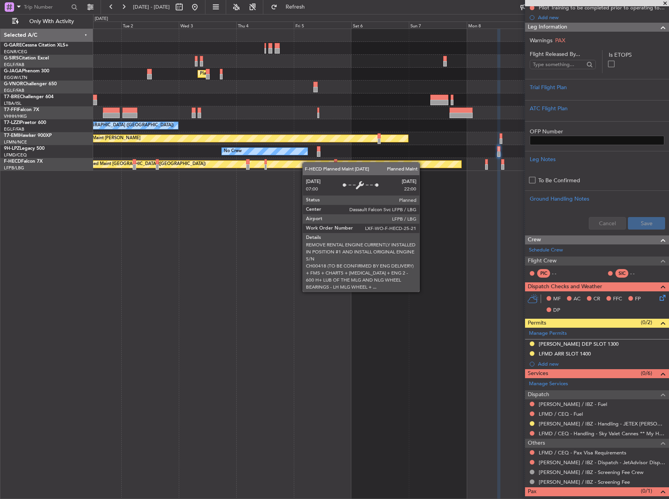
click at [267, 166] on div "Planned Maint [GEOGRAPHIC_DATA] ([GEOGRAPHIC_DATA])" at bounding box center [271, 164] width 381 height 7
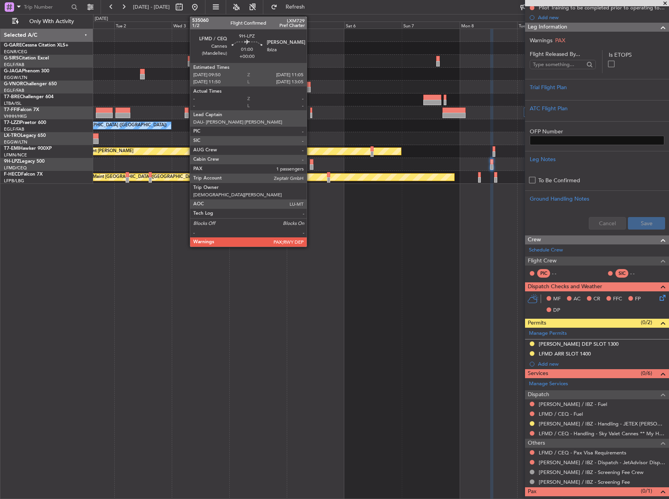
click at [310, 162] on div at bounding box center [311, 161] width 3 height 5
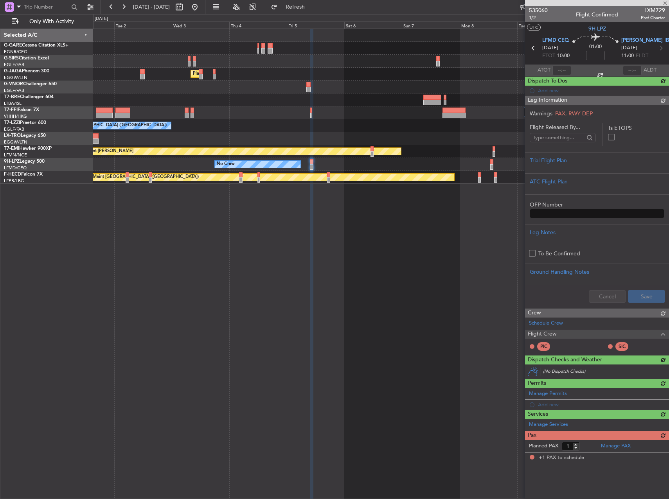
scroll to position [0, 0]
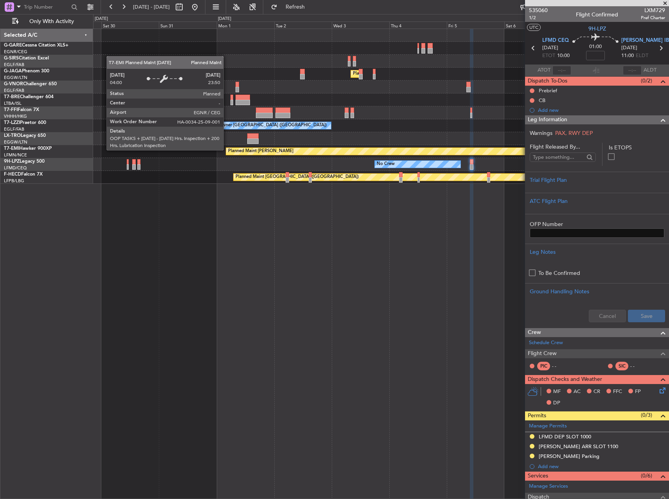
click at [387, 150] on div "Planned Maint [PERSON_NAME]" at bounding box center [393, 151] width 335 height 7
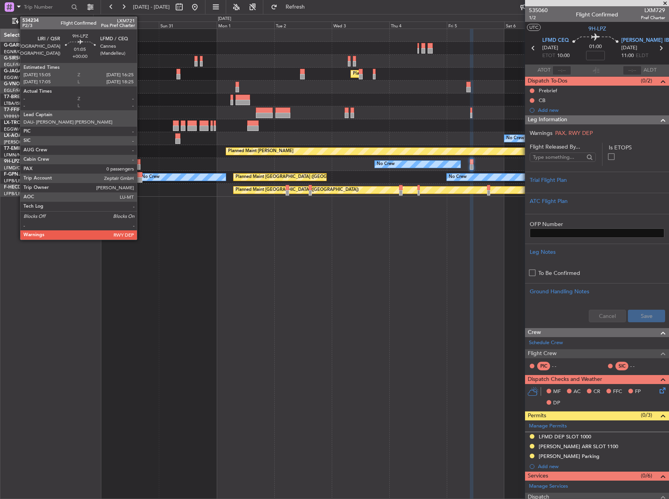
click at [140, 167] on div at bounding box center [139, 166] width 4 height 5
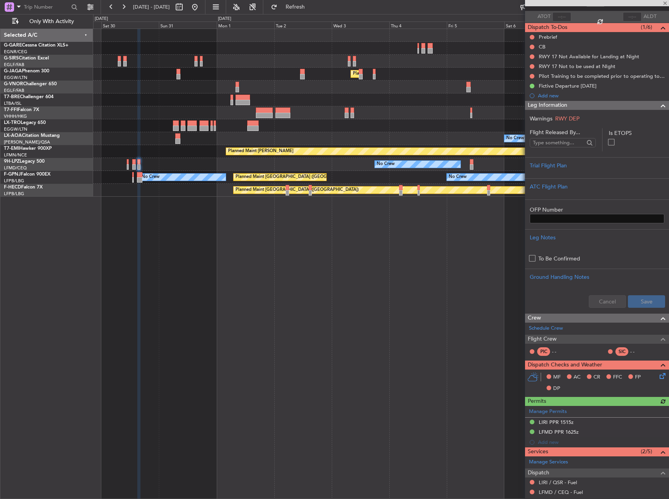
scroll to position [112, 0]
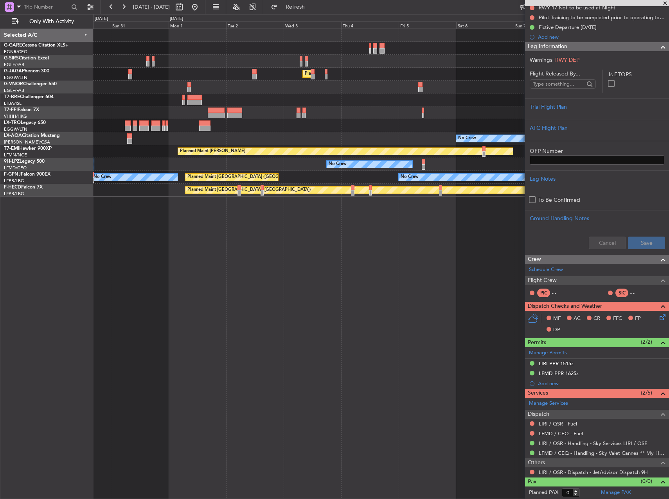
click at [379, 158] on div "Planned Maint [PERSON_NAME]" at bounding box center [380, 151] width 575 height 13
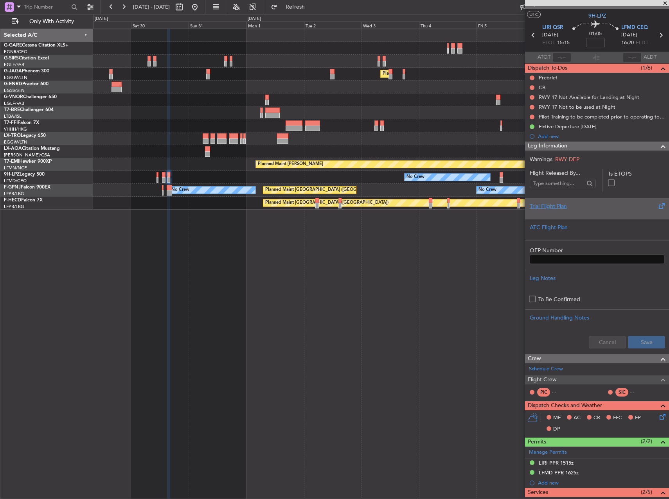
scroll to position [0, 0]
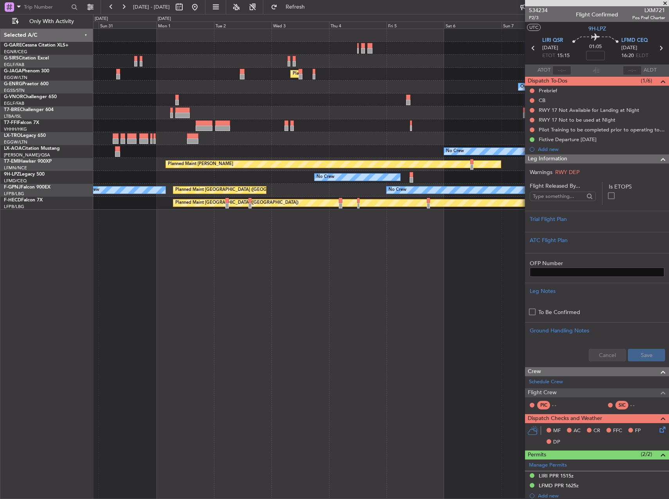
click at [334, 149] on div "No Crew" at bounding box center [380, 151] width 575 height 13
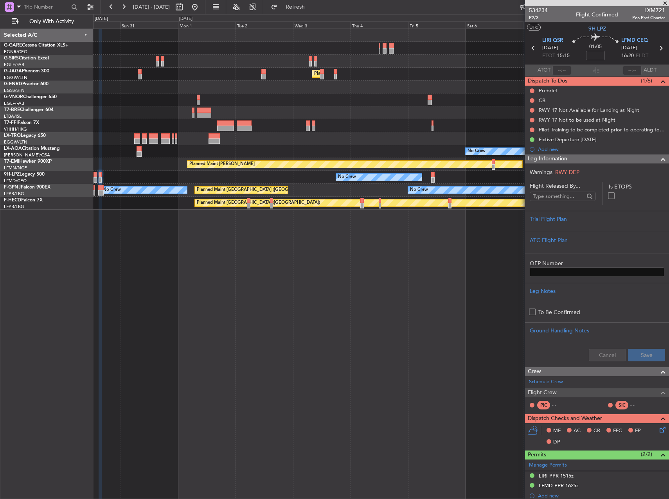
click at [341, 160] on div "Planned Maint [GEOGRAPHIC_DATA] ([GEOGRAPHIC_DATA]) Owner Planned Maint Geneva …" at bounding box center [380, 119] width 575 height 181
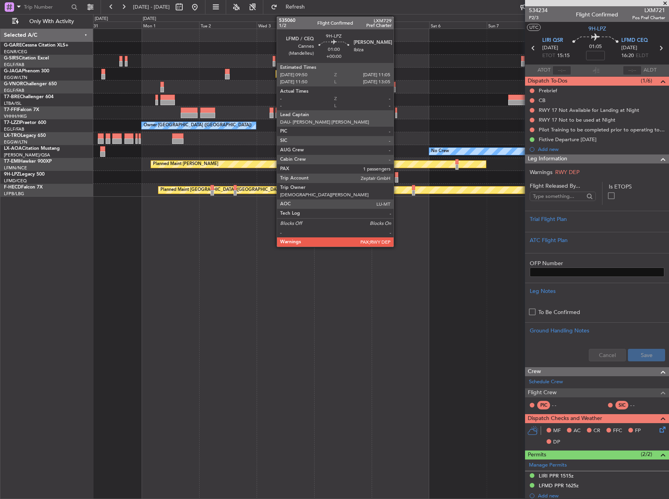
click at [397, 175] on div at bounding box center [396, 174] width 3 height 5
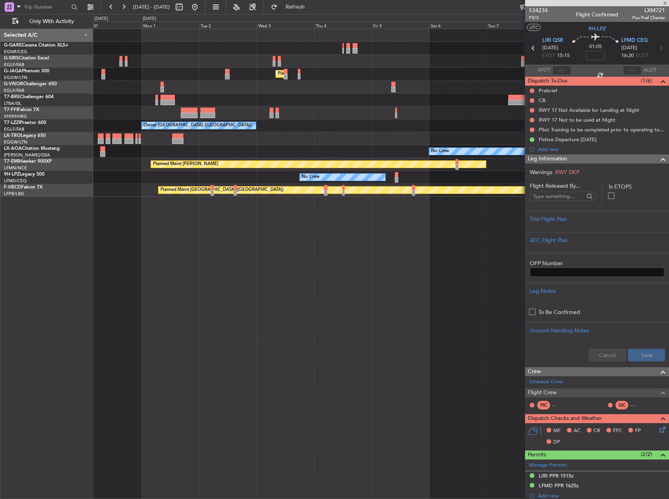
type input "1"
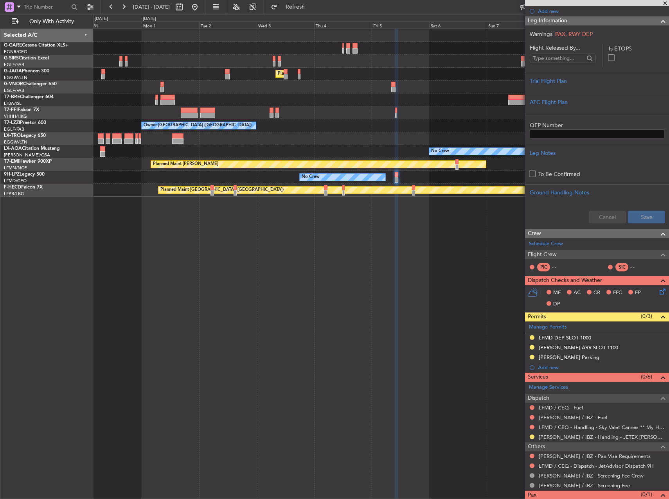
scroll to position [122, 0]
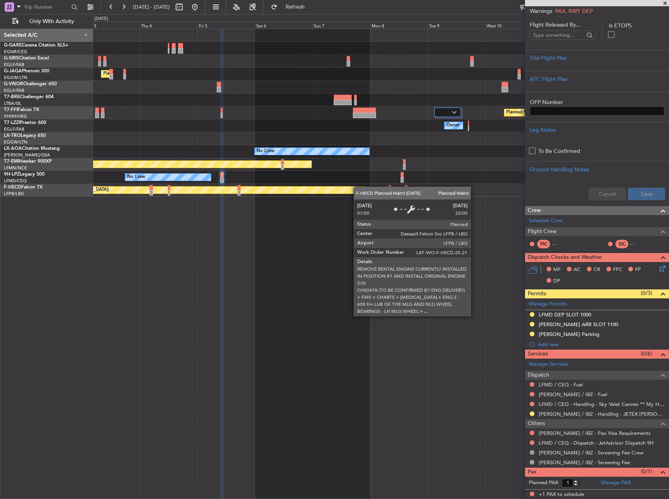
click at [267, 193] on div "Planned Maint [GEOGRAPHIC_DATA] ([GEOGRAPHIC_DATA])" at bounding box center [380, 190] width 575 height 13
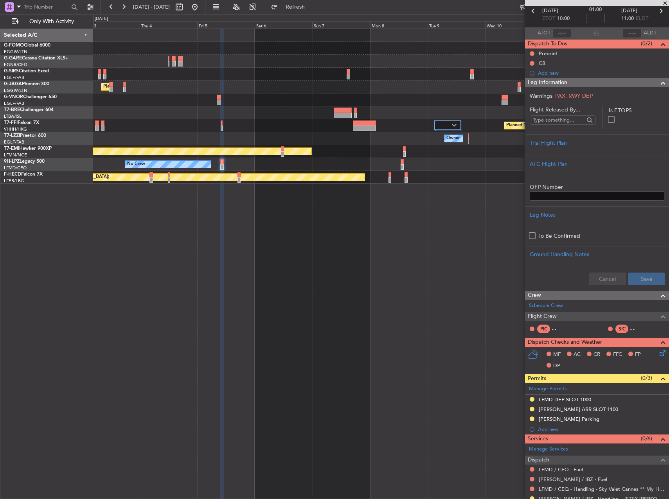
scroll to position [0, 0]
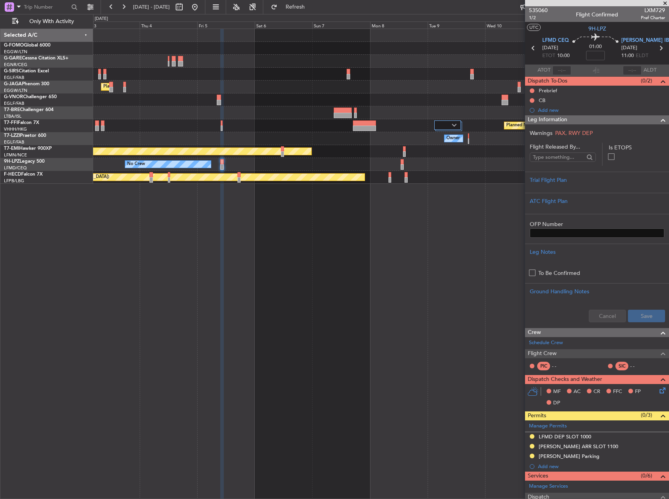
click at [646, 10] on span "LXM729" at bounding box center [653, 10] width 24 height 8
copy span "LXM729"
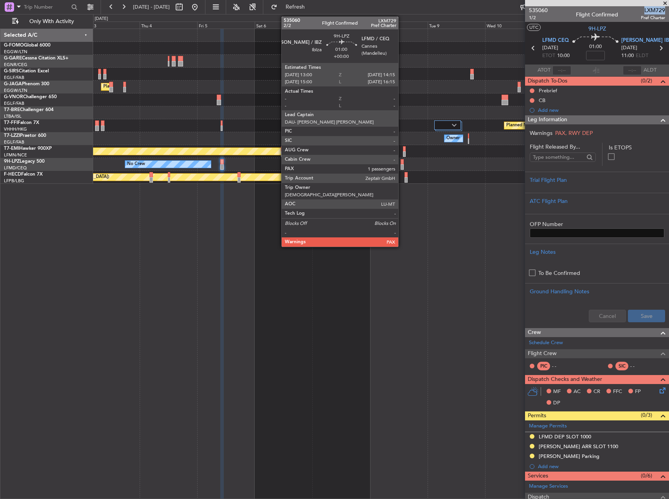
click at [402, 163] on div at bounding box center [402, 161] width 3 height 5
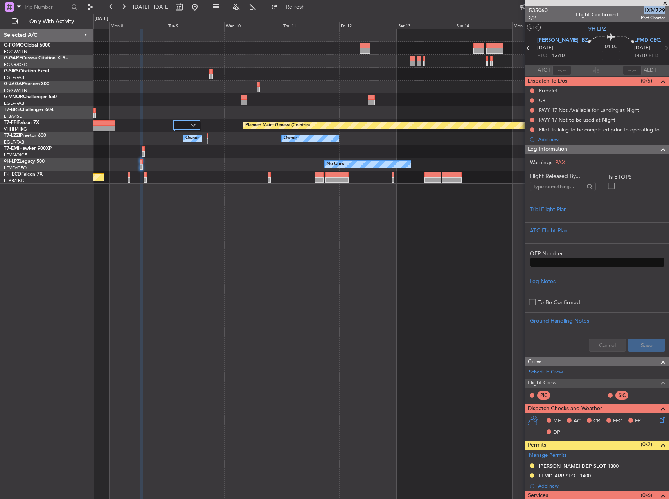
click at [217, 165] on div "No Crew No Crew" at bounding box center [380, 164] width 575 height 13
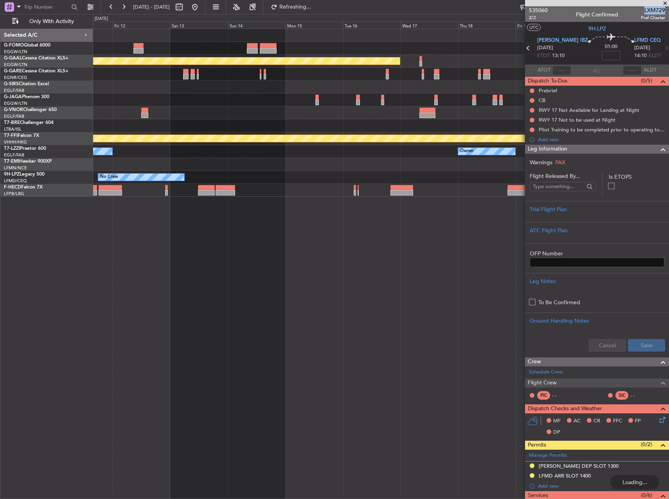
click at [311, 213] on div "Planned Maint Dusseldorf Planned Maint Geneva ([GEOGRAPHIC_DATA]) Owner Owner O…" at bounding box center [381, 264] width 576 height 471
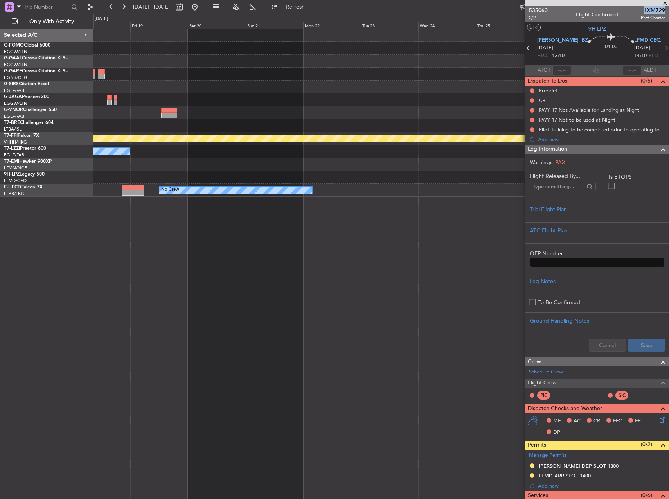
click at [164, 234] on div "Planned Maint Dusseldorf Planned Maint Geneva ([GEOGRAPHIC_DATA]) Owner No Crew" at bounding box center [381, 264] width 576 height 471
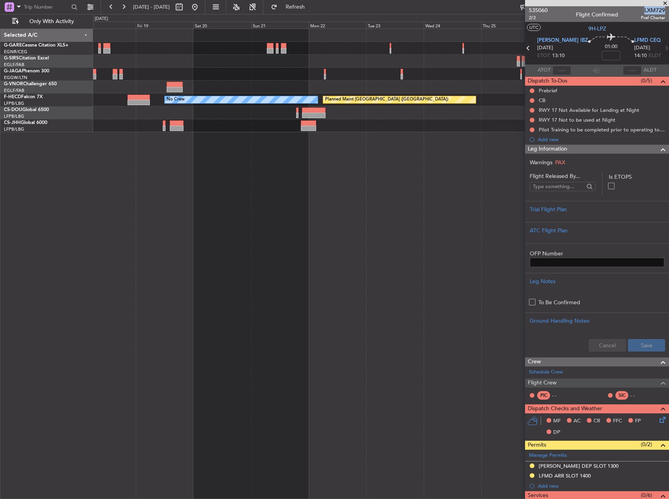
click at [669, 105] on html "[DATE] - [DATE] Refresh Quick Links Only With Activity No Crew Planned Maint [G…" at bounding box center [334, 249] width 669 height 499
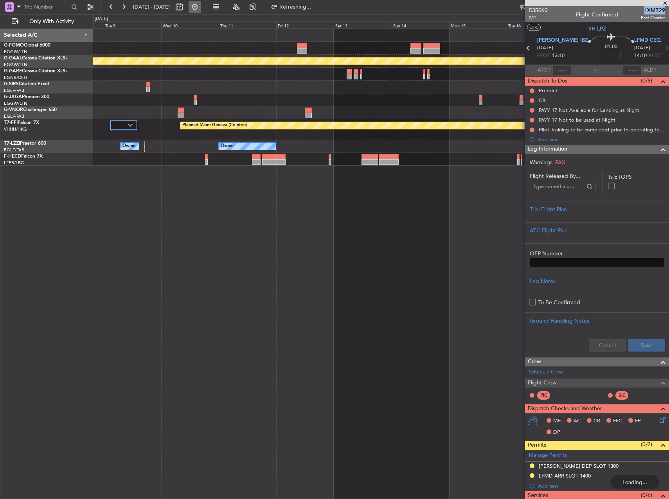
click at [201, 9] on button at bounding box center [195, 7] width 13 height 13
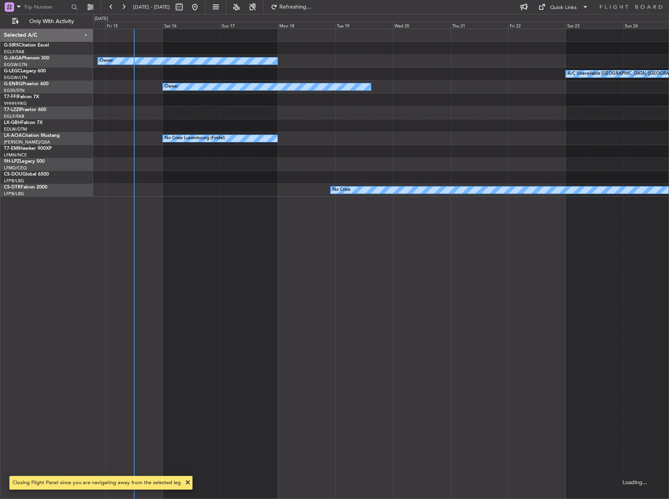
click at [84, 124] on div "Owner A/C Unavailable [GEOGRAPHIC_DATA] ([GEOGRAPHIC_DATA]) Owner Planned Maint…" at bounding box center [334, 256] width 669 height 485
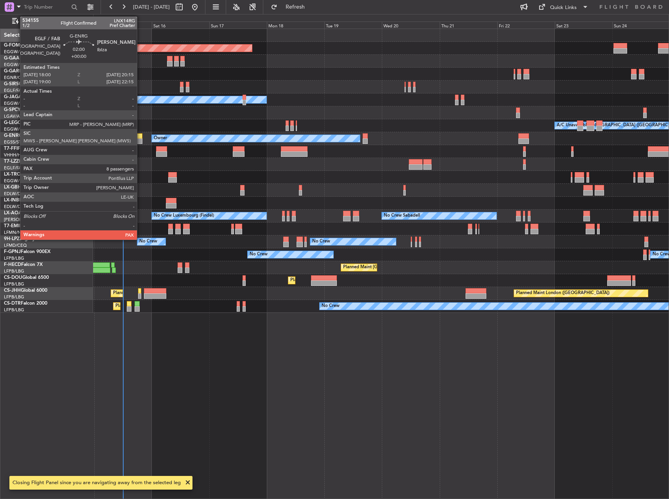
click at [140, 142] on div at bounding box center [139, 140] width 5 height 5
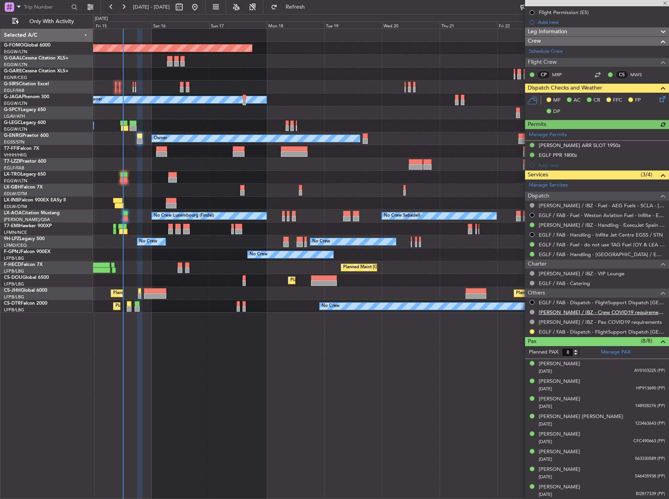
scroll to position [88, 0]
click at [532, 328] on div at bounding box center [532, 331] width 6 height 6
click at [533, 330] on button at bounding box center [532, 331] width 5 height 5
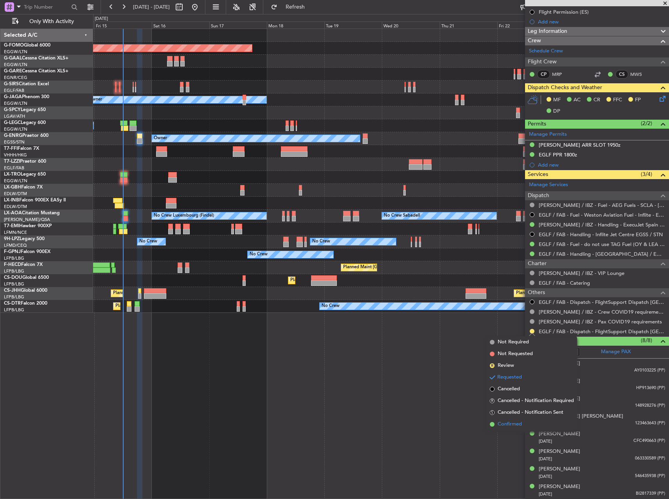
click at [515, 424] on span "Confirmed" at bounding box center [510, 425] width 24 height 8
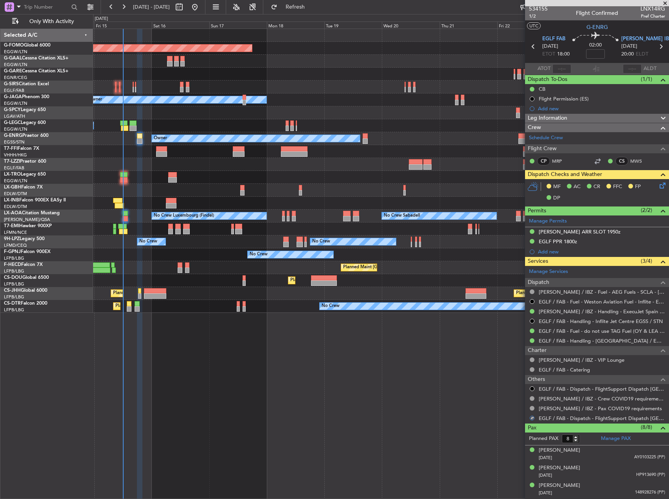
scroll to position [0, 0]
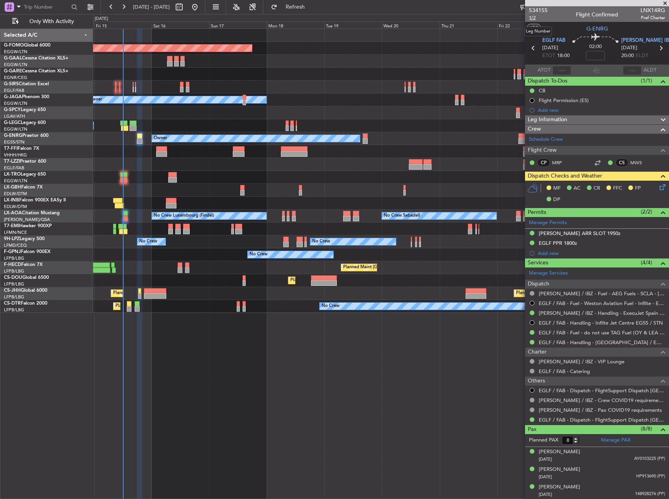
click at [536, 18] on span "1/2" at bounding box center [538, 17] width 19 height 7
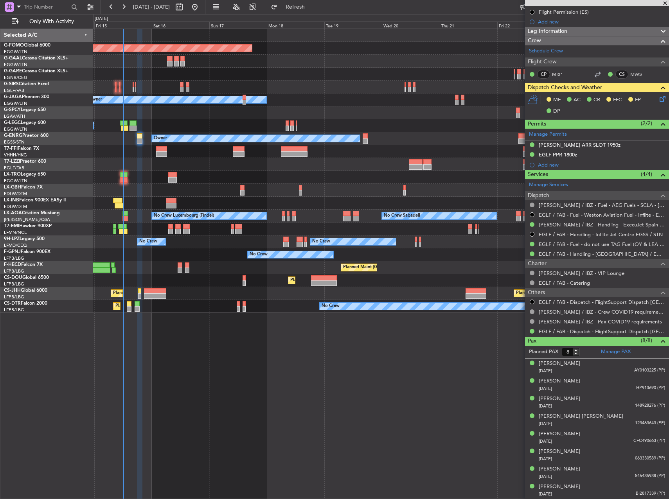
click at [29, 252] on div "Planned Maint Windsor Locks ([PERSON_NAME] Intl) Planned Maint Planned [GEOGRAP…" at bounding box center [334, 256] width 669 height 485
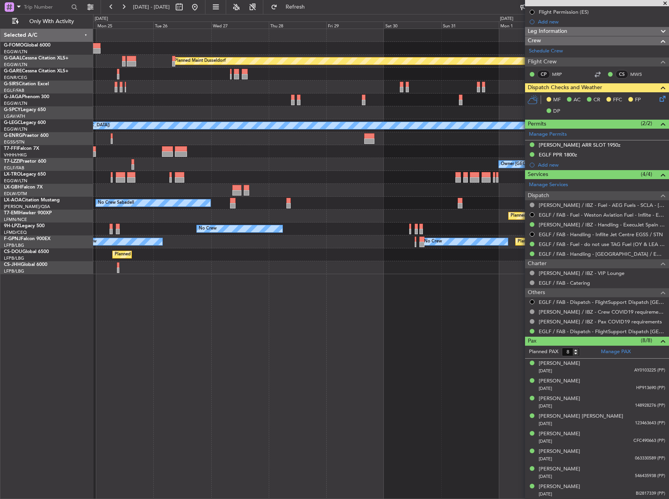
click at [246, 259] on div "Planned Maint Dusseldorf Planned Maint [GEOGRAPHIC_DATA] ([GEOGRAPHIC_DATA]) A/…" at bounding box center [380, 151] width 575 height 245
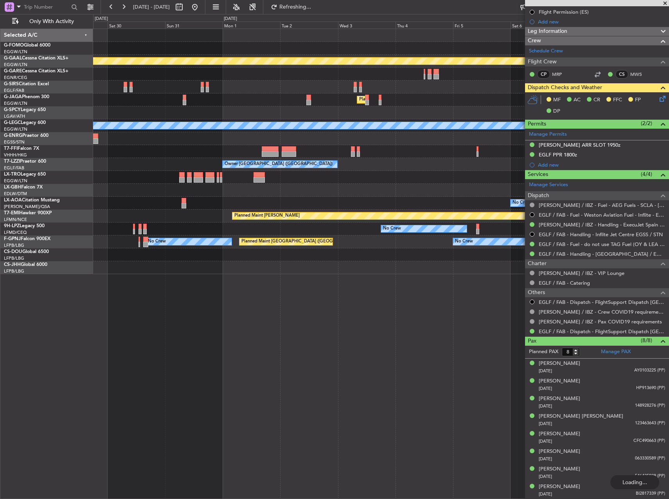
click at [133, 244] on div "No Crew Planned Maint [GEOGRAPHIC_DATA] ([GEOGRAPHIC_DATA]) No Crew" at bounding box center [380, 242] width 575 height 13
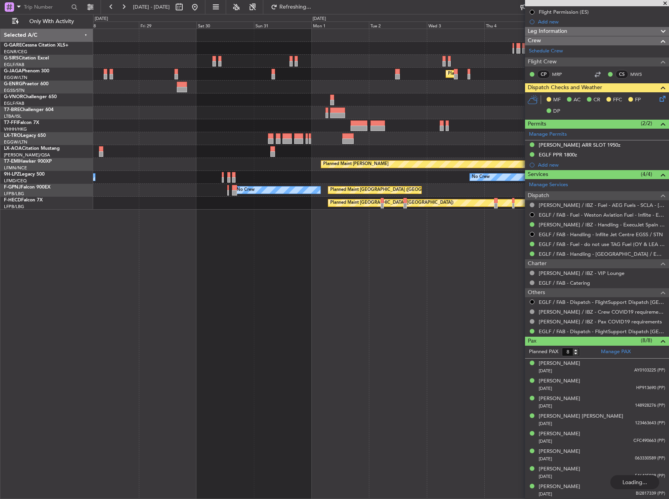
click at [248, 274] on div "Planned Maint [GEOGRAPHIC_DATA] ([GEOGRAPHIC_DATA]) Owner No Crew No Crew Sabad…" at bounding box center [381, 264] width 576 height 471
click at [103, 272] on div "Planned Maint [GEOGRAPHIC_DATA] ([GEOGRAPHIC_DATA]) Owner No Crew No Crew Sabad…" at bounding box center [381, 264] width 576 height 471
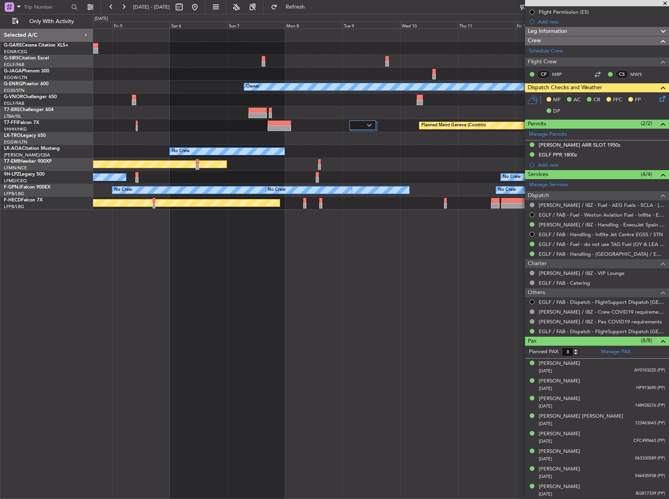
click at [315, 279] on div "Planned Maint [GEOGRAPHIC_DATA] ([GEOGRAPHIC_DATA]) Owner Planned Maint Geneva …" at bounding box center [381, 264] width 576 height 471
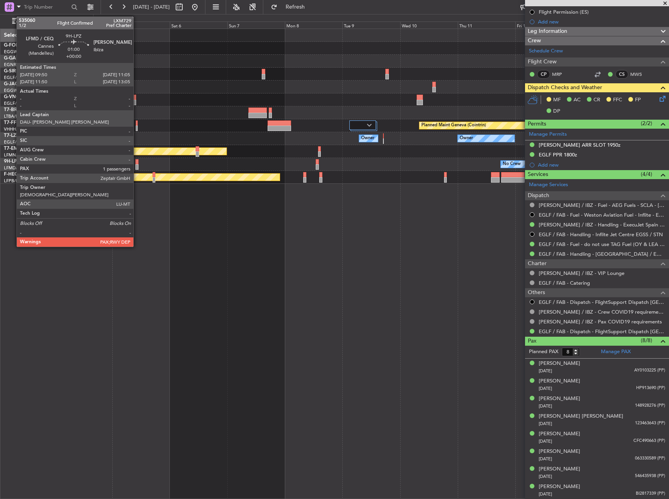
click at [137, 163] on div at bounding box center [136, 161] width 3 height 5
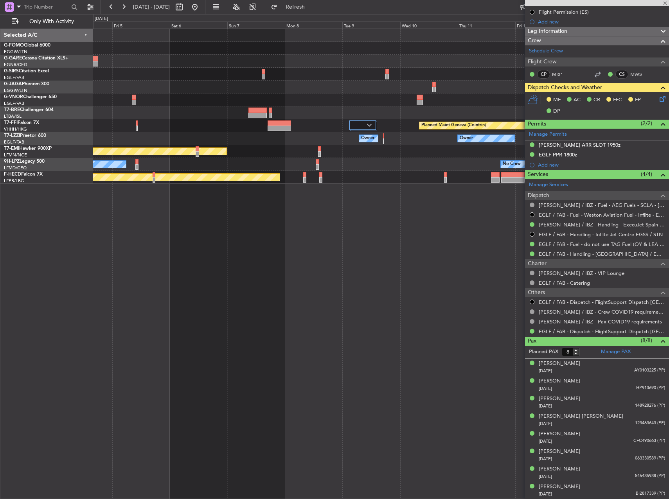
type input "1"
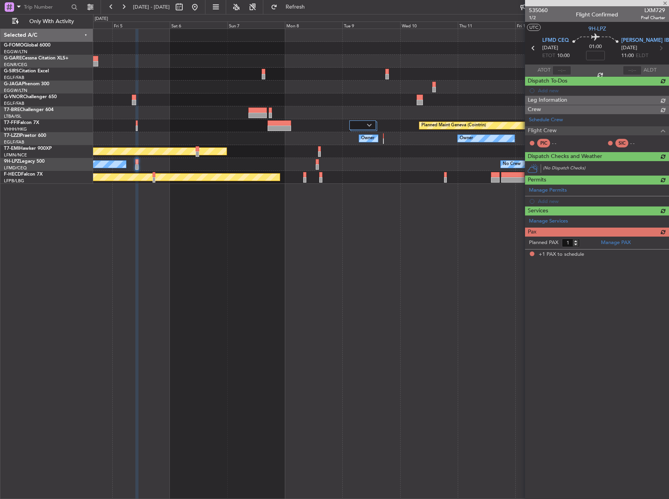
scroll to position [0, 0]
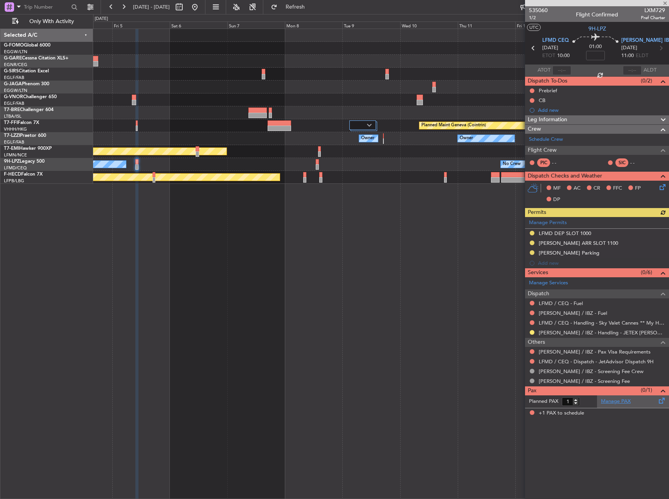
click at [626, 403] on link "Manage PAX" at bounding box center [616, 402] width 30 height 8
click at [318, 14] on fb-refresh-button "Refresh" at bounding box center [290, 7] width 55 height 14
click at [314, 12] on button "Refresh" at bounding box center [290, 7] width 47 height 13
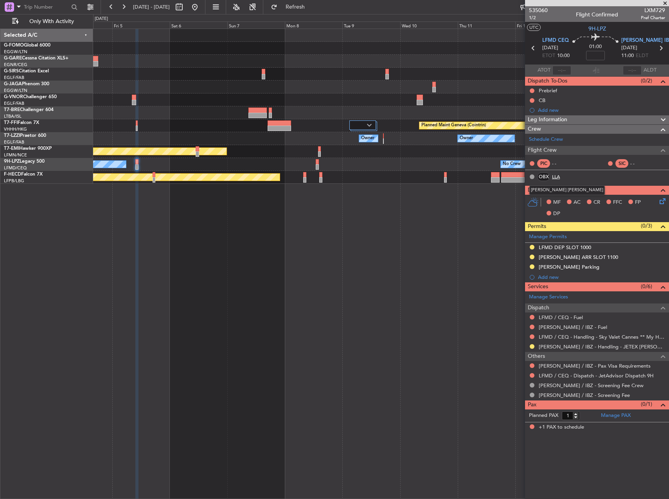
click at [563, 178] on link "LLA" at bounding box center [561, 176] width 18 height 7
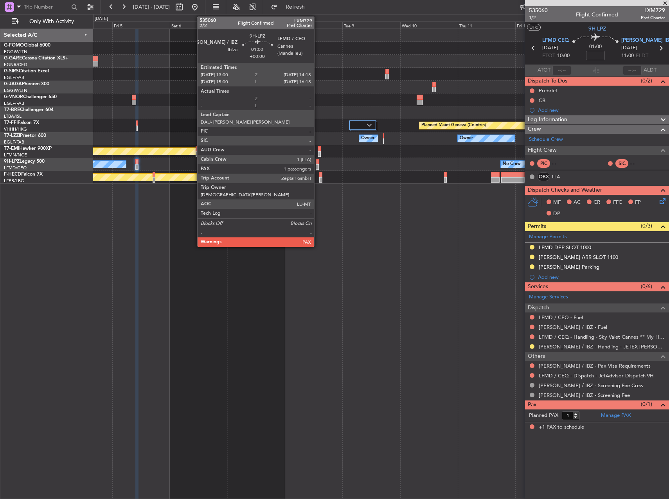
click at [318, 163] on div at bounding box center [317, 161] width 3 height 5
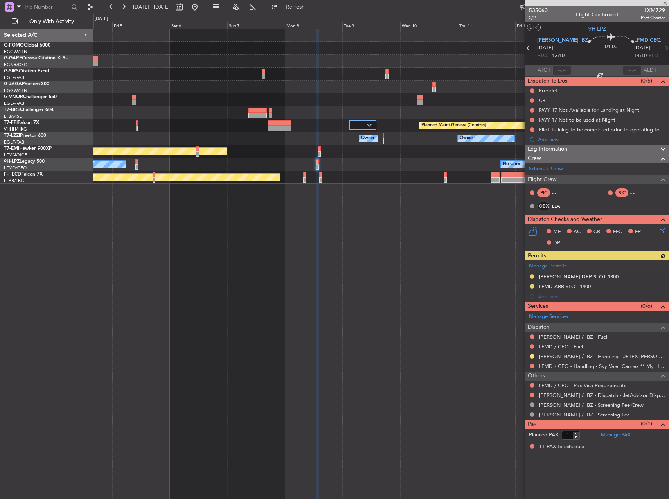
click at [554, 206] on link "LLA" at bounding box center [561, 206] width 18 height 7
click at [289, 163] on div "No Crew No Crew" at bounding box center [380, 164] width 575 height 13
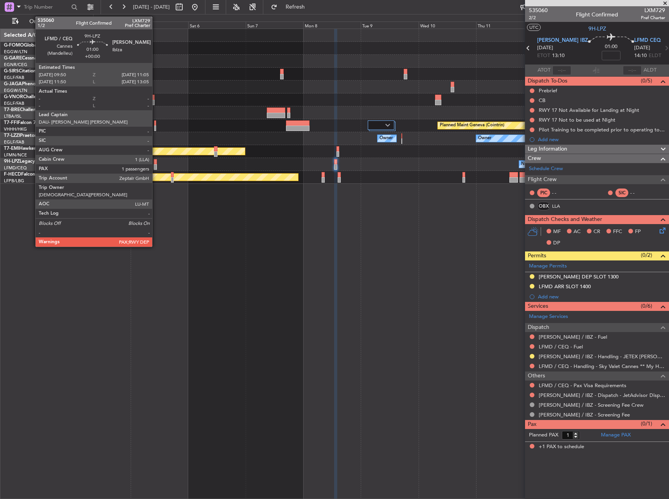
click at [156, 165] on div at bounding box center [155, 166] width 3 height 5
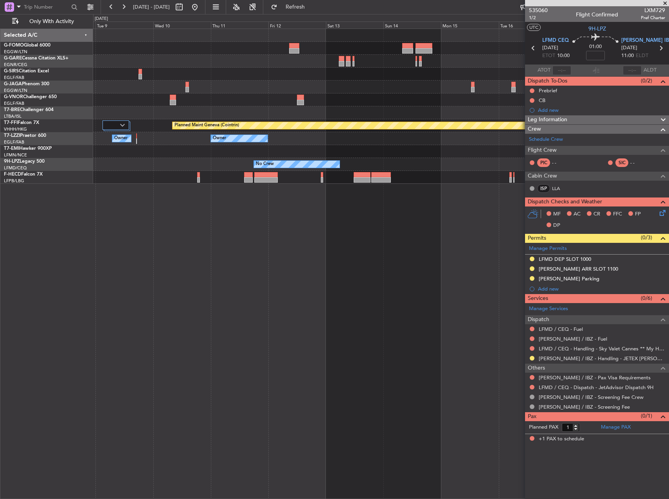
click at [221, 65] on div "Planned Maint Geneva (Cointrin) Owner Owner Owner Planned Maint [PERSON_NAME] N…" at bounding box center [380, 106] width 575 height 155
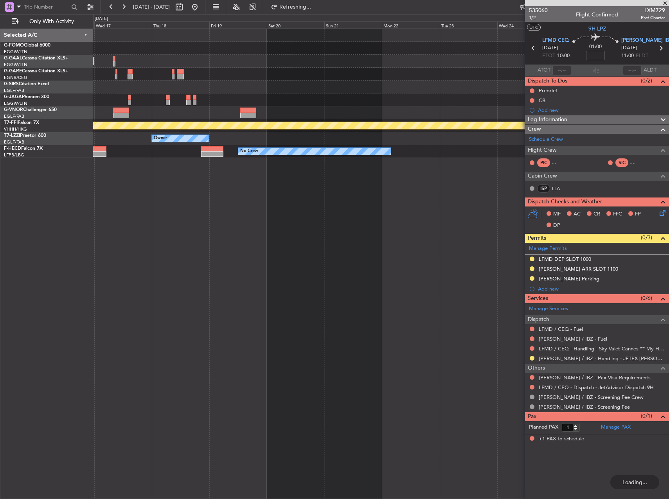
click at [318, 95] on div at bounding box center [380, 99] width 575 height 13
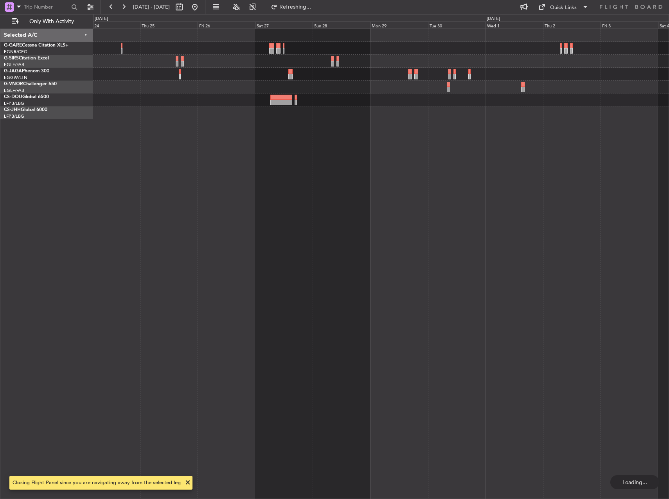
click at [140, 114] on div at bounding box center [380, 74] width 575 height 90
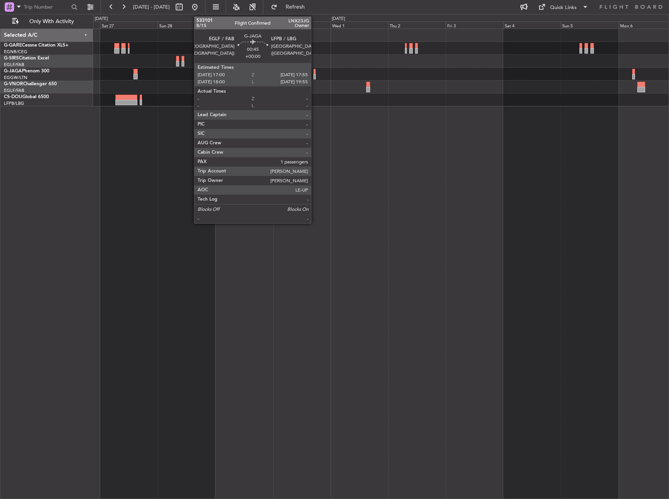
click at [315, 71] on div at bounding box center [314, 71] width 2 height 5
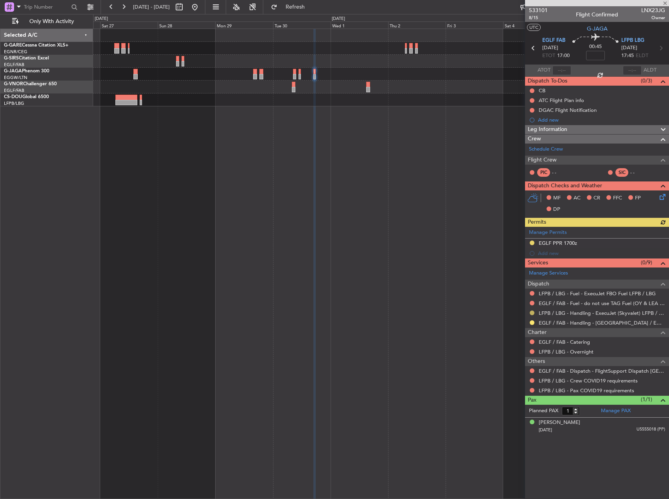
click at [530, 313] on div at bounding box center [532, 313] width 6 height 6
click at [531, 311] on button at bounding box center [532, 313] width 5 height 5
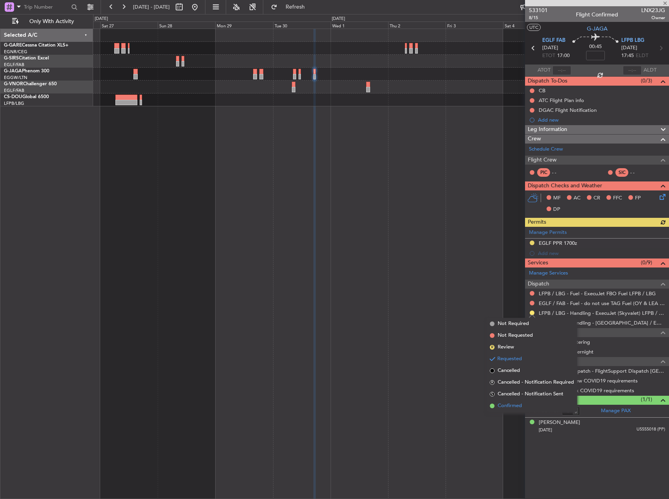
click at [504, 405] on span "Confirmed" at bounding box center [510, 406] width 24 height 8
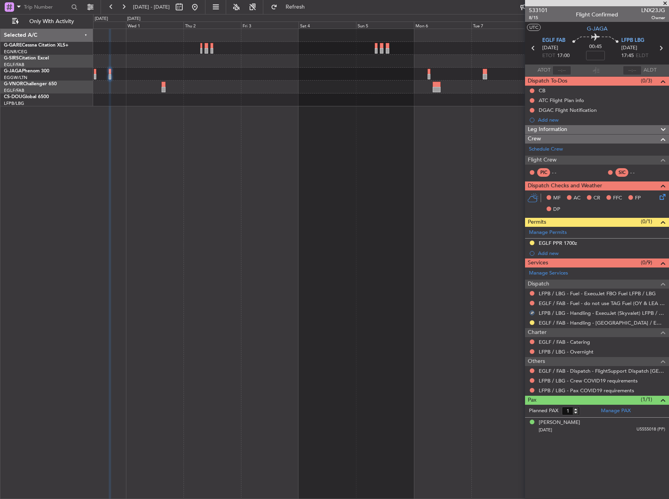
click at [203, 86] on div at bounding box center [380, 67] width 575 height 77
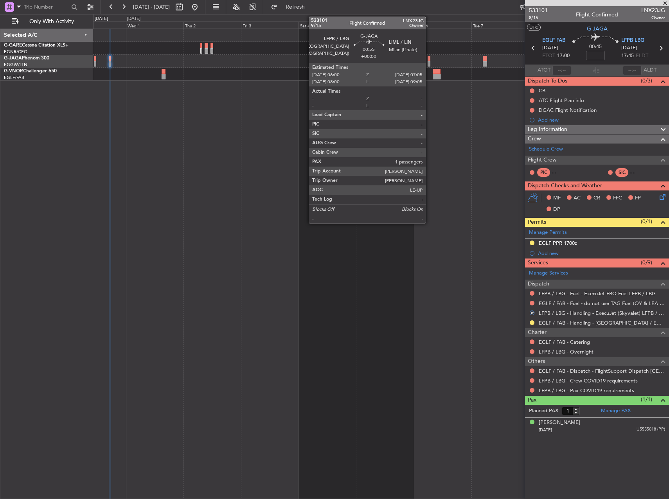
click at [429, 61] on div at bounding box center [429, 58] width 3 height 5
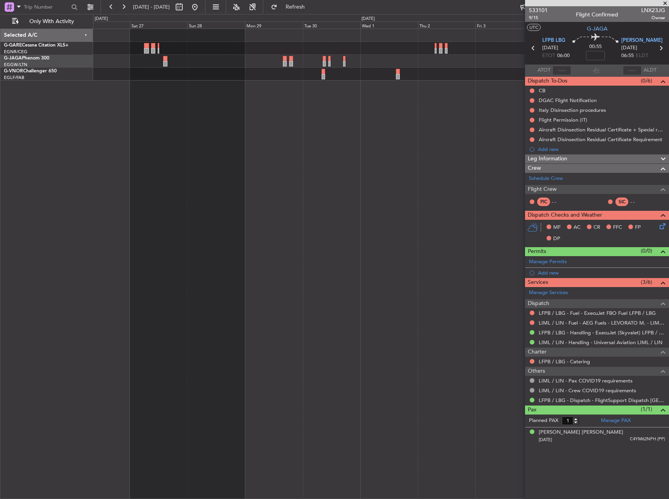
click at [623, 101] on fb-app "30 Sep 2025 - 10 Oct 2025 Refresh Quick Links Only With Activity Selected A/C G…" at bounding box center [334, 252] width 669 height 493
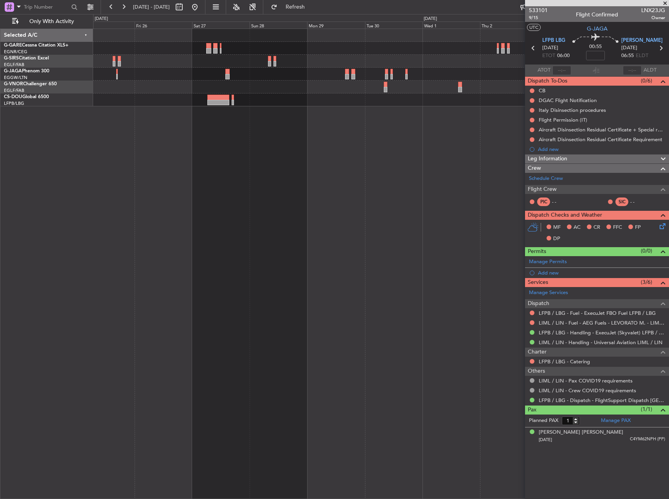
click at [254, 126] on div at bounding box center [381, 264] width 576 height 471
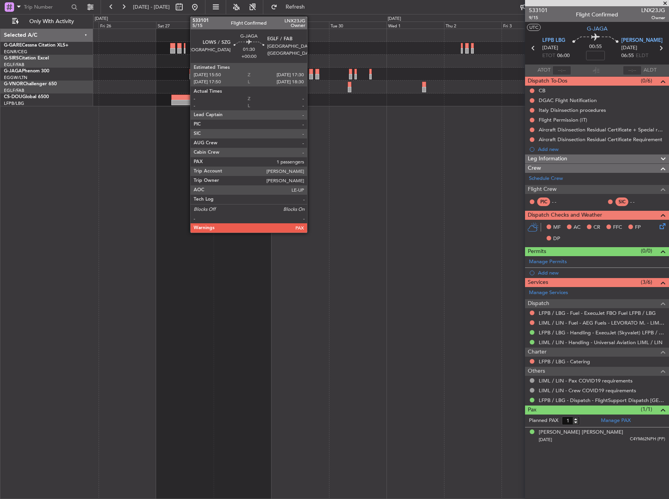
click at [311, 75] on div at bounding box center [311, 76] width 4 height 5
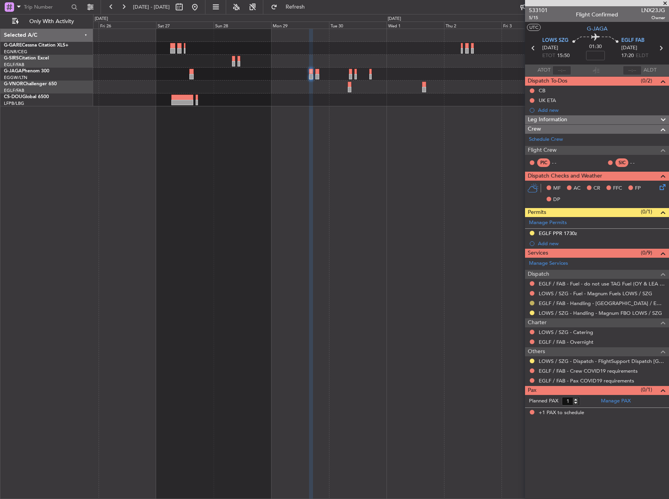
click at [533, 304] on button at bounding box center [532, 303] width 5 height 5
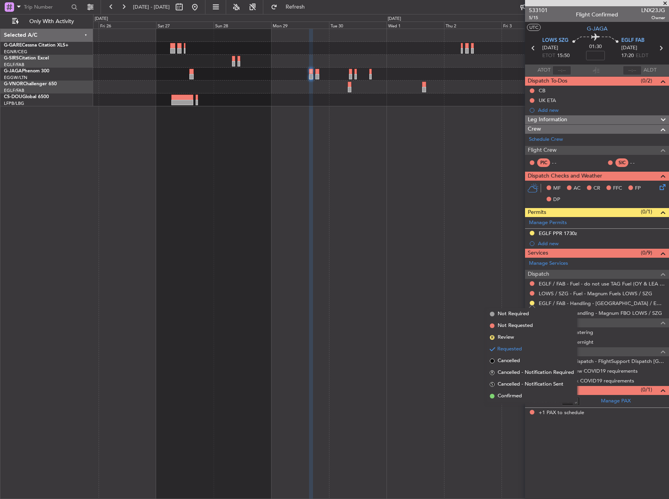
click at [514, 394] on span "Confirmed" at bounding box center [510, 396] width 24 height 8
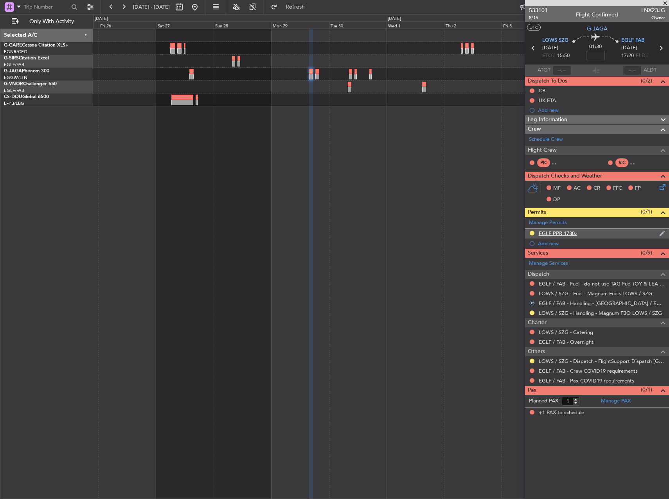
click at [608, 230] on div "EGLF PPR 1730z" at bounding box center [597, 234] width 144 height 10
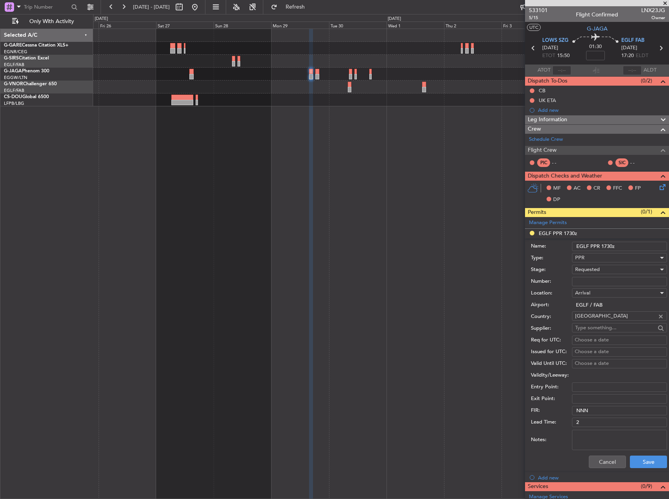
click at [599, 279] on input "Number:" at bounding box center [619, 281] width 95 height 9
paste input "370618"
type input "370618"
click at [594, 270] on span "Requested" at bounding box center [587, 269] width 25 height 7
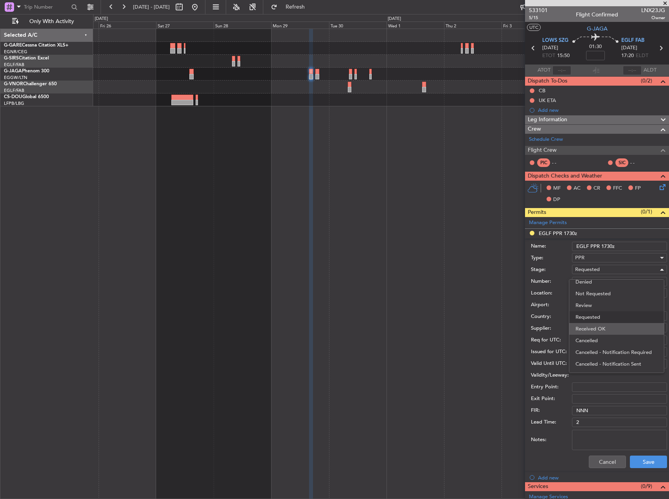
click at [592, 329] on span "Received OK" at bounding box center [616, 329] width 82 height 12
click at [653, 464] on button "Save" at bounding box center [648, 462] width 37 height 13
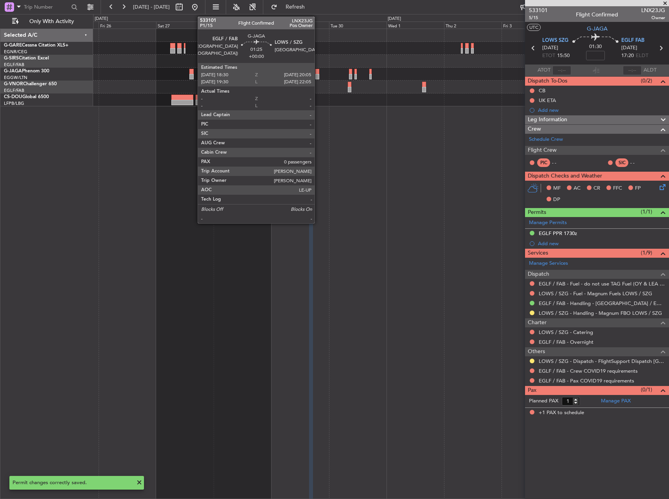
click at [318, 74] on div at bounding box center [317, 76] width 4 height 5
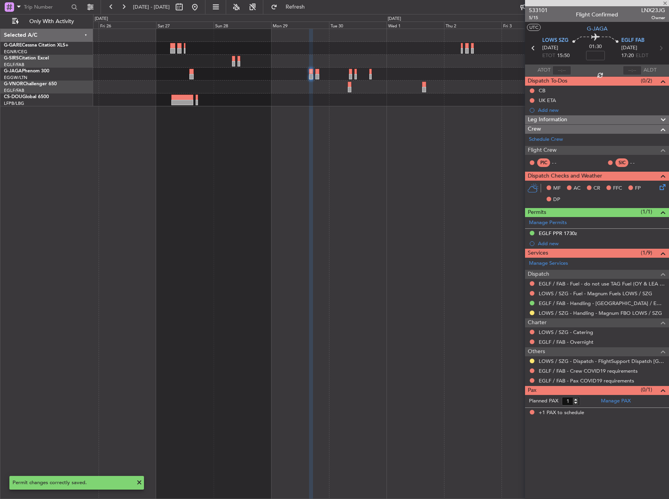
type input "0"
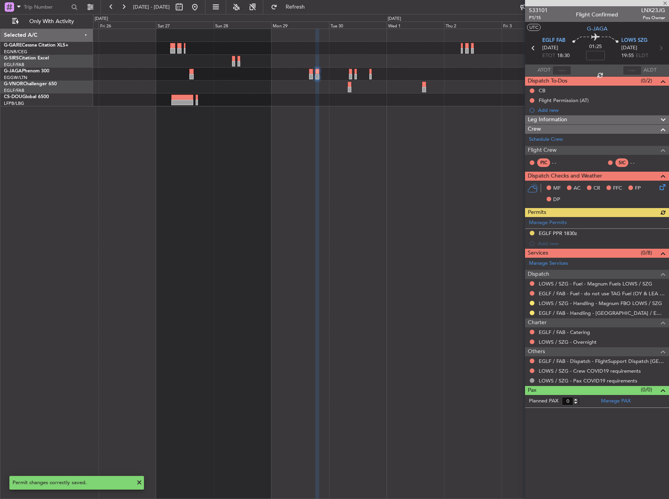
click at [587, 234] on div "Manage Permits EGLF PPR 1830z Add new" at bounding box center [597, 233] width 144 height 32
click at [564, 232] on div "EGLF PPR 1830z" at bounding box center [558, 233] width 38 height 7
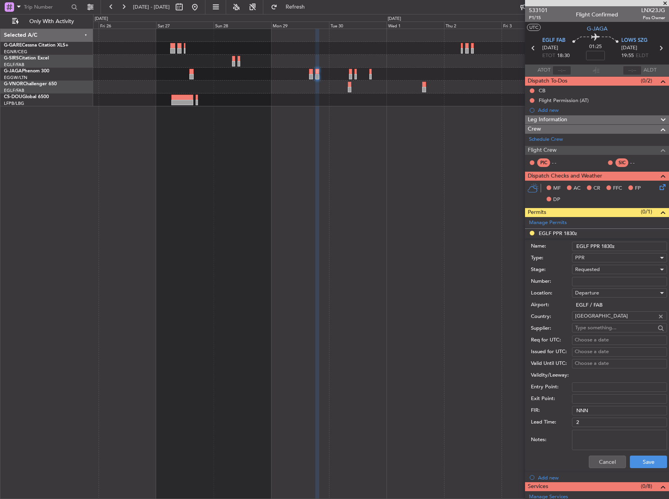
click at [599, 278] on input "Number:" at bounding box center [619, 281] width 95 height 9
paste input "370619"
type input "370619"
click at [595, 270] on span "Requested" at bounding box center [587, 269] width 25 height 7
click at [599, 333] on span "Received OK" at bounding box center [616, 329] width 82 height 12
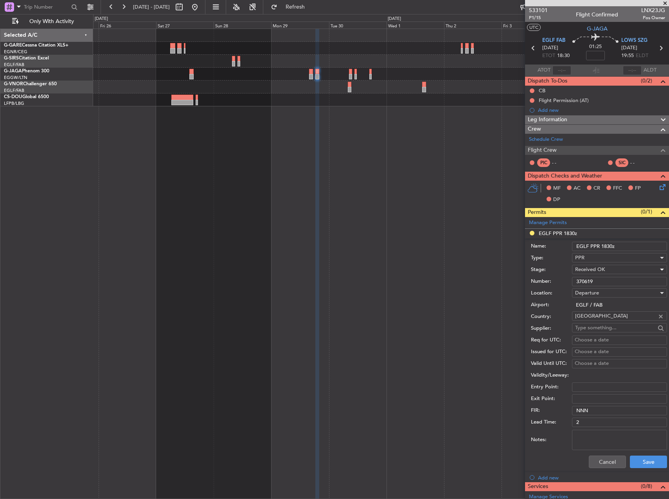
scroll to position [117, 0]
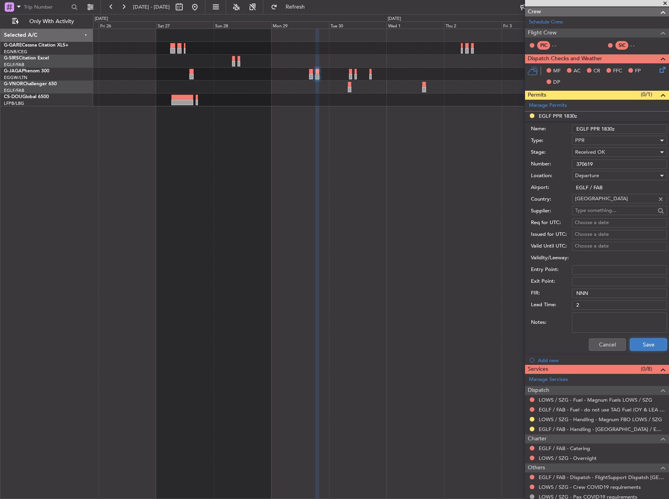
click at [639, 342] on button "Save" at bounding box center [648, 344] width 37 height 13
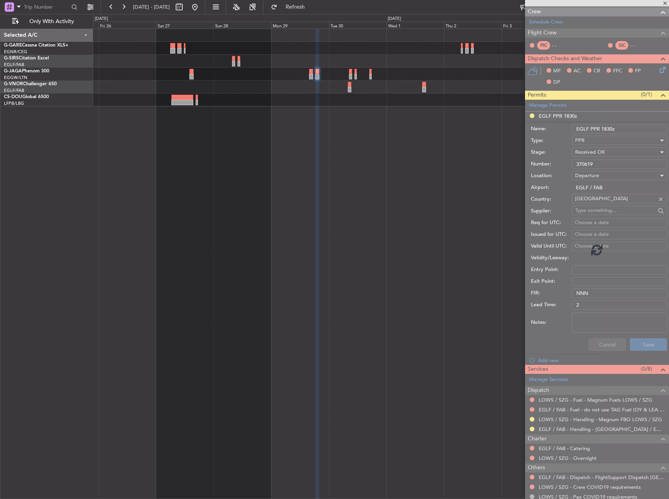
scroll to position [0, 0]
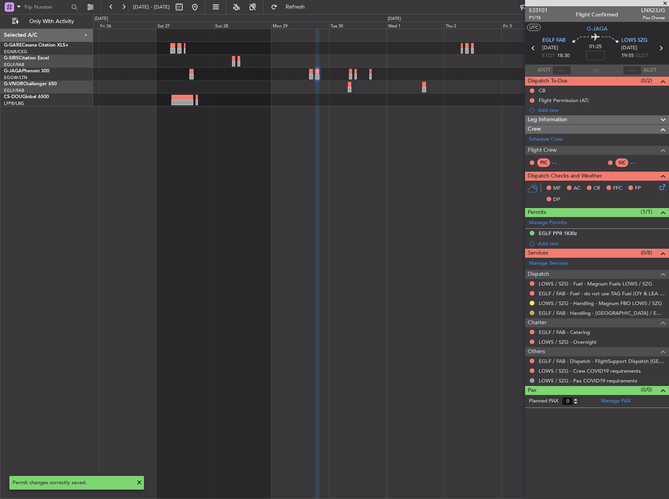
click at [533, 311] on button at bounding box center [532, 313] width 5 height 5
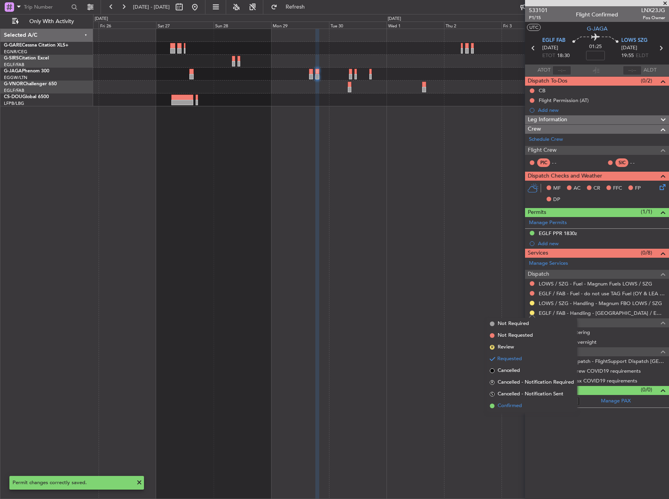
click at [528, 405] on li "Confirmed" at bounding box center [532, 406] width 90 height 12
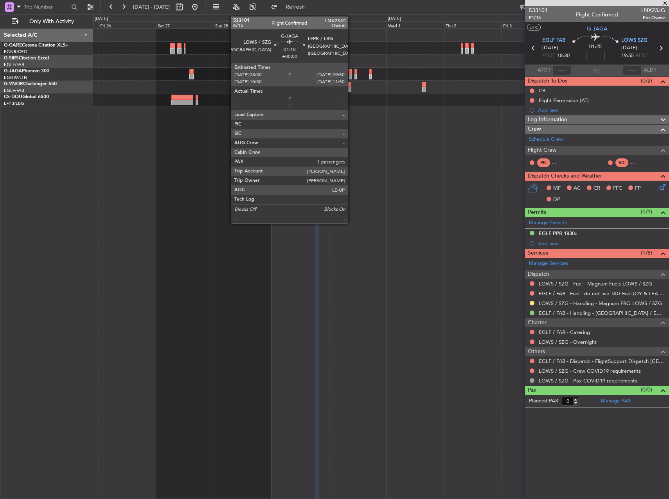
click at [351, 72] on div at bounding box center [351, 71] width 4 height 5
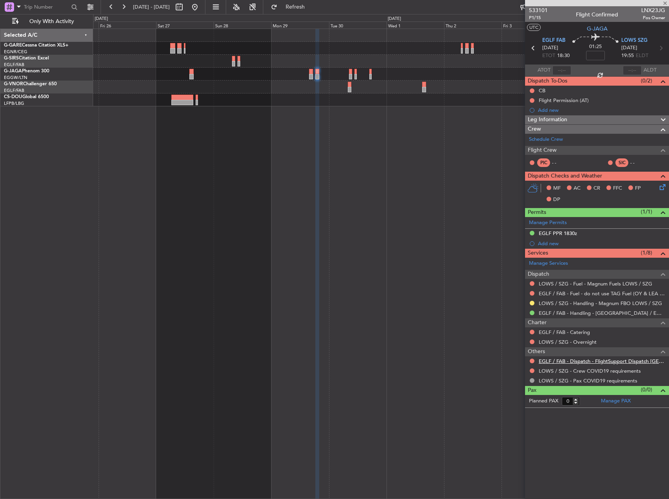
type input "1"
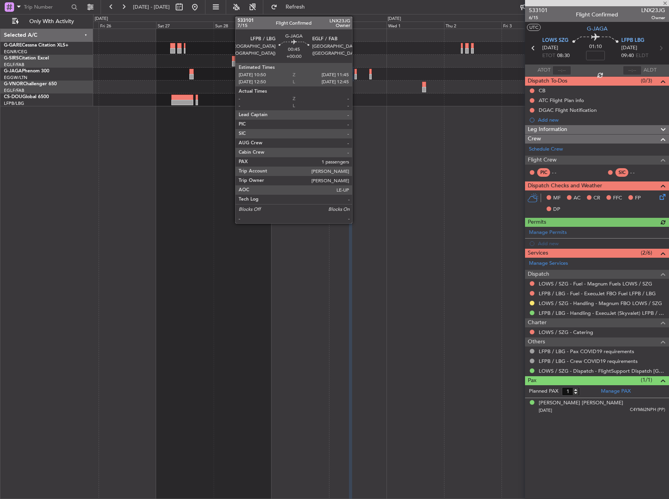
click at [356, 72] on div at bounding box center [355, 71] width 2 height 5
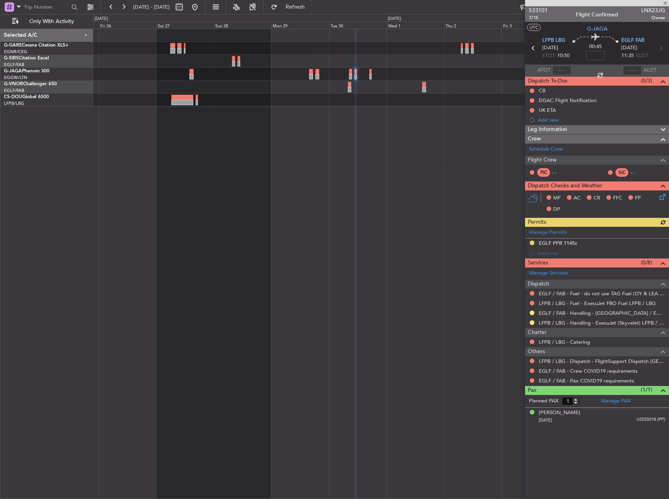
drag, startPoint x: 532, startPoint y: 312, endPoint x: 532, endPoint y: 317, distance: 5.1
click at [532, 312] on button at bounding box center [532, 313] width 5 height 5
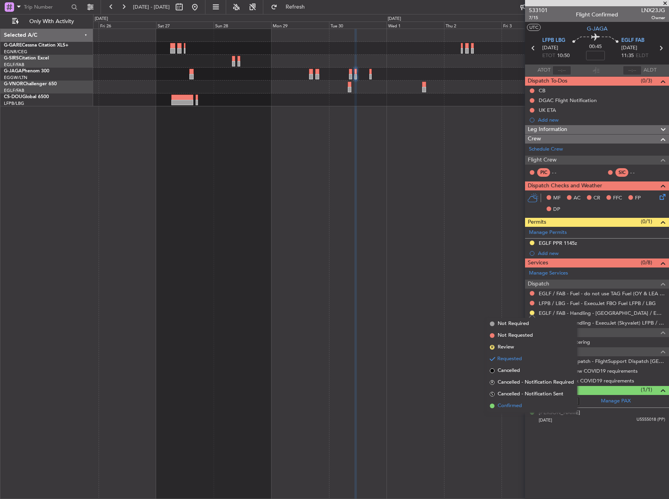
click at [507, 406] on span "Confirmed" at bounding box center [510, 406] width 24 height 8
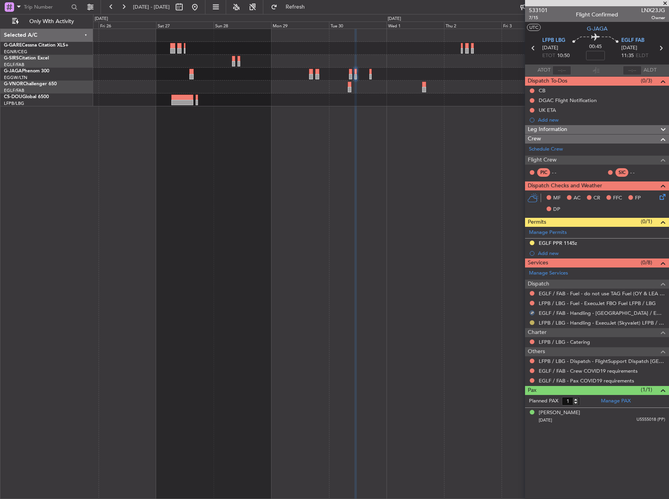
click at [532, 324] on button at bounding box center [532, 322] width 5 height 5
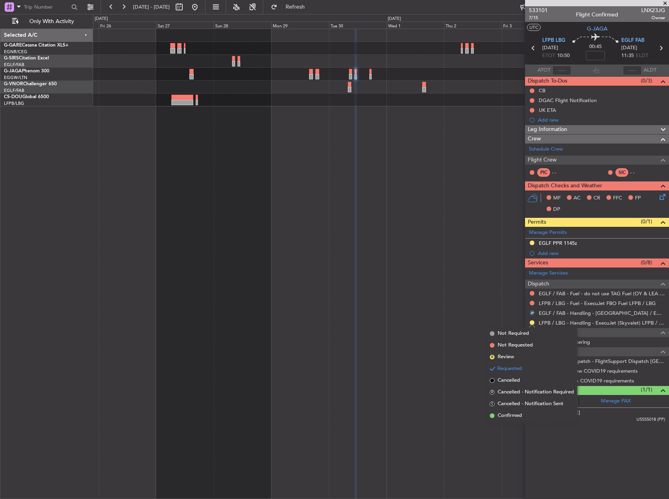
click at [522, 417] on span "Confirmed" at bounding box center [510, 416] width 24 height 8
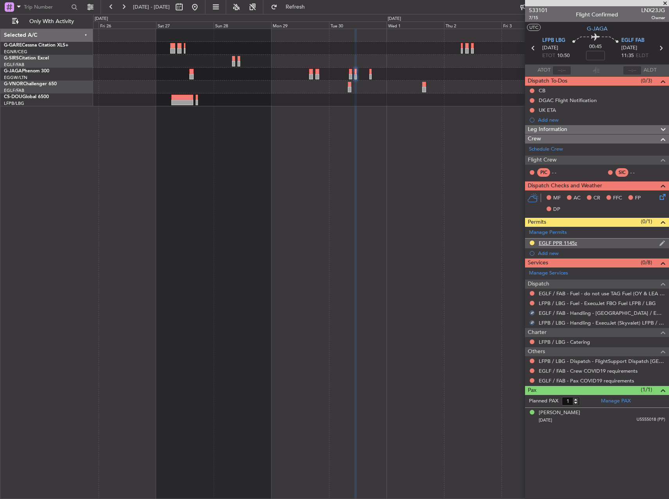
click at [579, 243] on div "EGLF PPR 1145z" at bounding box center [597, 244] width 144 height 10
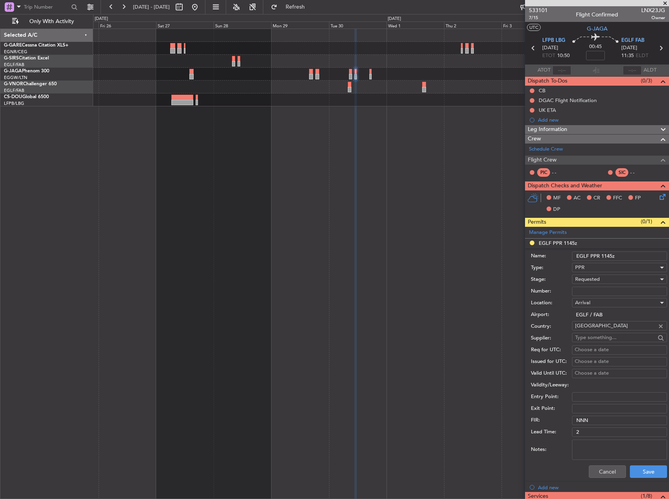
click at [602, 287] on input "Number:" at bounding box center [619, 291] width 95 height 9
paste input "370620"
type input "370620"
click at [599, 282] on span "Requested" at bounding box center [587, 279] width 25 height 7
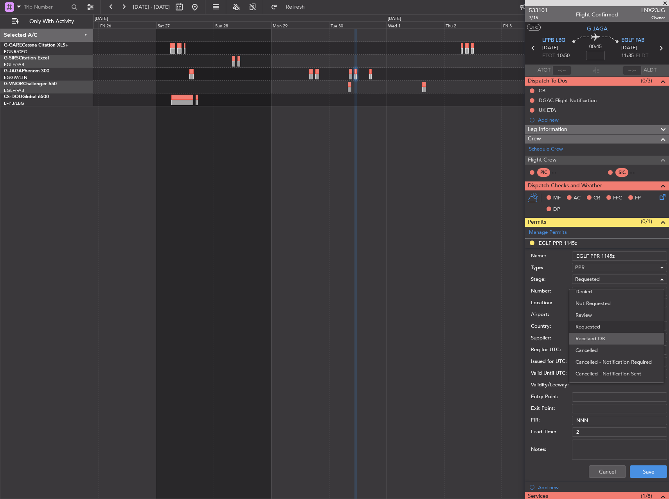
click at [600, 338] on span "Received OK" at bounding box center [616, 339] width 82 height 12
click at [647, 475] on button "Save" at bounding box center [648, 472] width 37 height 13
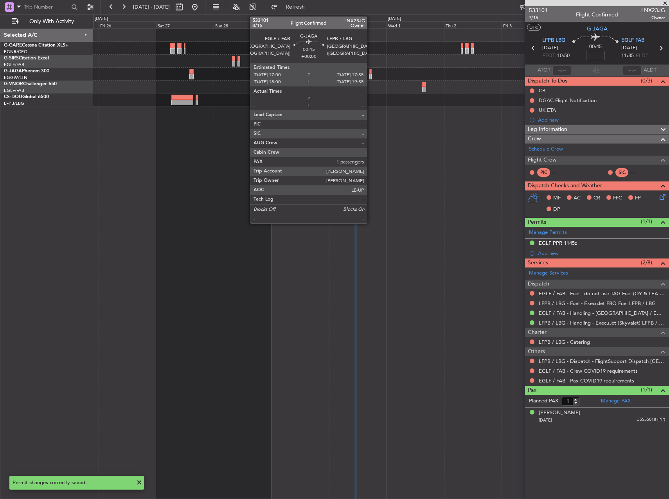
click at [370, 74] on div at bounding box center [370, 76] width 2 height 5
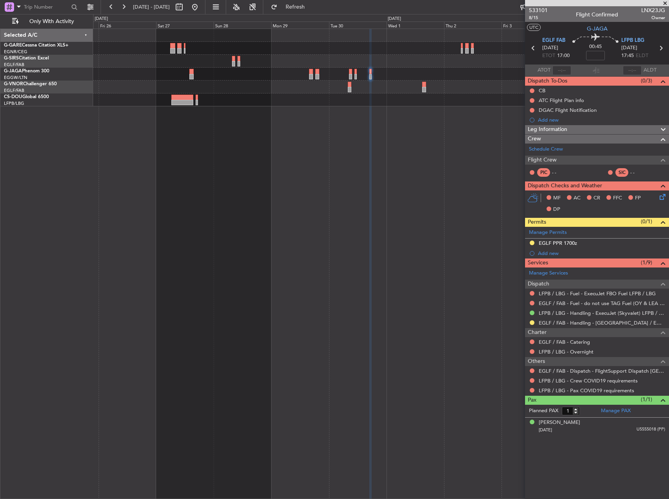
click at [579, 243] on div "EGLF PPR 1700z" at bounding box center [597, 244] width 144 height 10
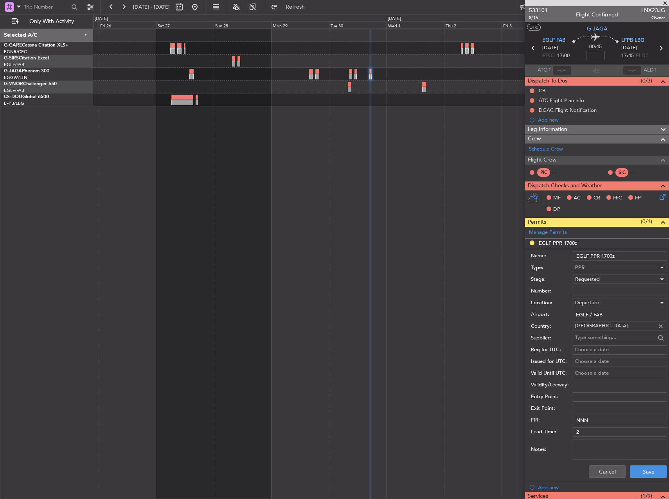
click at [597, 288] on input "Number:" at bounding box center [619, 291] width 95 height 9
paste input "370621"
type input "370621"
click at [594, 279] on span "Requested" at bounding box center [587, 279] width 25 height 7
click at [602, 329] on span "Requested" at bounding box center [616, 327] width 82 height 12
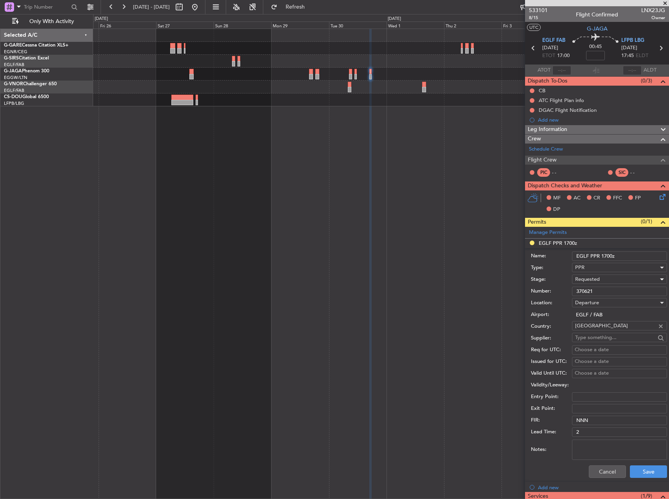
click at [602, 282] on div "Requested" at bounding box center [616, 279] width 83 height 12
click at [602, 342] on span "Received OK" at bounding box center [616, 339] width 82 height 12
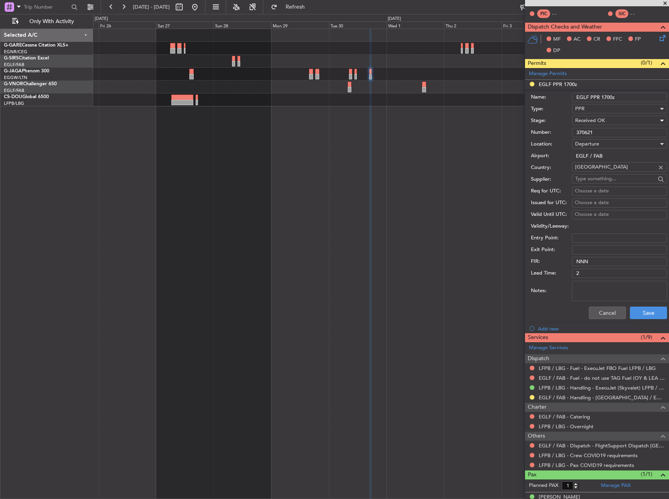
scroll to position [169, 0]
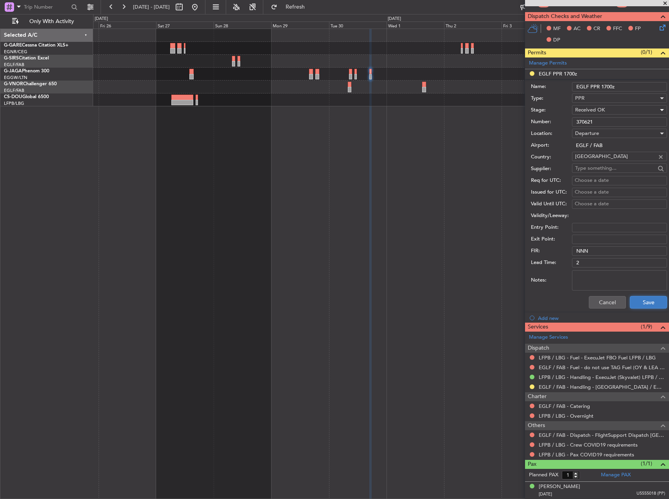
click at [635, 306] on button "Save" at bounding box center [648, 302] width 37 height 13
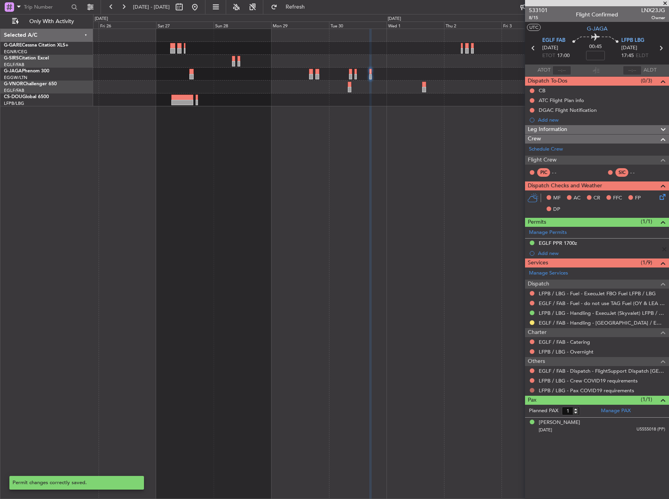
scroll to position [0, 0]
click at [530, 321] on button at bounding box center [532, 322] width 5 height 5
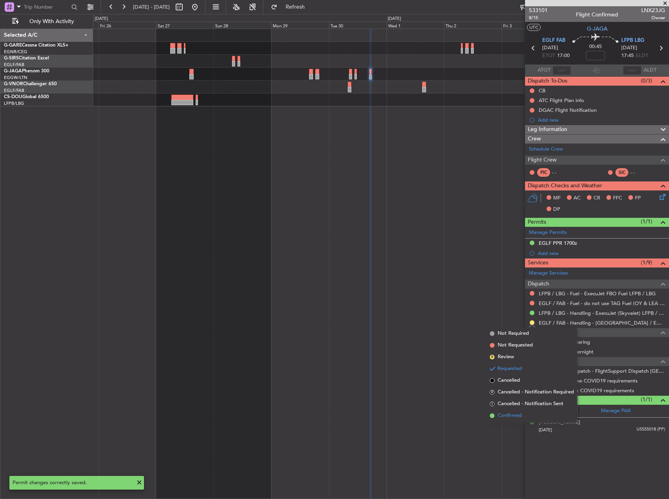
click at [525, 416] on li "Confirmed" at bounding box center [532, 416] width 90 height 12
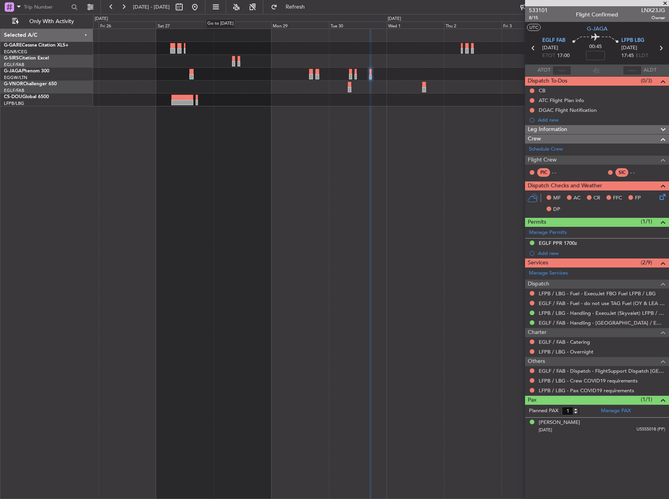
drag, startPoint x: 221, startPoint y: 9, endPoint x: 340, endPoint y: 117, distance: 160.3
click at [201, 9] on button at bounding box center [195, 7] width 13 height 13
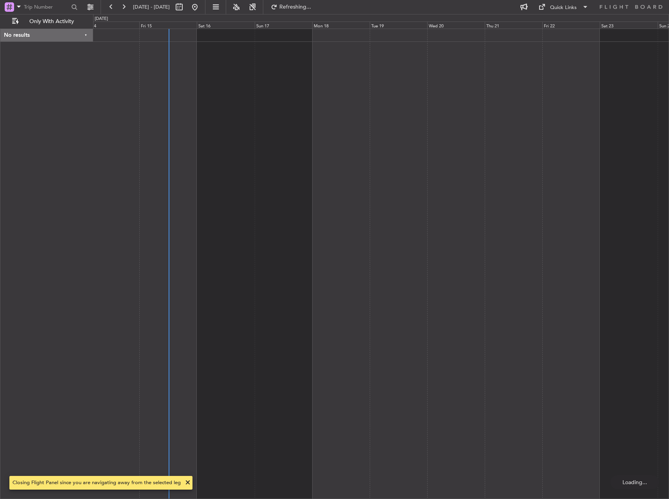
click at [130, 128] on div at bounding box center [381, 264] width 576 height 471
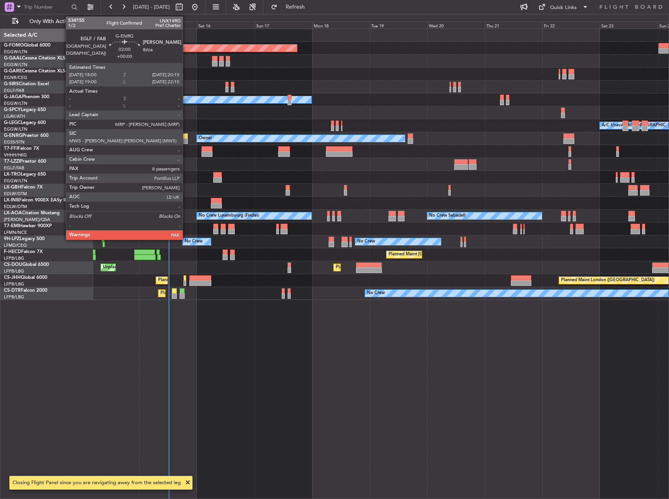
click at [186, 137] on div at bounding box center [184, 135] width 5 height 5
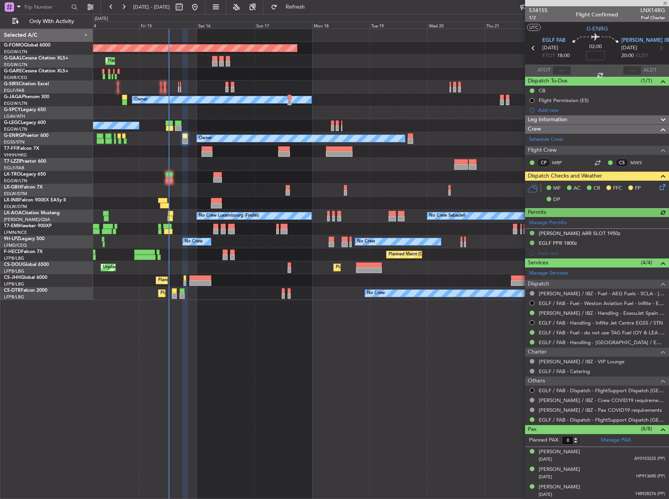
click at [658, 189] on icon at bounding box center [661, 186] width 6 height 6
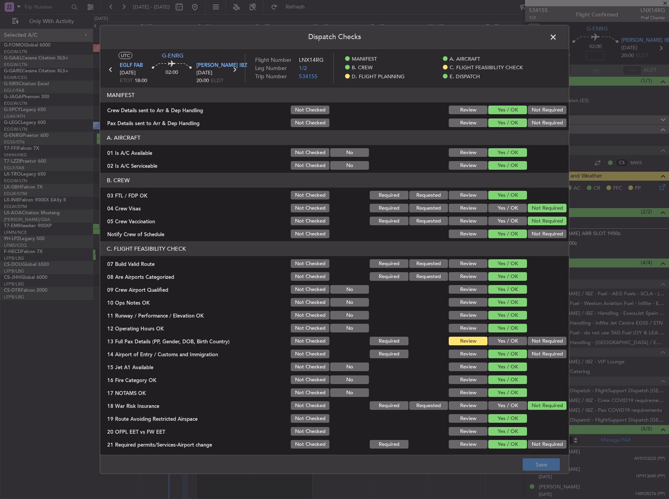
click at [502, 340] on button "Yes / OK" at bounding box center [507, 341] width 39 height 9
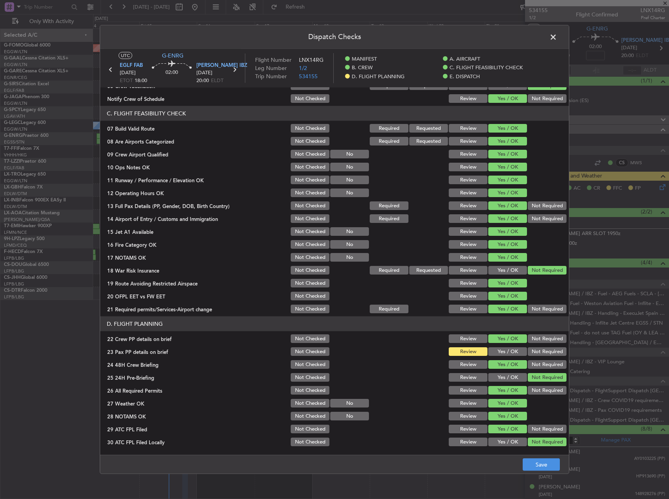
scroll to position [274, 0]
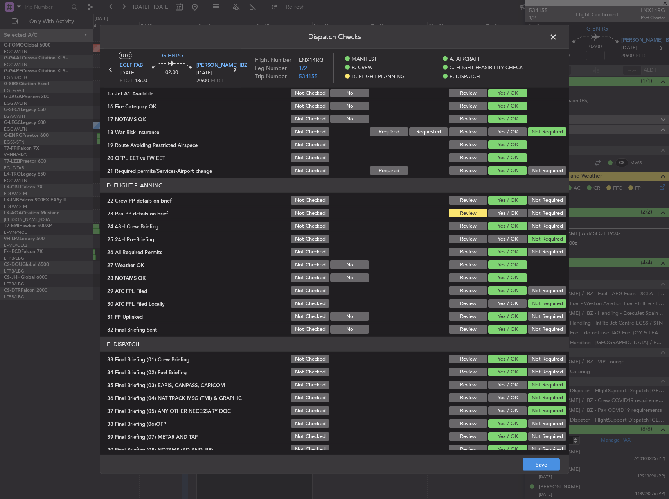
click at [503, 211] on button "Yes / OK" at bounding box center [507, 213] width 39 height 9
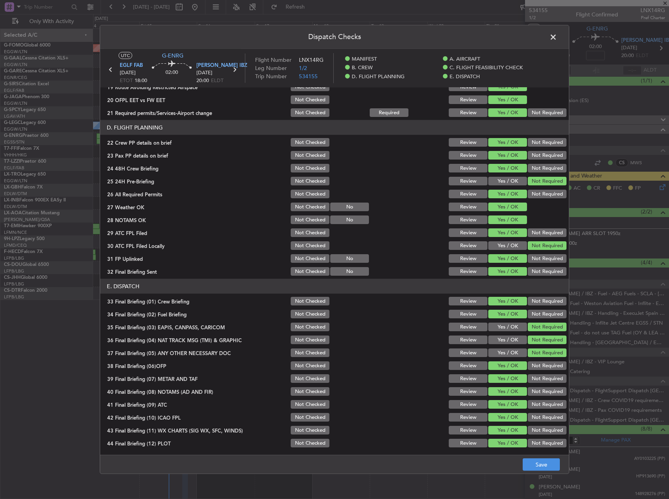
scroll to position [332, 0]
click at [546, 467] on button "Save" at bounding box center [541, 464] width 37 height 13
click at [547, 32] on header "Dispatch Checks" at bounding box center [334, 36] width 469 height 23
drag, startPoint x: 549, startPoint y: 34, endPoint x: 543, endPoint y: 38, distance: 7.3
click at [557, 34] on span at bounding box center [557, 39] width 0 height 16
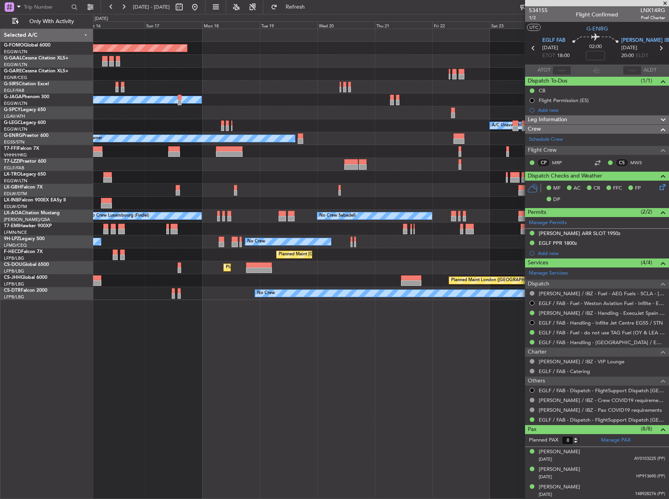
click at [294, 105] on div "Owner" at bounding box center [380, 99] width 575 height 13
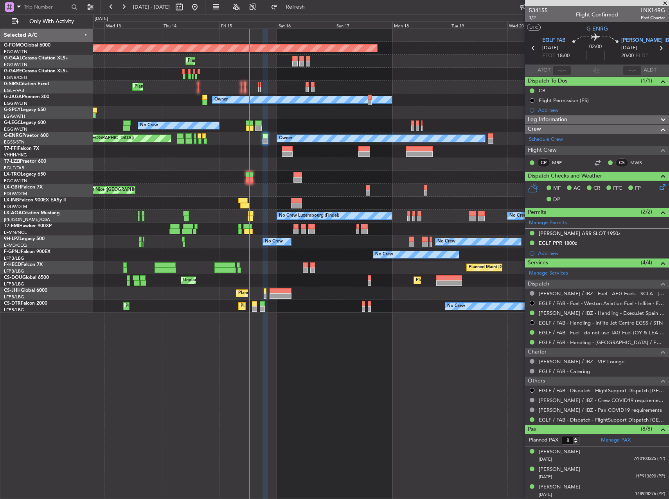
click at [502, 89] on div "Planned Maint Windsor Locks (Bradley Intl) Planned Maint Planned Maint London (…" at bounding box center [380, 171] width 575 height 284
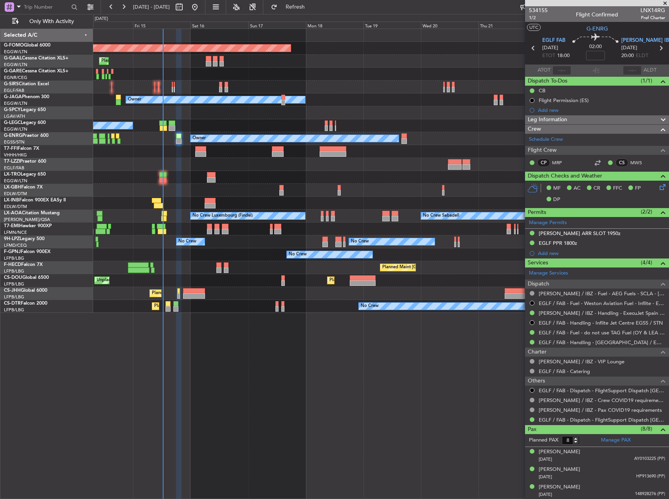
click at [203, 104] on div "Owner" at bounding box center [380, 99] width 575 height 13
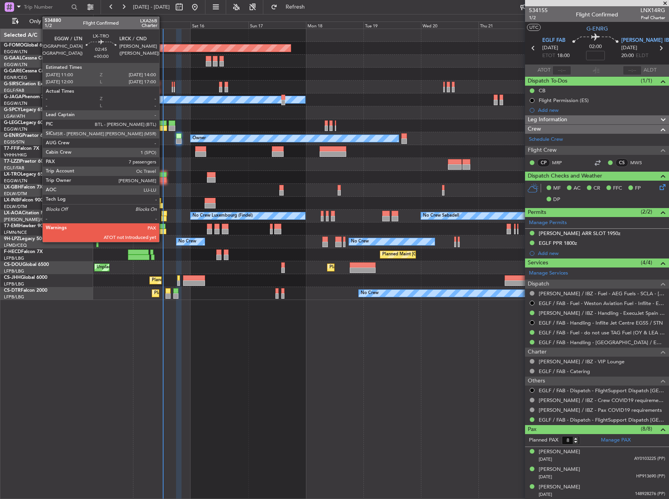
click at [163, 179] on div at bounding box center [162, 179] width 7 height 5
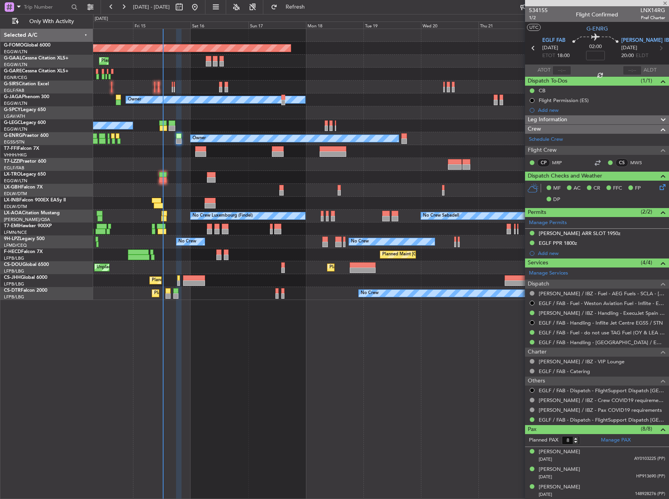
type input "7"
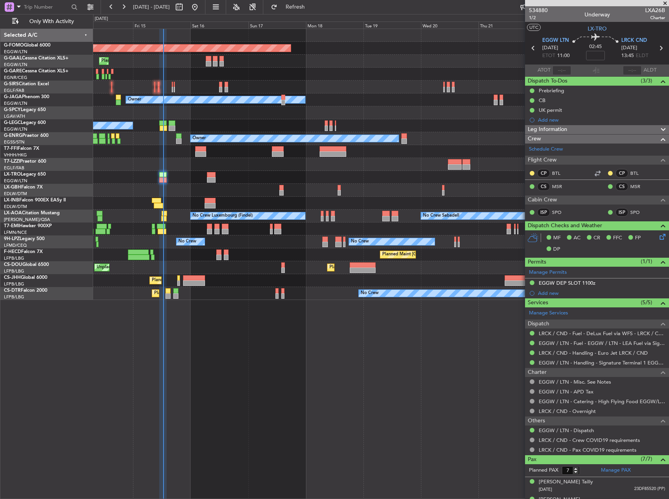
type input "12:30"
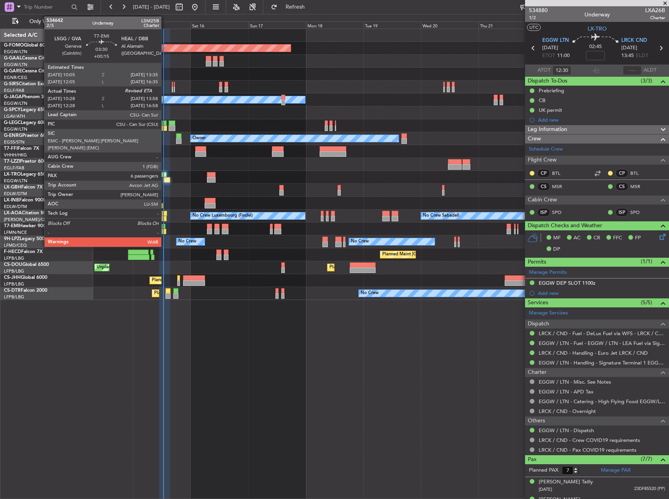
click at [165, 229] on div at bounding box center [162, 231] width 9 height 5
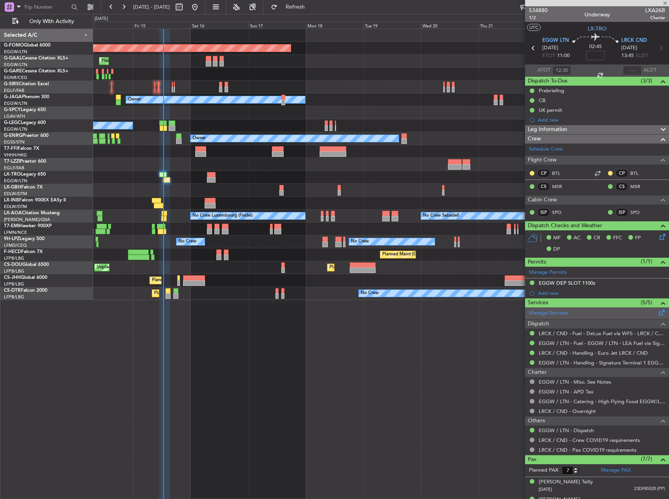
type input "+00:15"
type input "10:28"
type input "6"
